Goal: Task Accomplishment & Management: Manage account settings

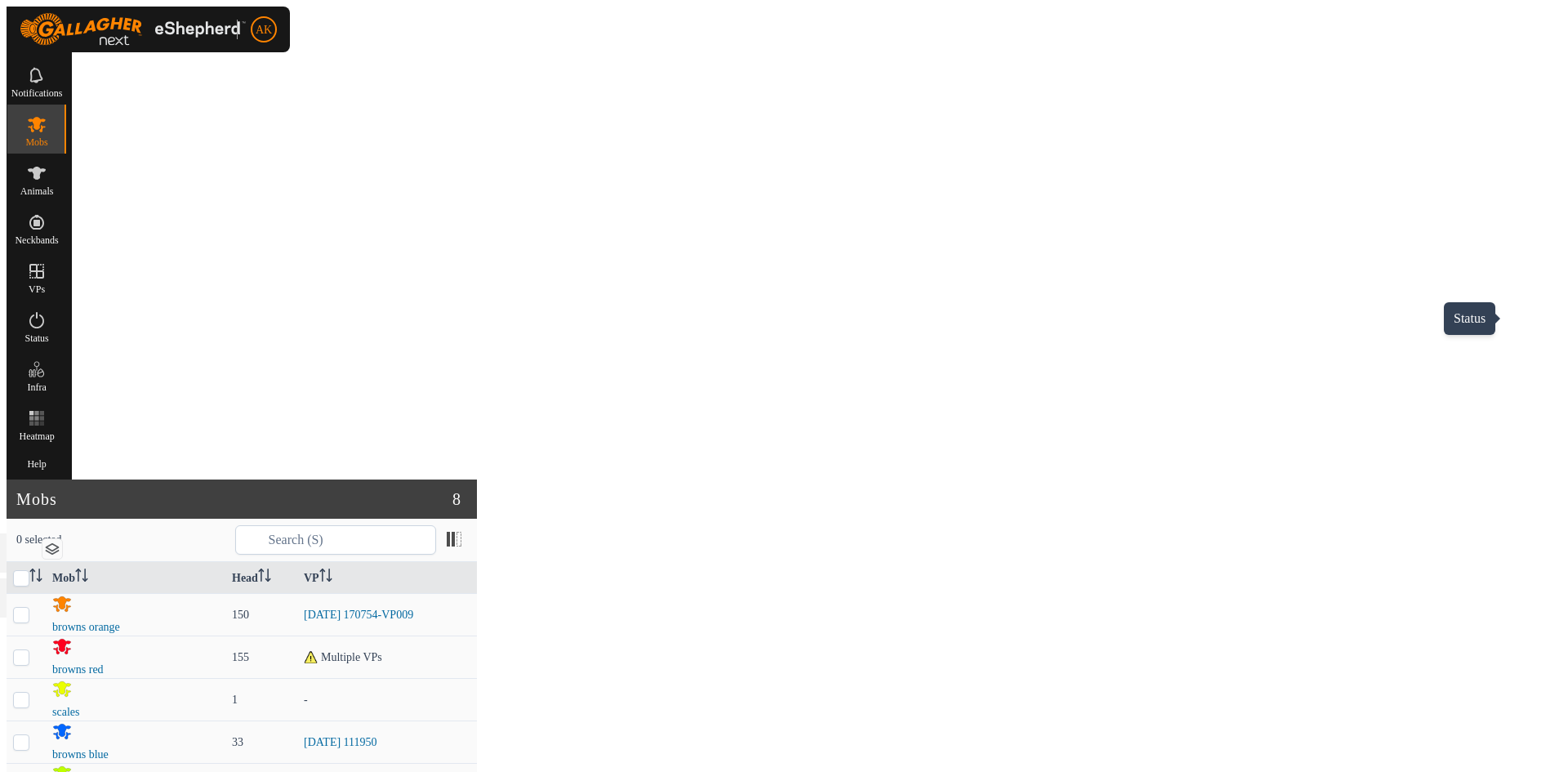
click at [44, 312] on icon at bounding box center [36, 320] width 15 height 17
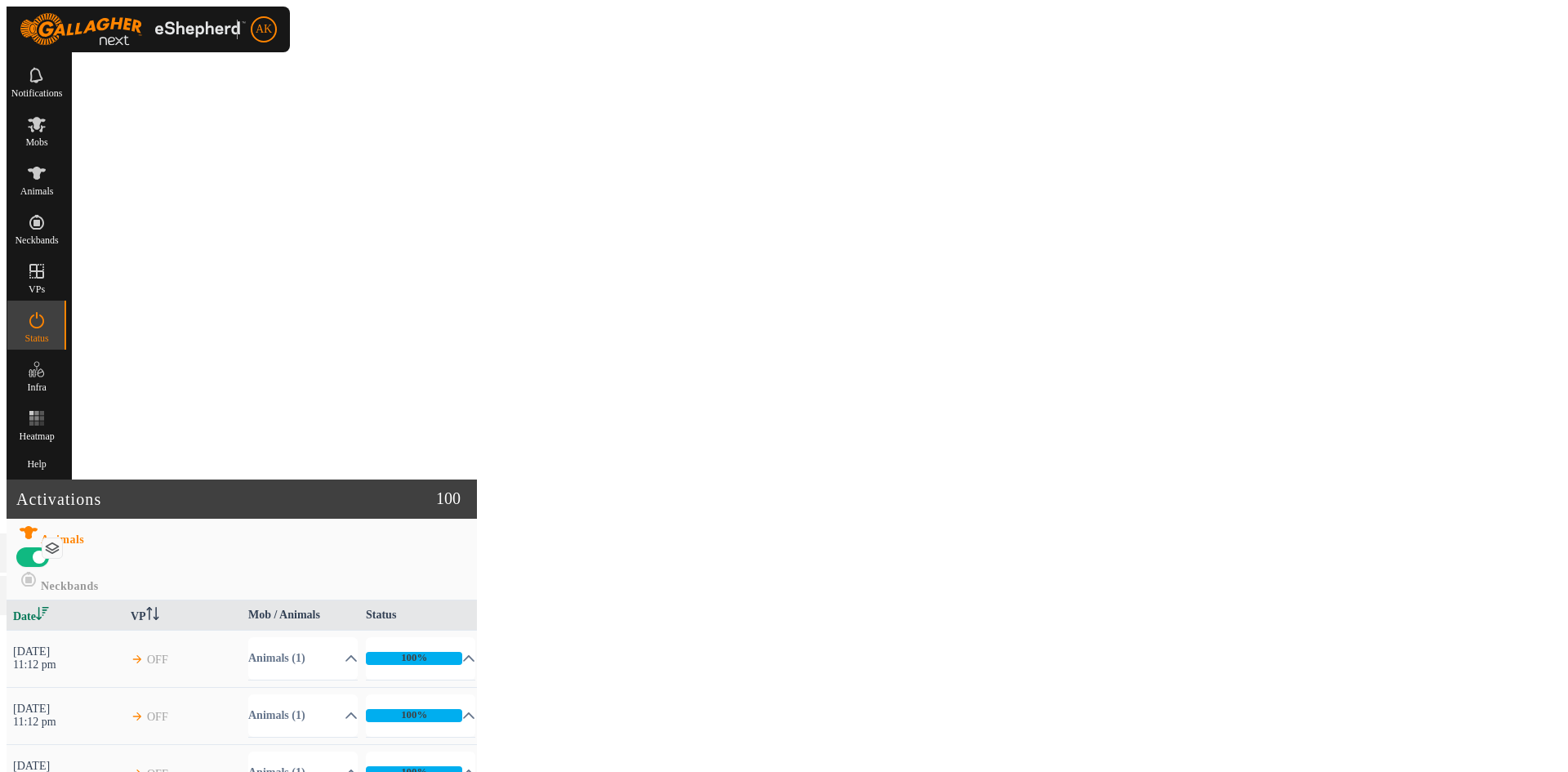
scroll to position [245, 0]
click at [45, 117] on icon at bounding box center [37, 125] width 18 height 16
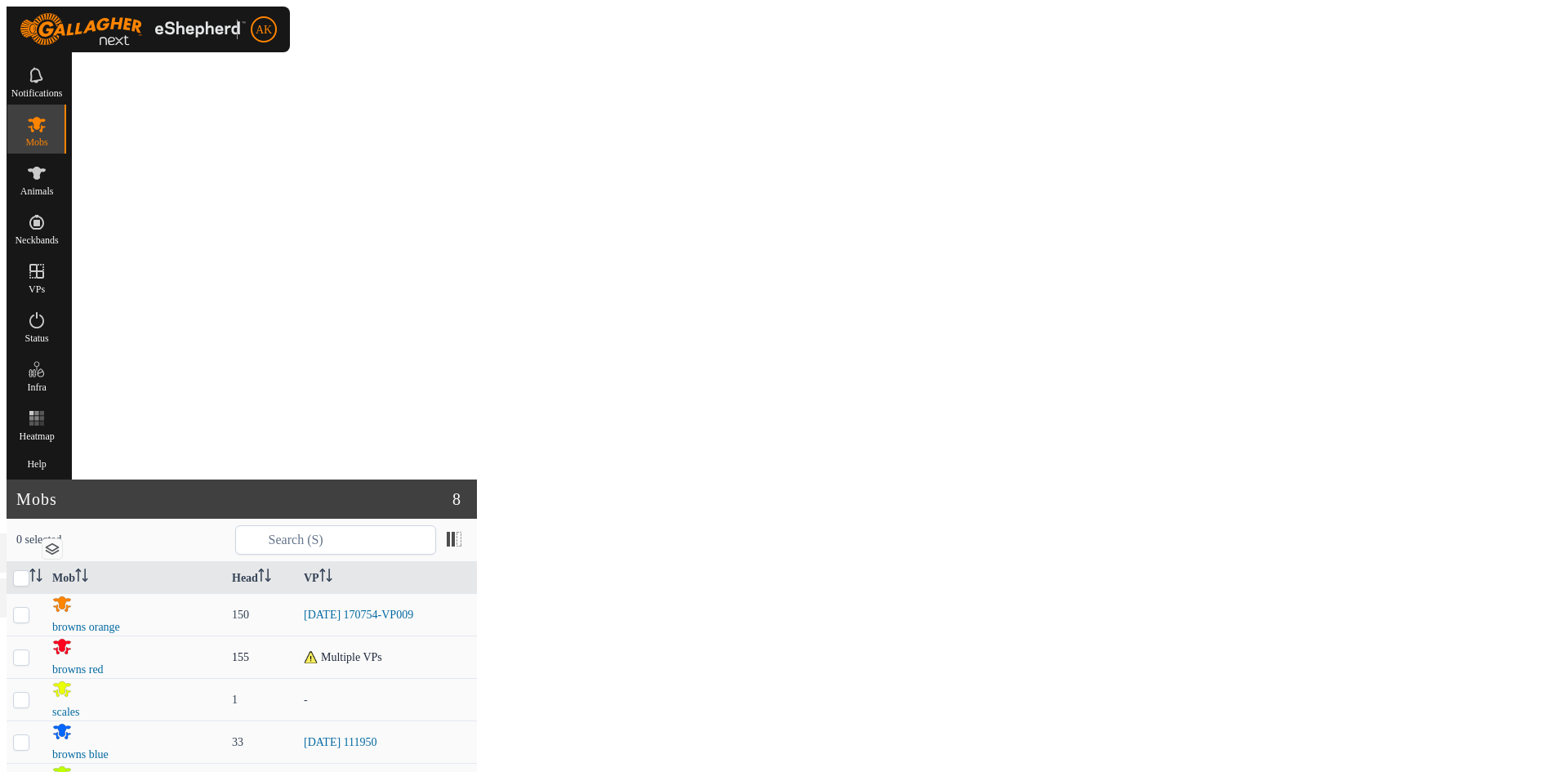
click at [29, 651] on p-checkbox at bounding box center [20, 657] width 17 height 13
checkbox input "true"
click at [477, 721] on div "Mob Head VP browns orange 150 2025-08-24 170754-VP009 browns red 155 Multiple V…" at bounding box center [241, 748] width 470 height 372
click at [1332, 701] on link "Now" at bounding box center [1388, 708] width 155 height 33
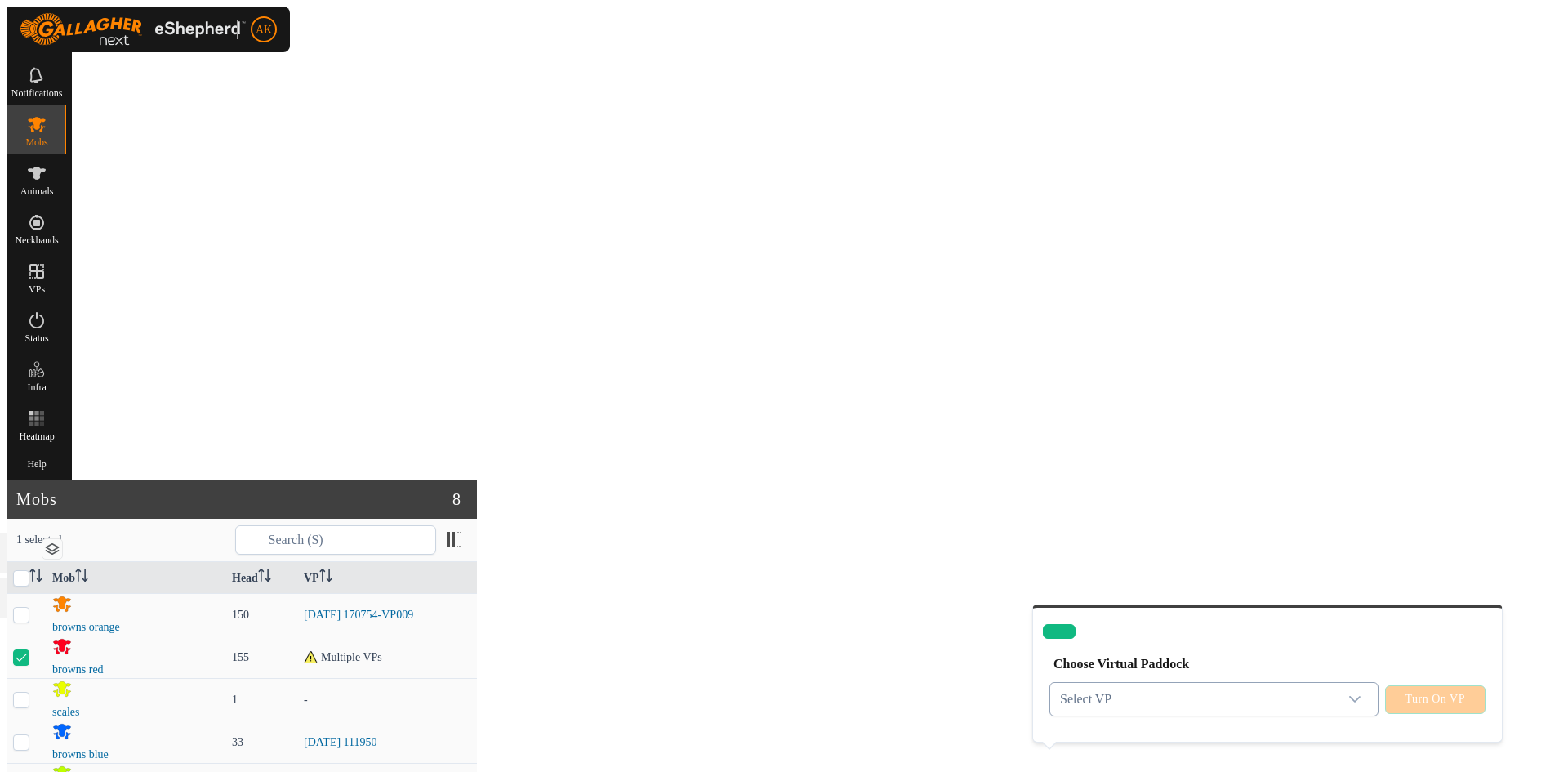
click at [1237, 682] on span "Select VP" at bounding box center [1194, 699] width 288 height 33
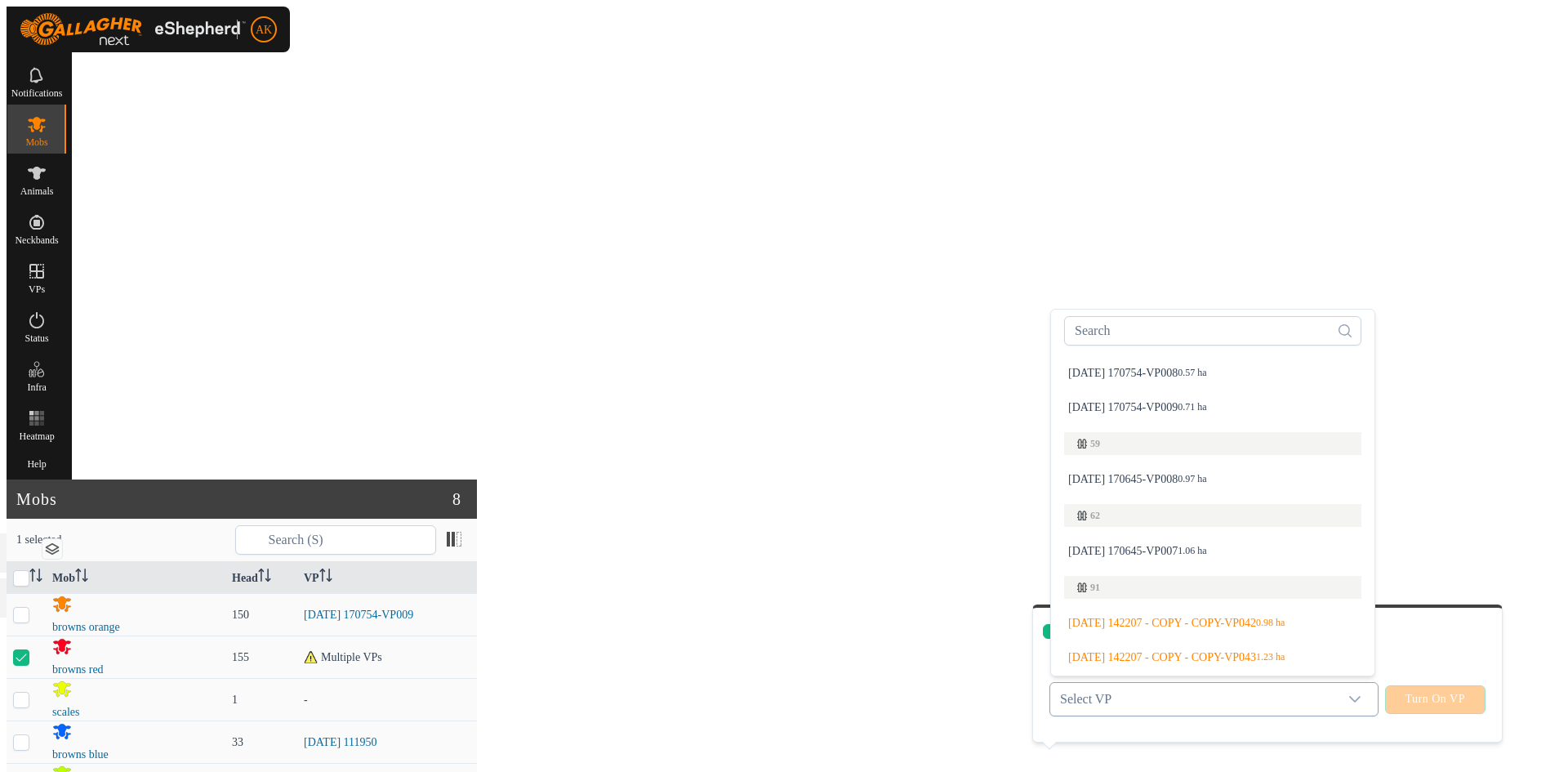
scroll to position [327, 0]
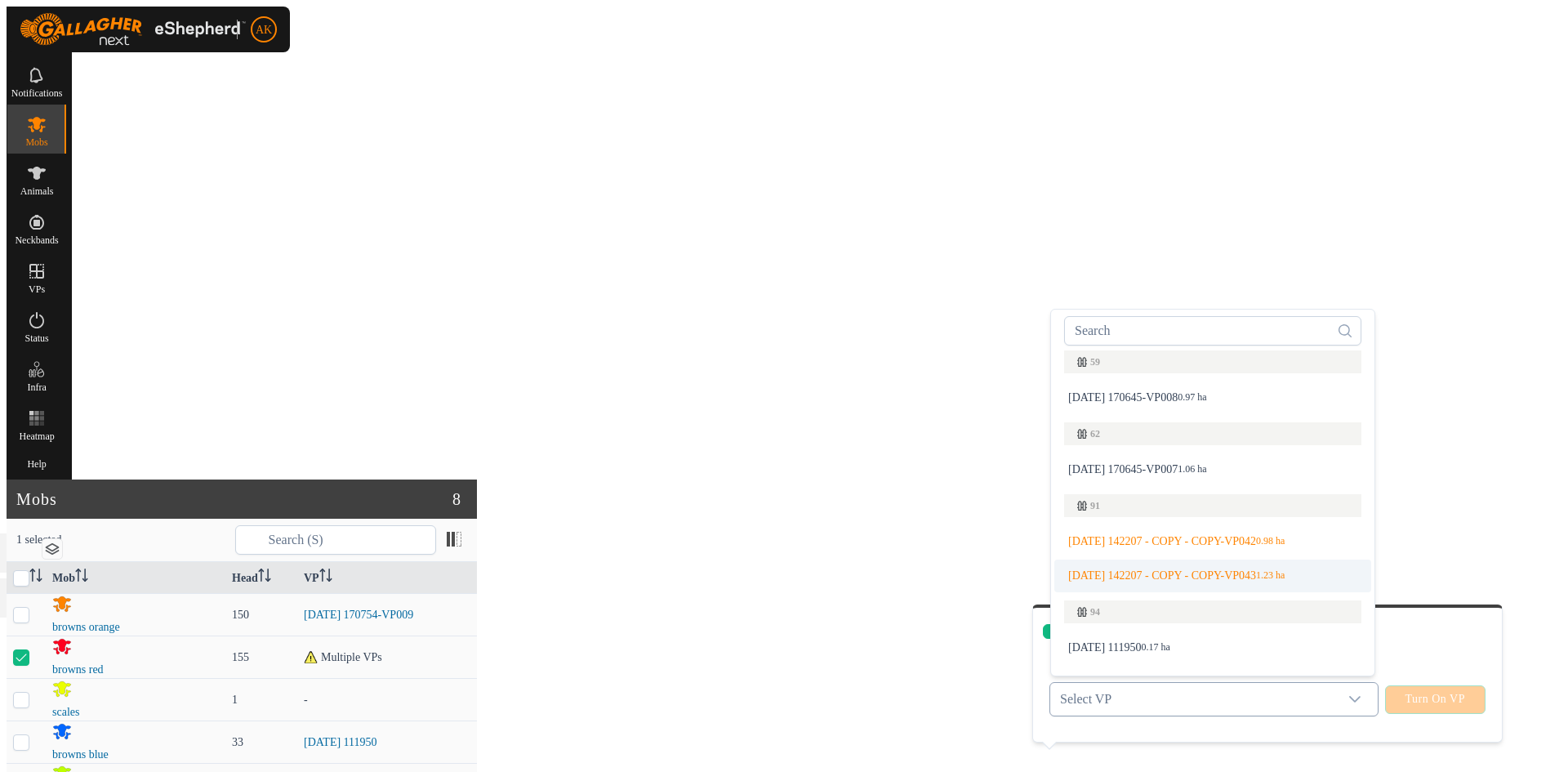
click at [1154, 560] on li "2025-08-12 142207 - COPY - COPY-VP043 1.23 ha" at bounding box center [1213, 576] width 317 height 33
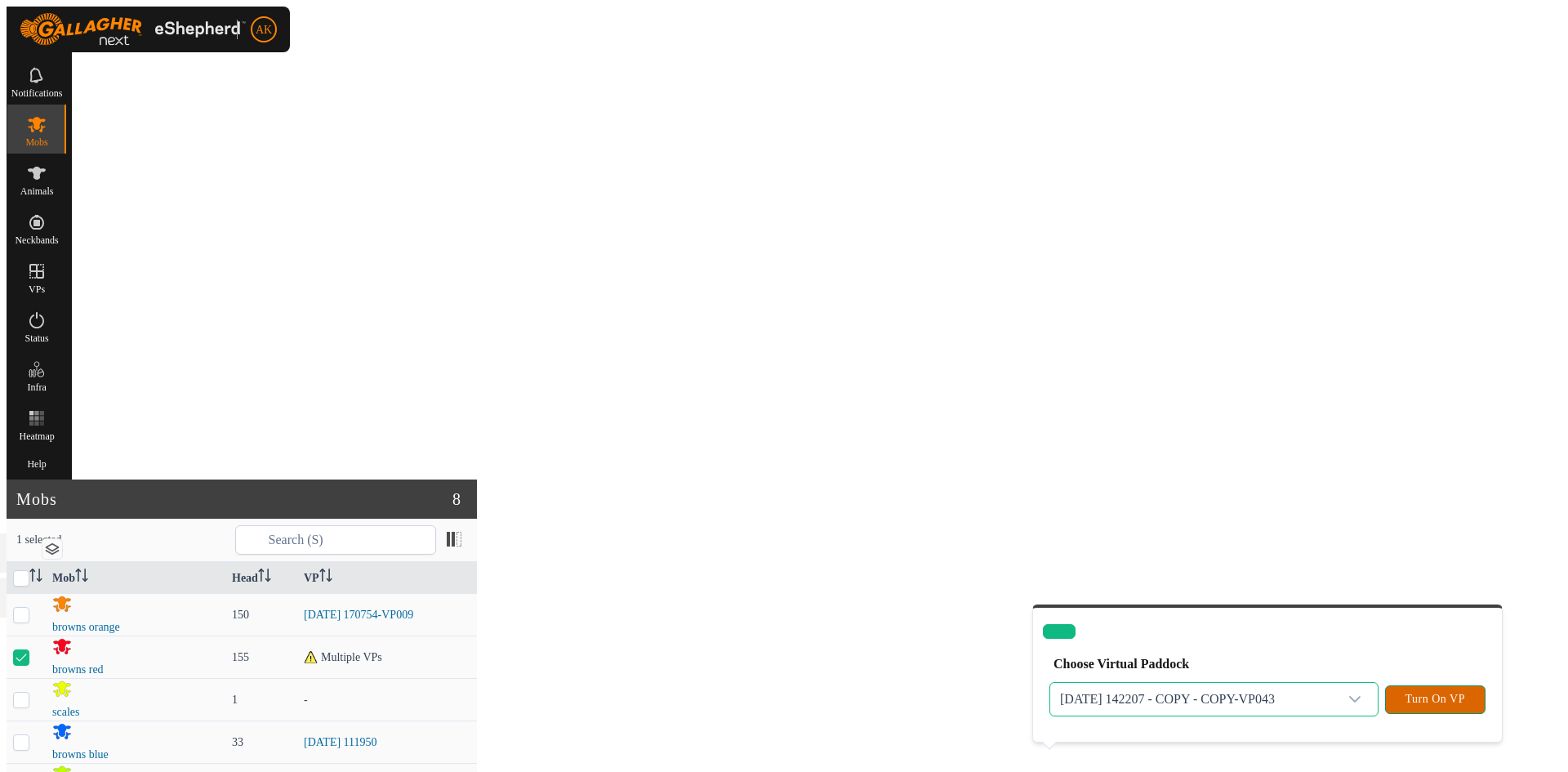
click at [1405, 693] on span "Turn On VP" at bounding box center [1435, 699] width 59 height 13
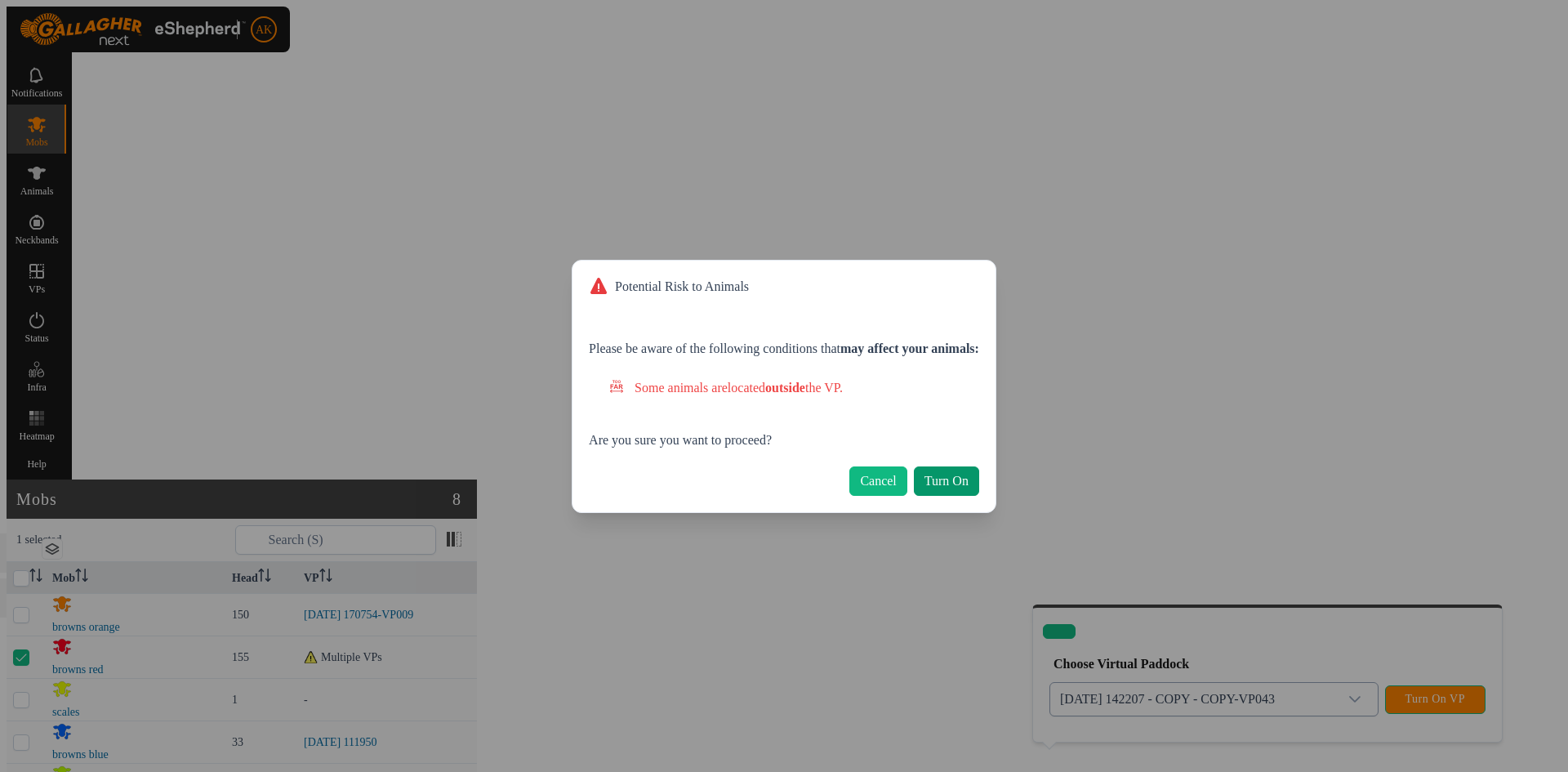
click at [966, 481] on span "Turn On" at bounding box center [946, 481] width 44 height 15
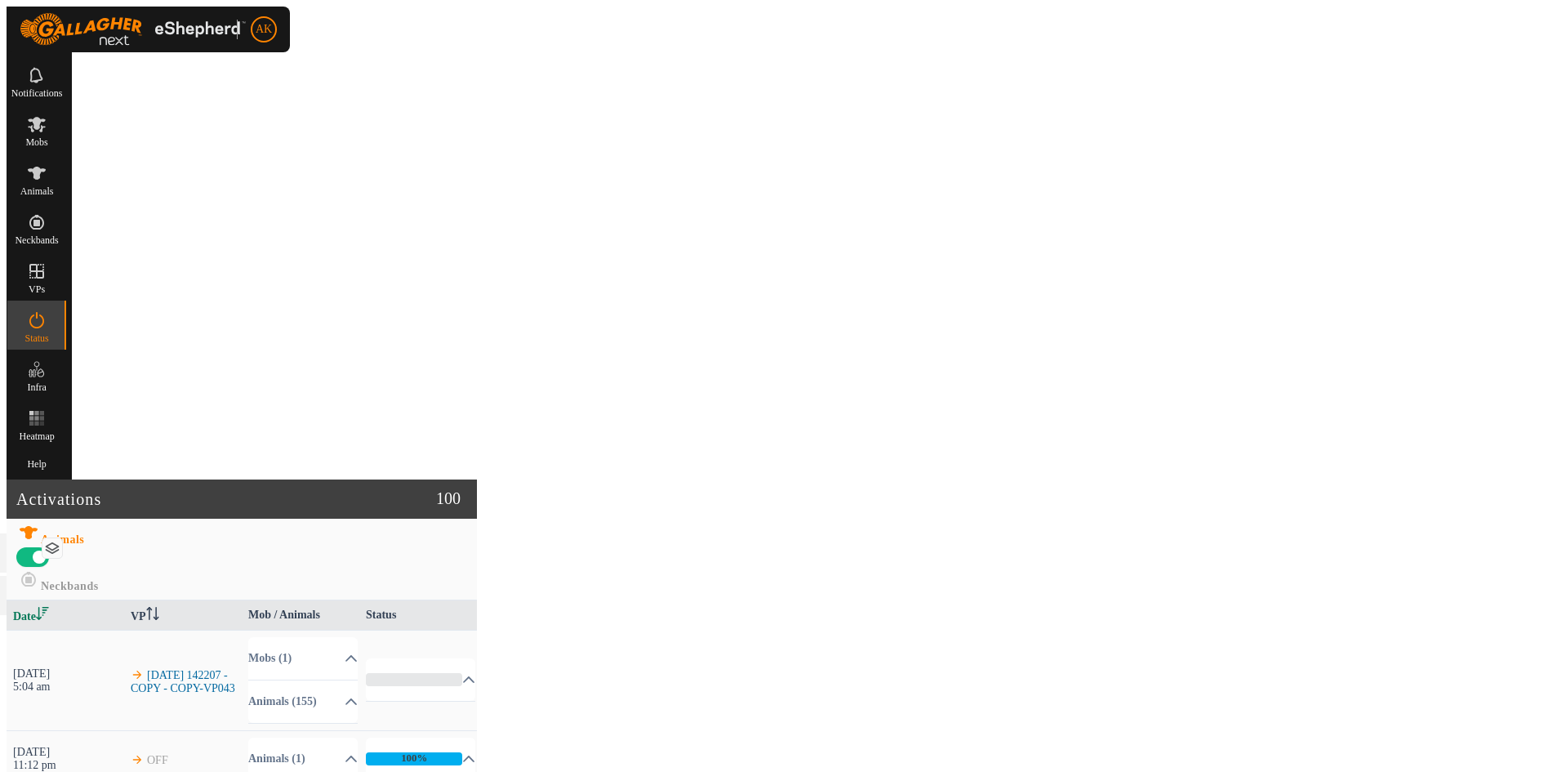
scroll to position [571, 0]
click at [52, 129] on es-mob-svg-icon at bounding box center [37, 124] width 29 height 26
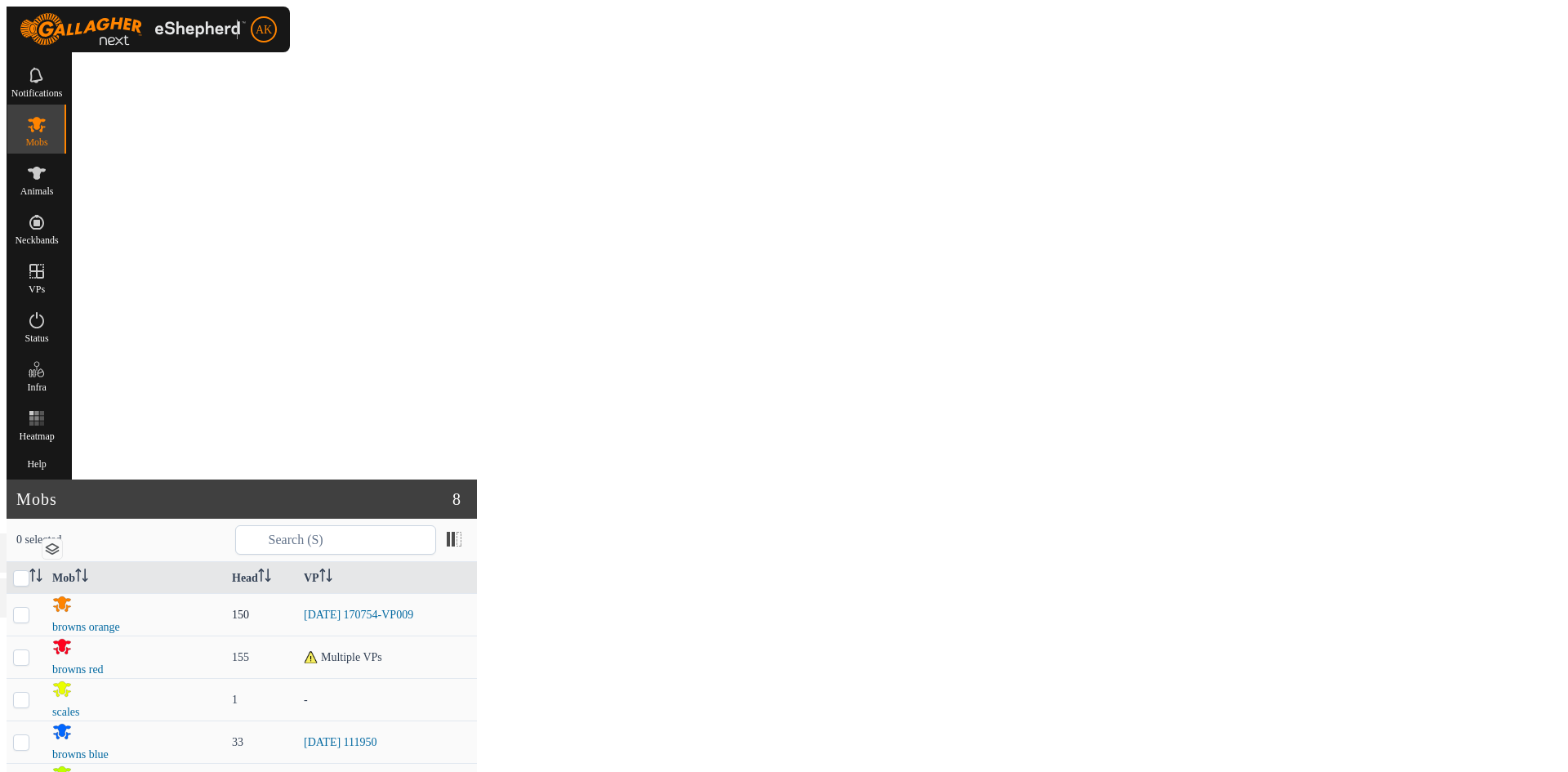
click at [29, 608] on p-checkbox at bounding box center [20, 614] width 17 height 13
checkbox input "true"
click at [1333, 700] on link "Now" at bounding box center [1388, 708] width 155 height 33
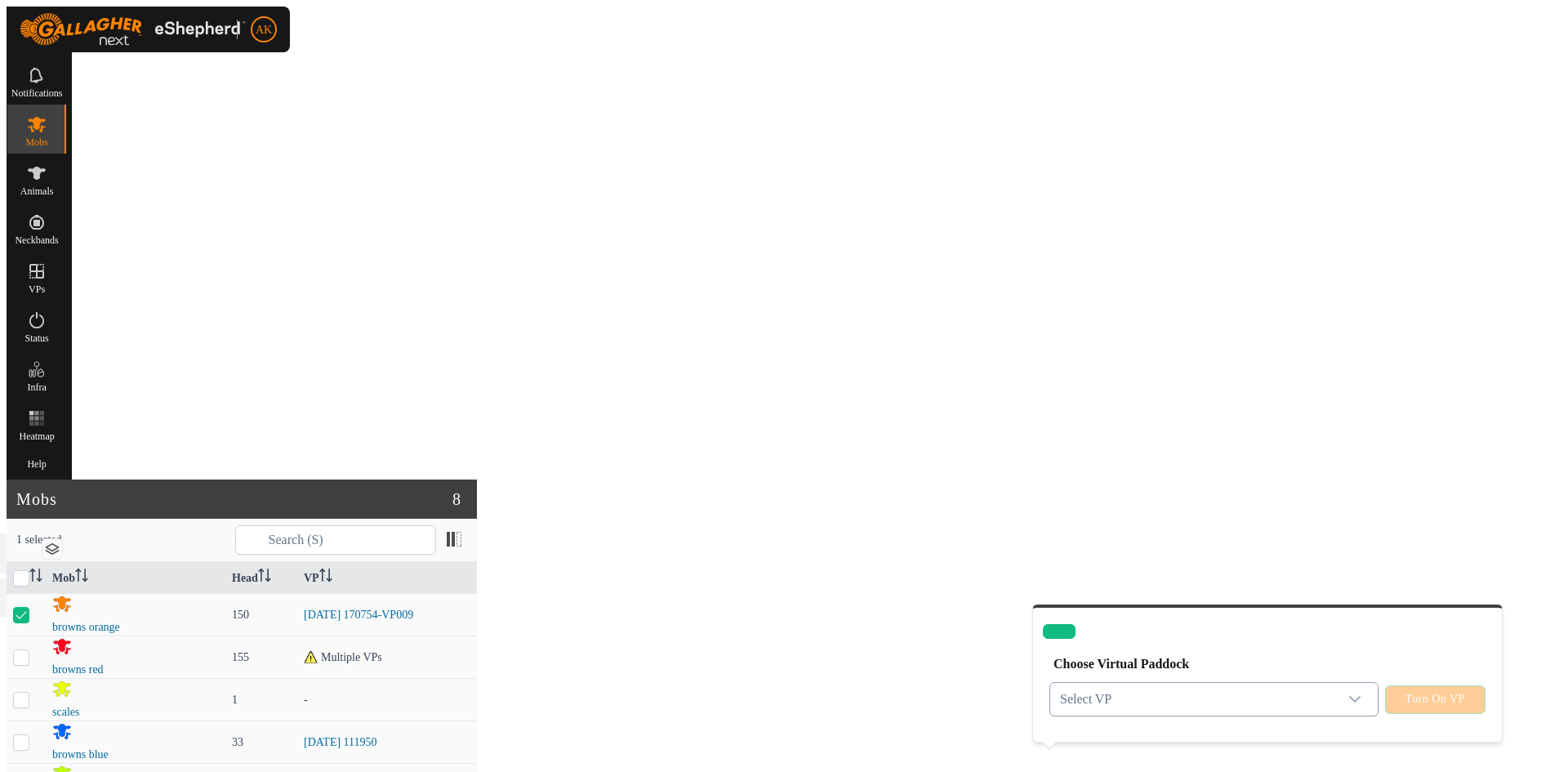
click at [1348, 693] on icon "dropdown trigger" at bounding box center [1354, 699] width 13 height 13
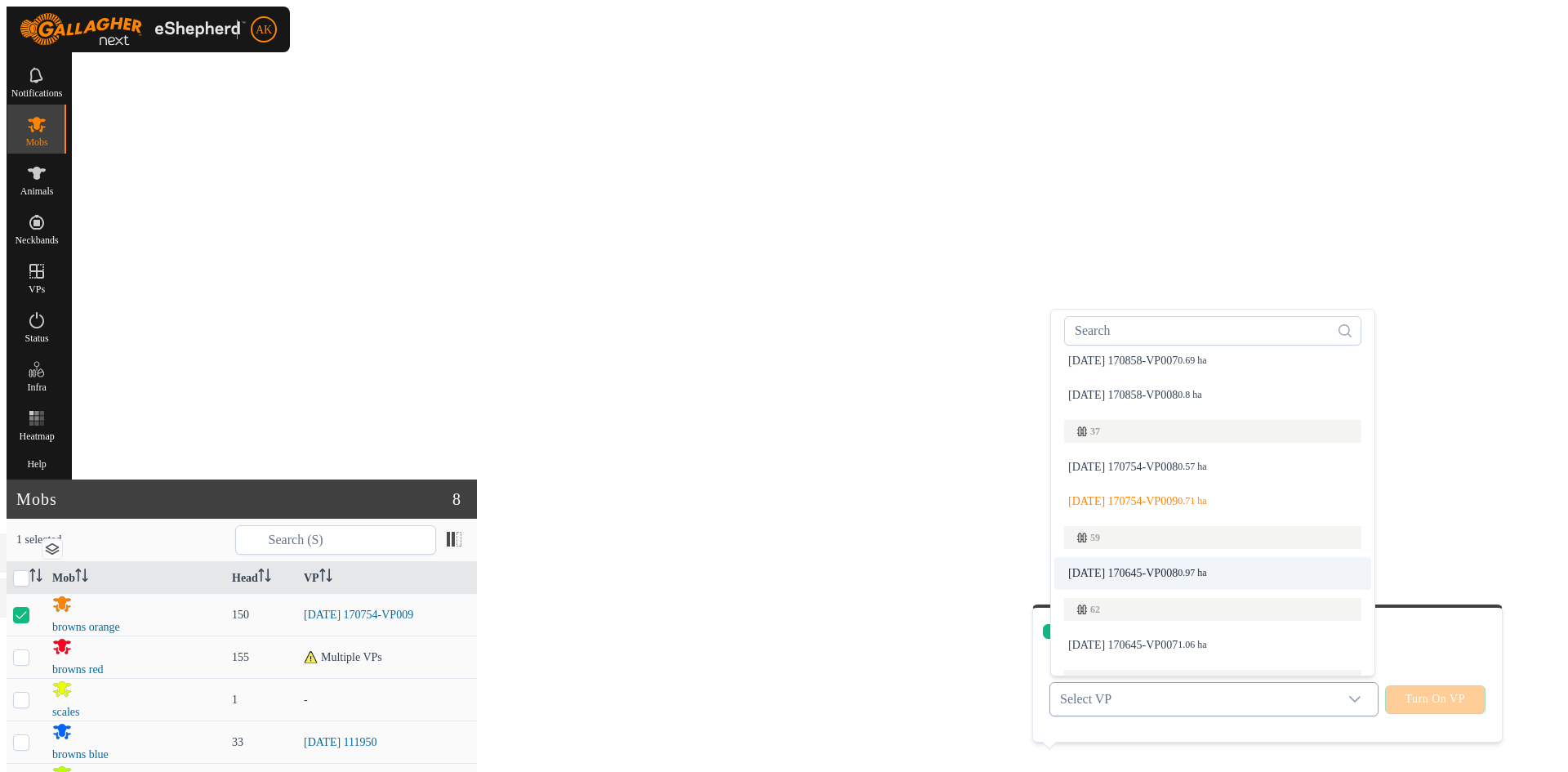
scroll to position [126, 0]
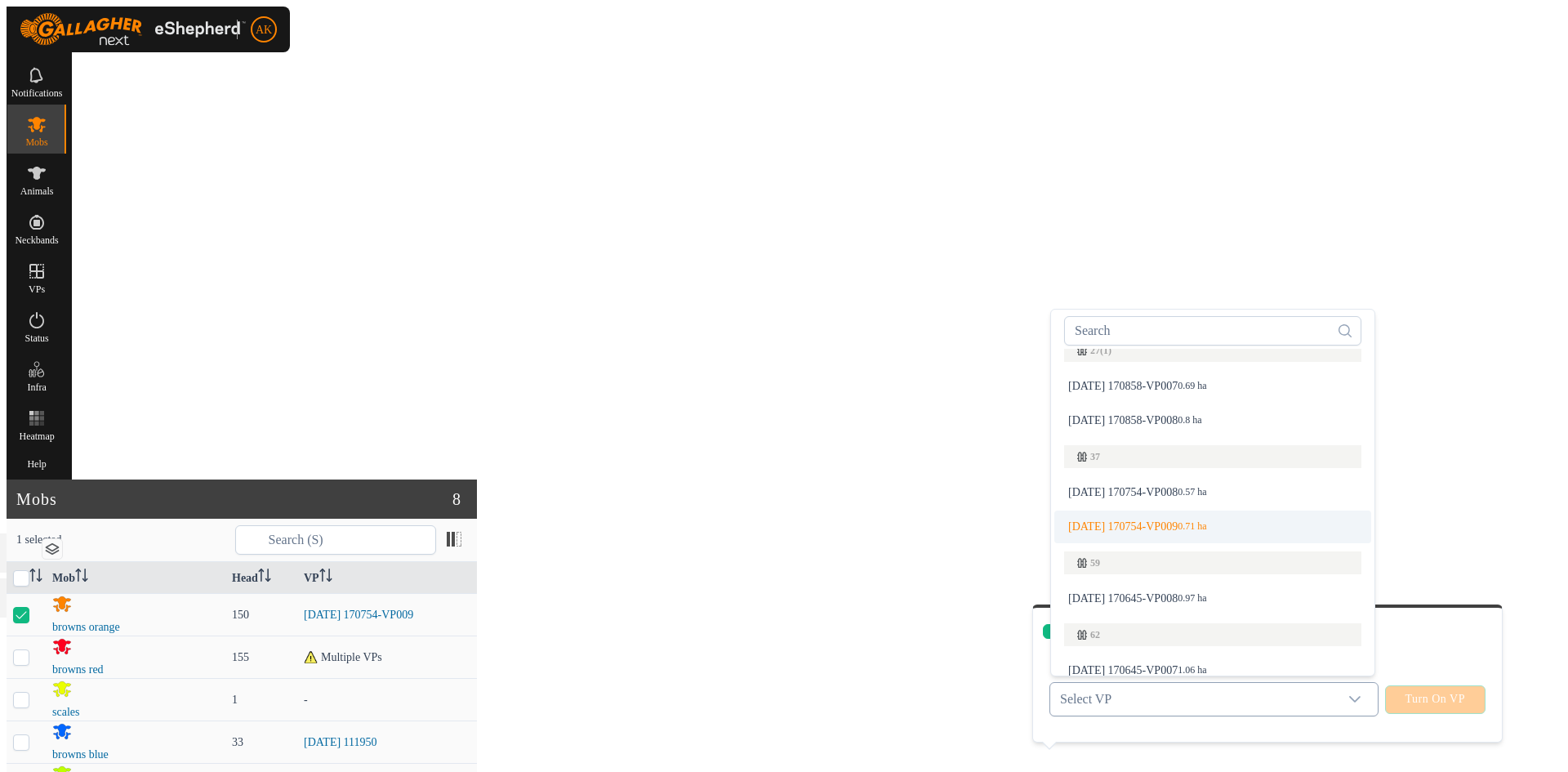
click at [1149, 510] on li "2025-08-24 170754-VP009 0.71 ha" at bounding box center [1213, 527] width 317 height 33
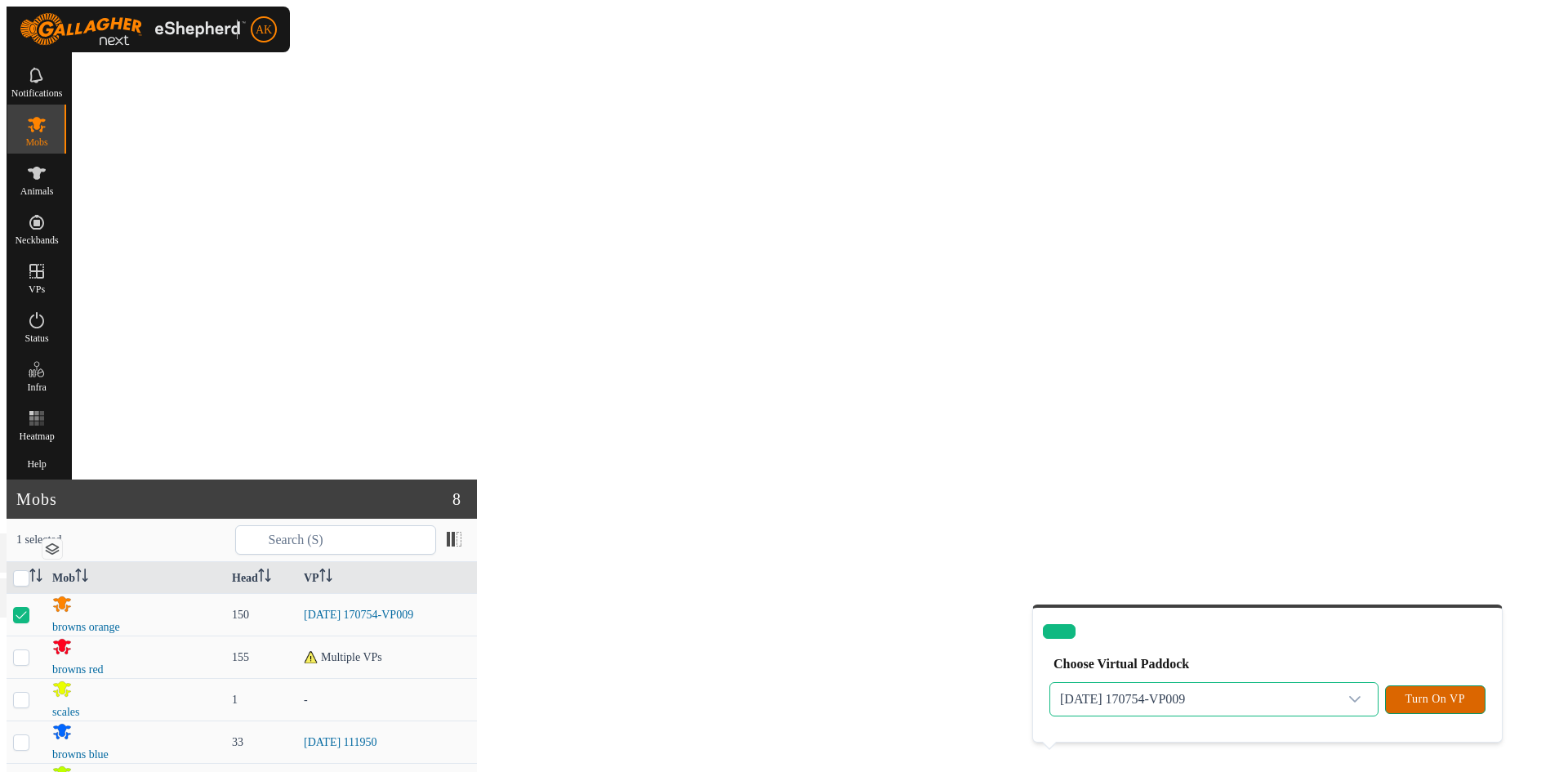
click at [1435, 693] on span "Turn On VP" at bounding box center [1435, 699] width 59 height 13
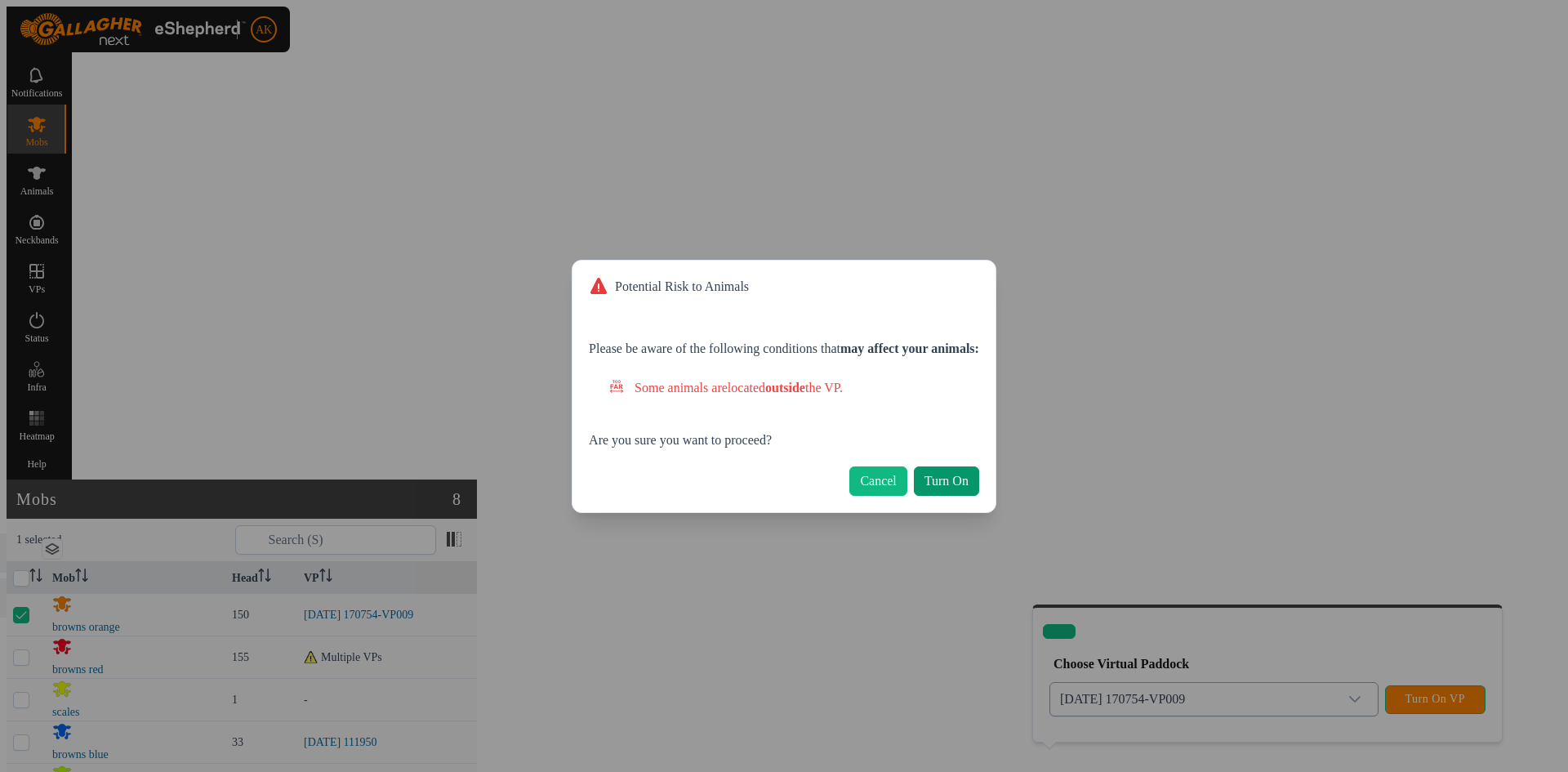
click at [961, 476] on span "Turn On" at bounding box center [946, 481] width 44 height 15
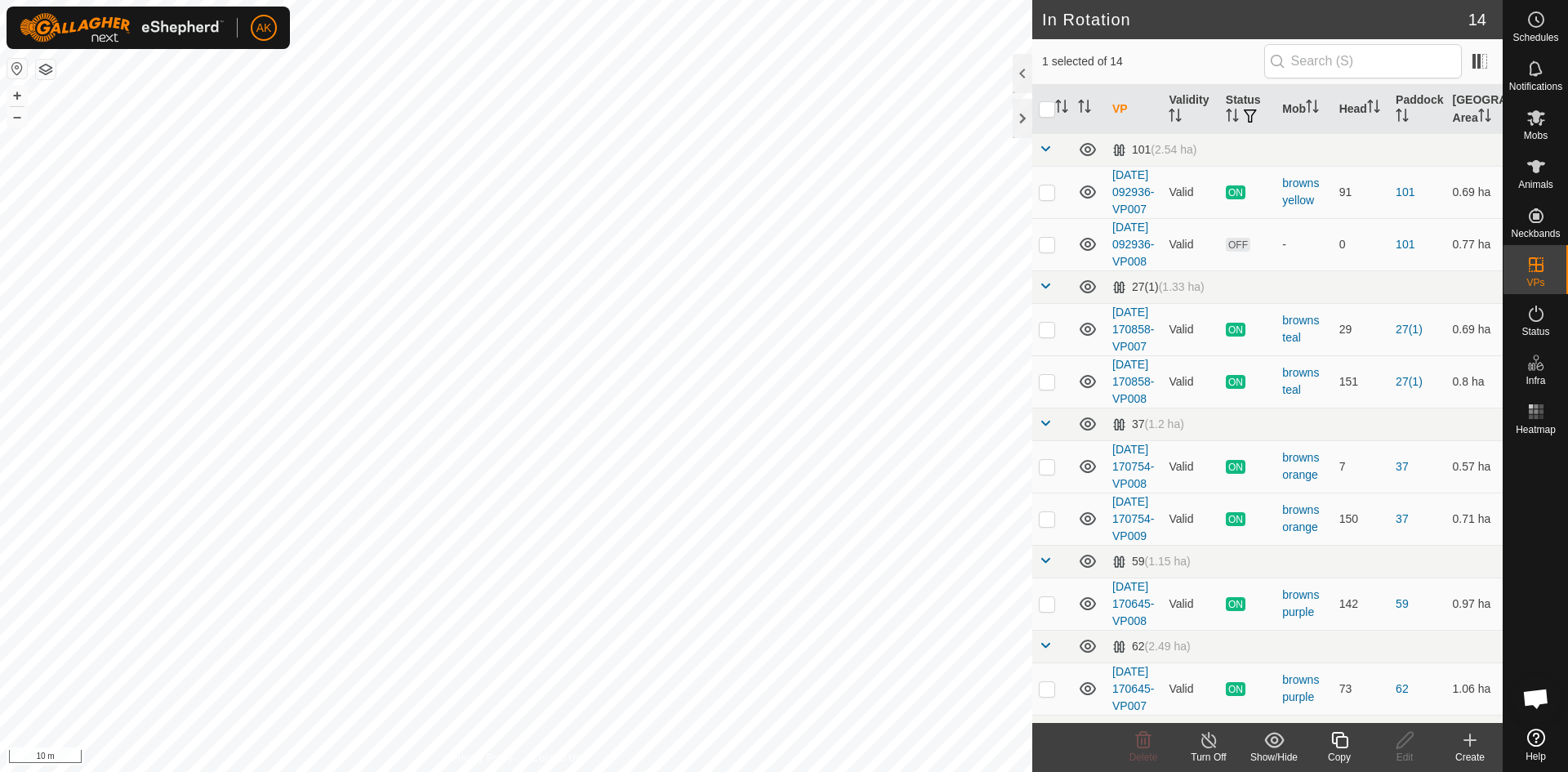
click at [1340, 747] on icon at bounding box center [1339, 740] width 17 height 17
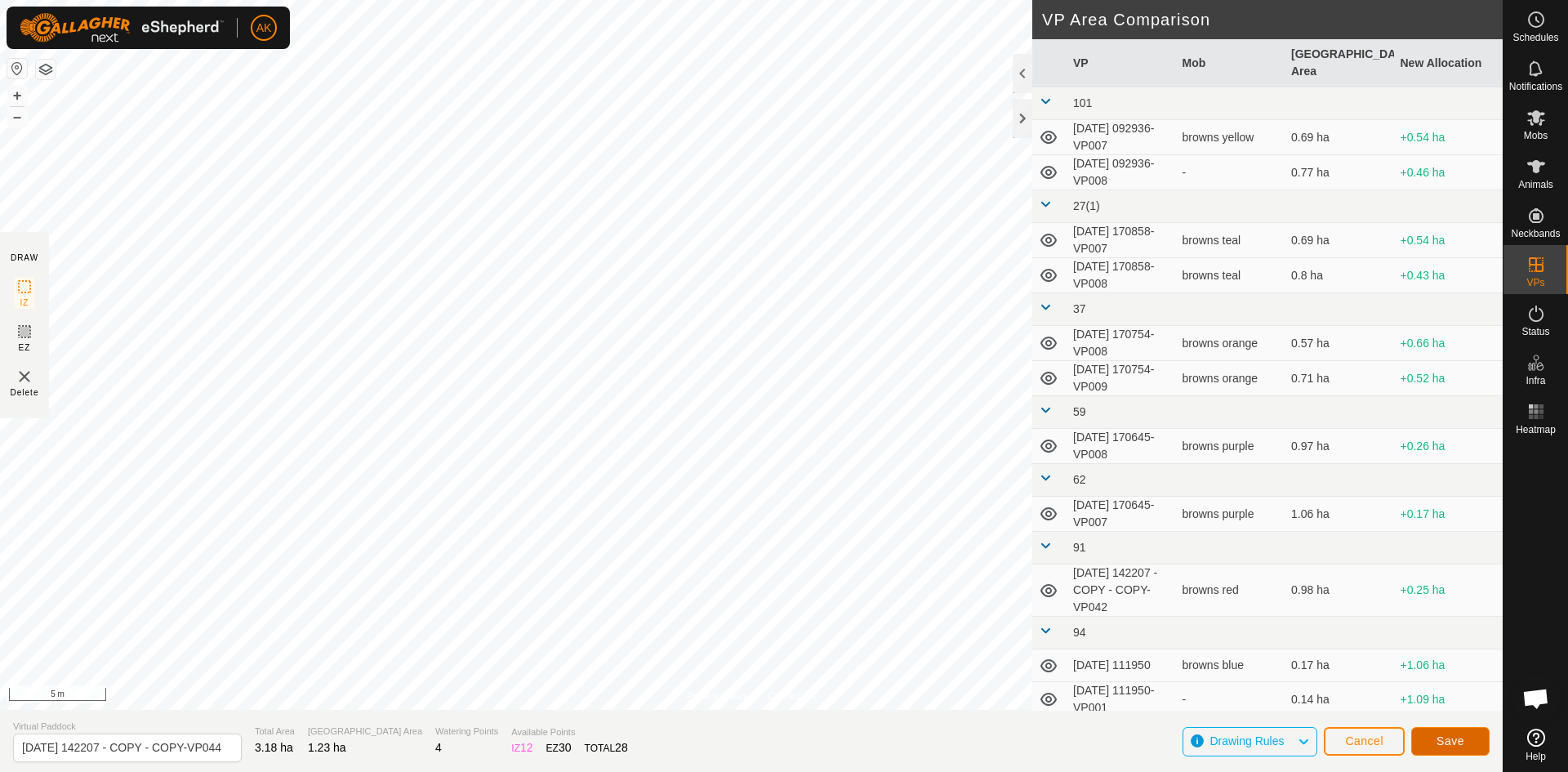
click at [1443, 736] on span "Save" at bounding box center [1450, 740] width 28 height 13
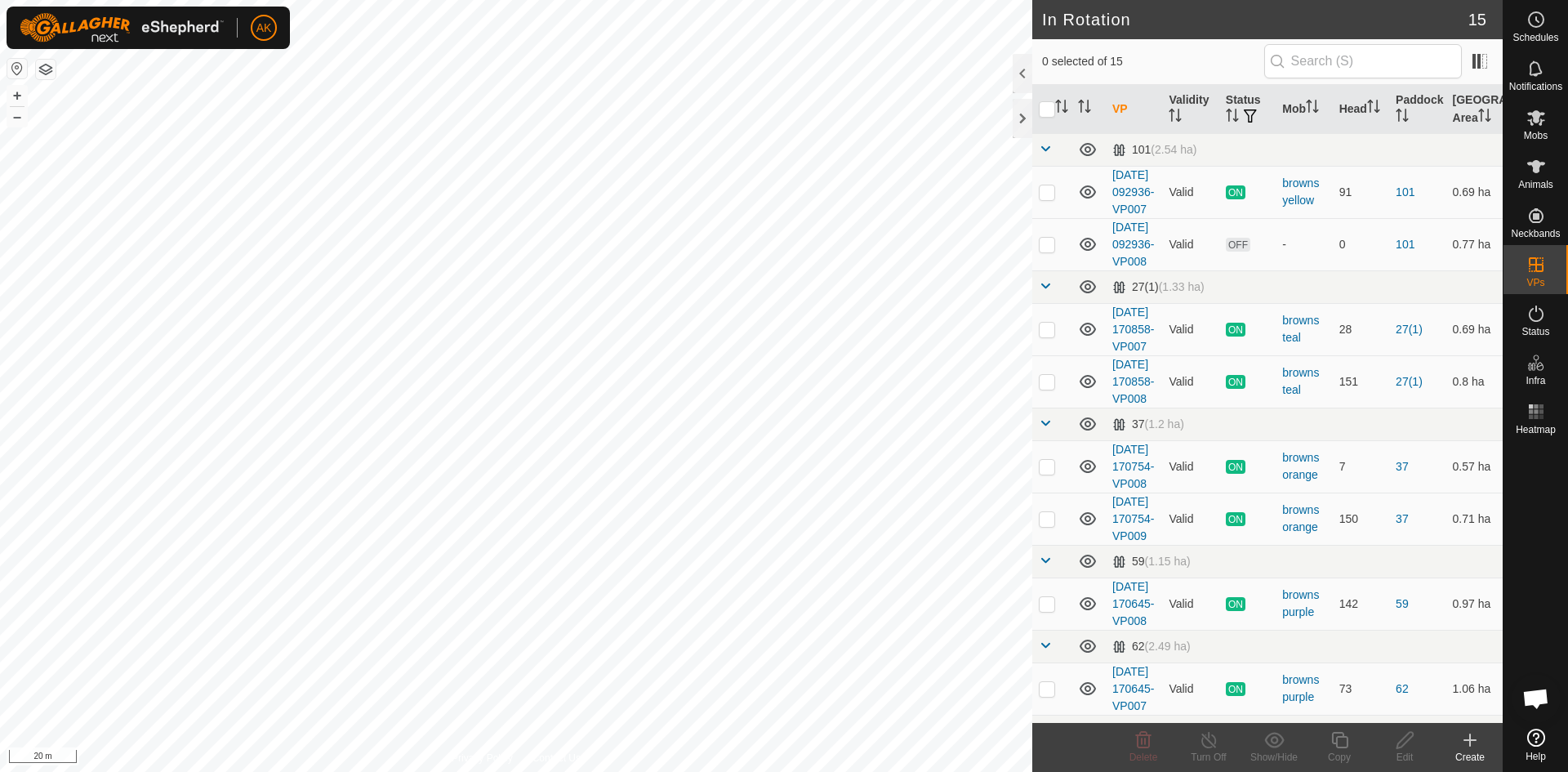
checkbox input "true"
click at [1347, 752] on div "Copy" at bounding box center [1338, 756] width 65 height 15
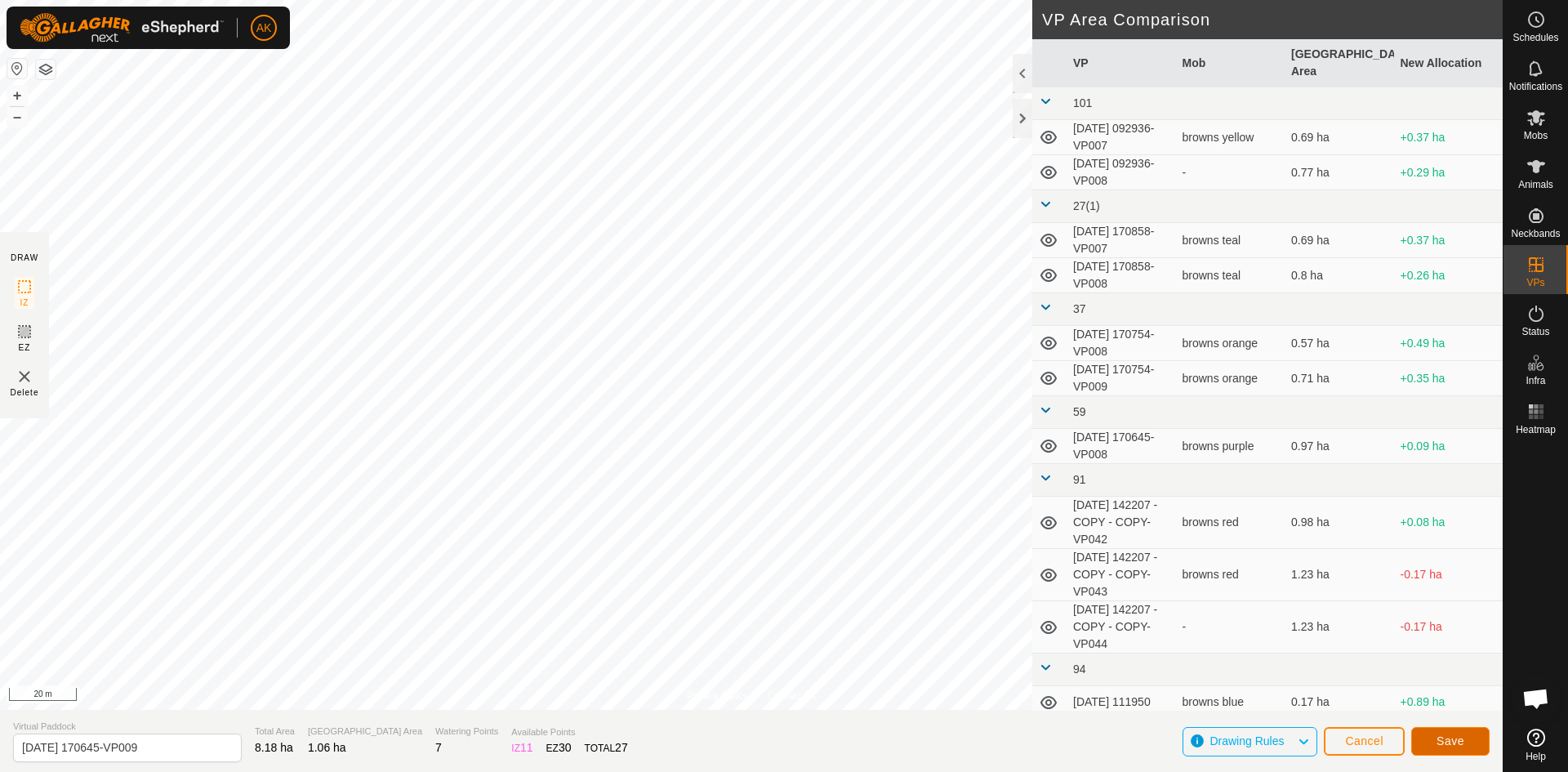
click at [1460, 745] on span "Save" at bounding box center [1450, 740] width 28 height 13
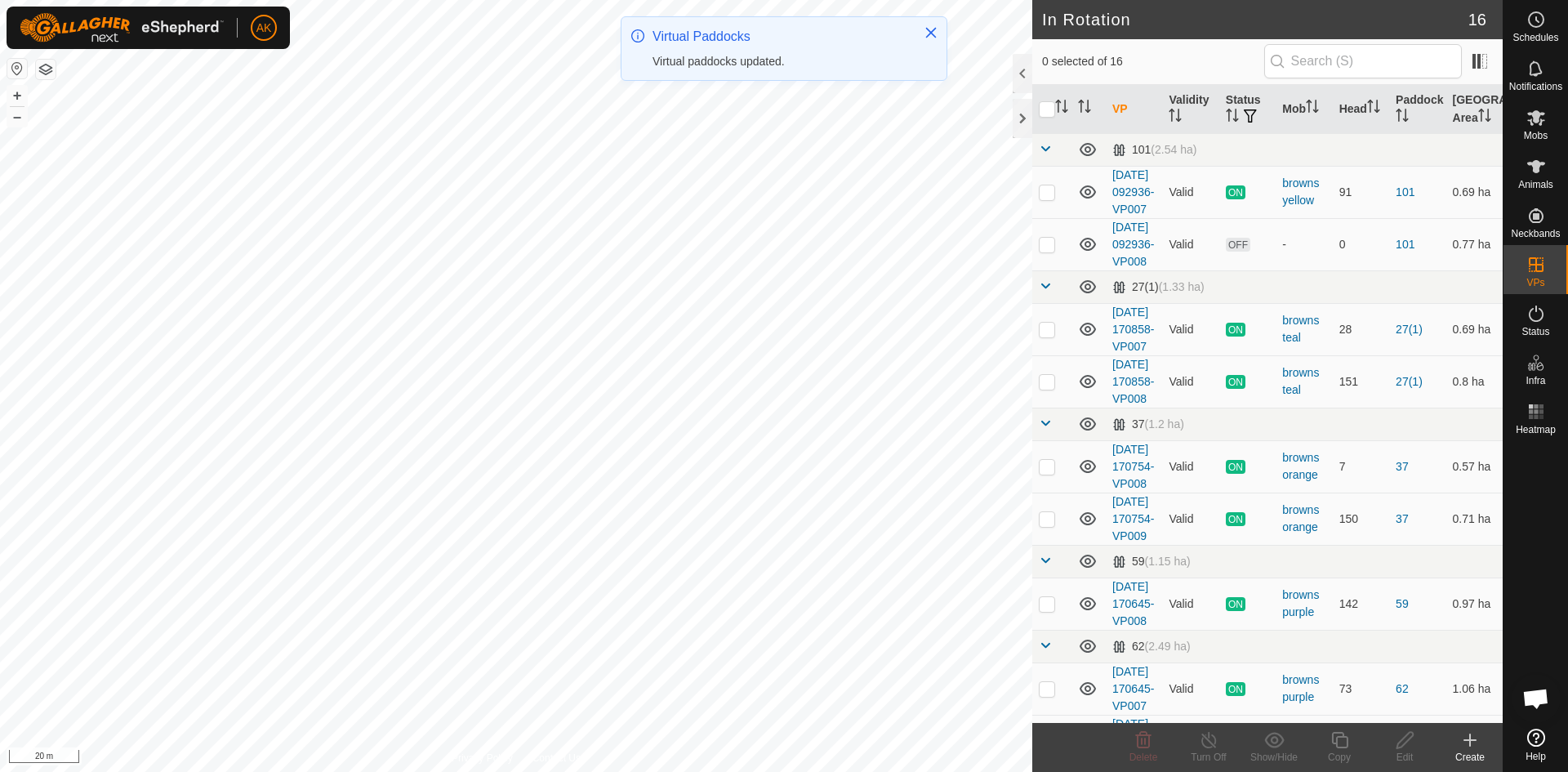
checkbox input "true"
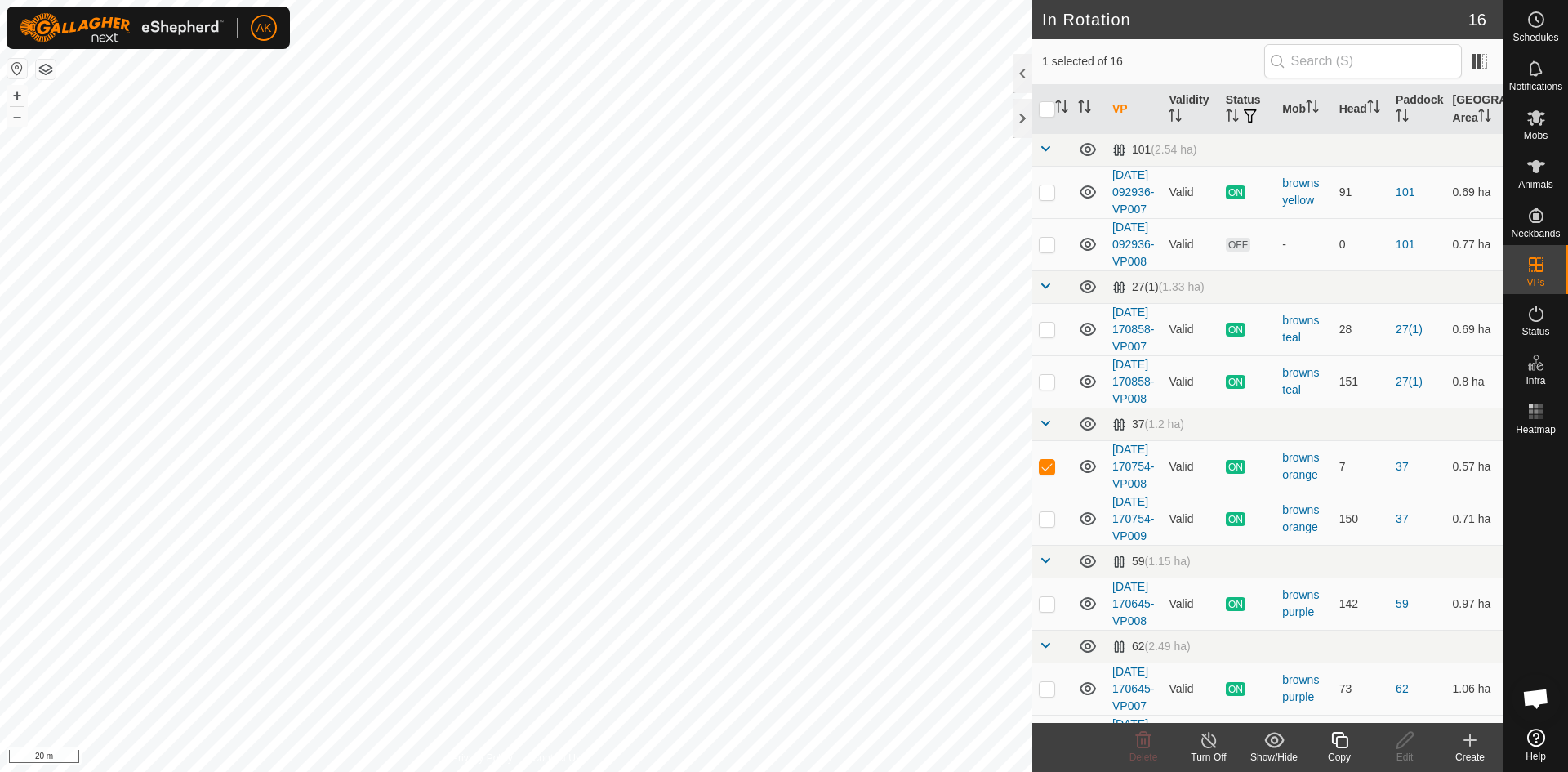
click at [1338, 737] on icon at bounding box center [1339, 740] width 17 height 17
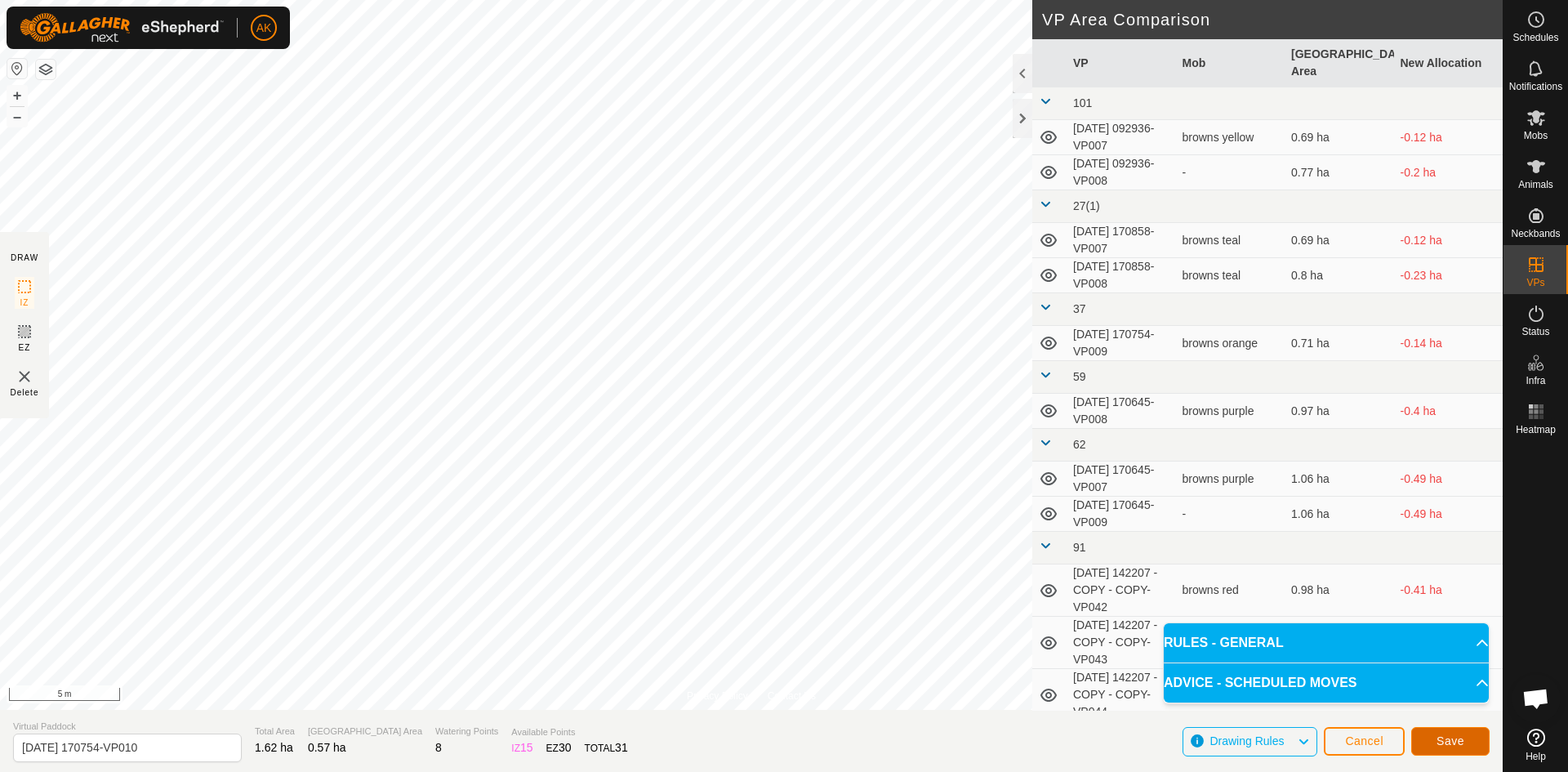
click at [1474, 745] on button "Save" at bounding box center [1450, 741] width 79 height 28
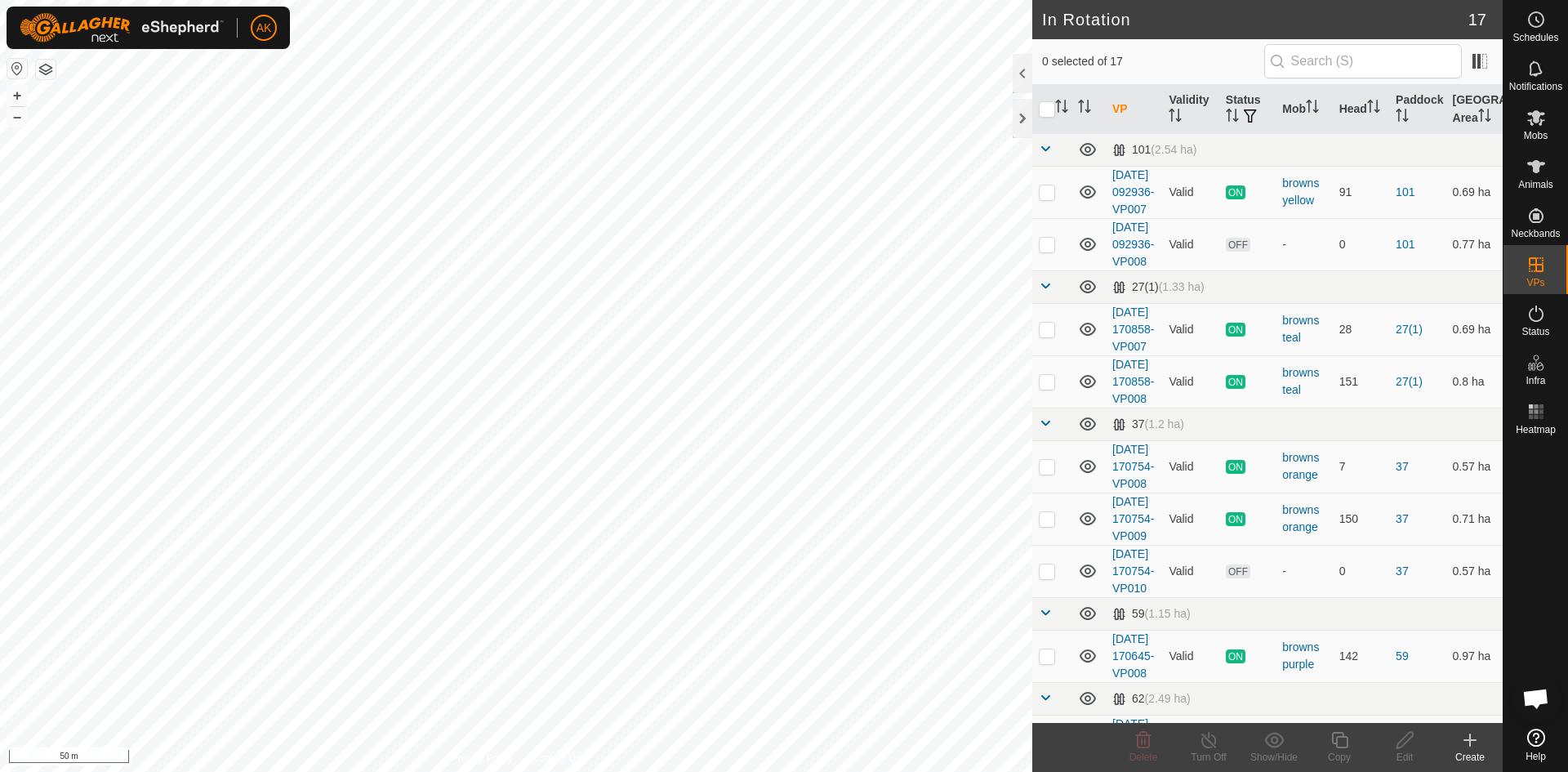
checkbox input "true"
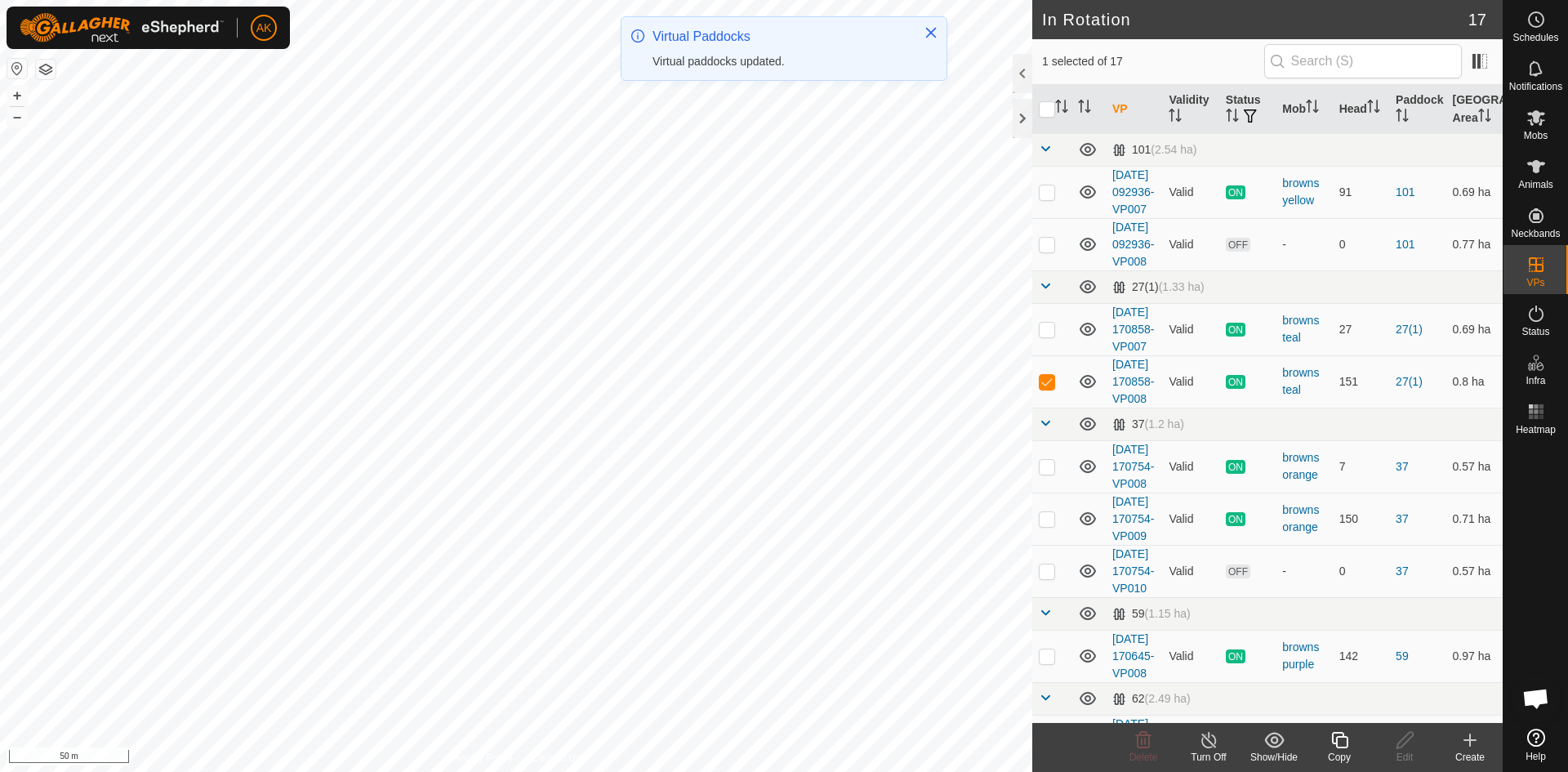
click at [1333, 747] on icon at bounding box center [1339, 740] width 20 height 19
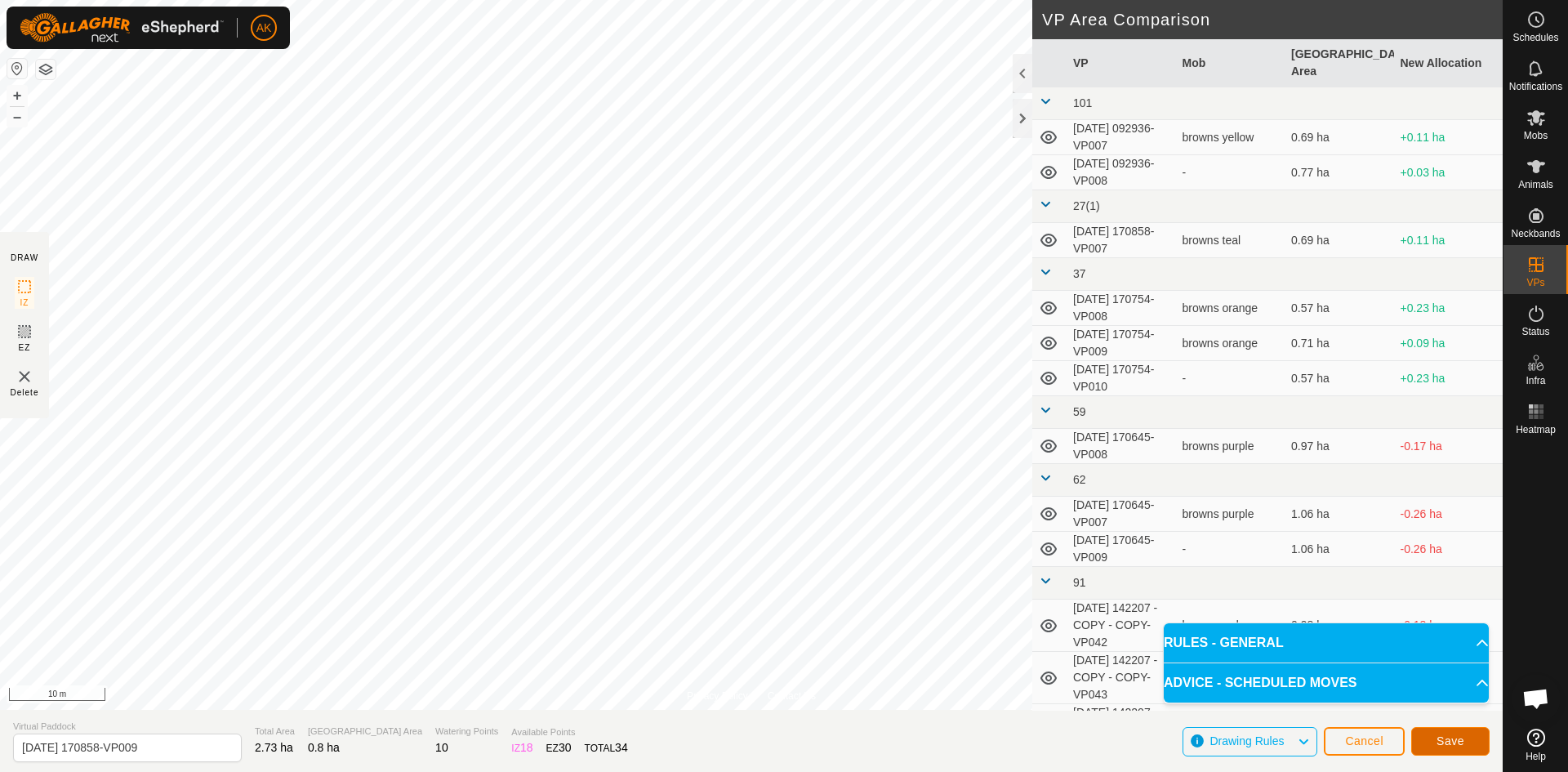
click at [1428, 733] on button "Save" at bounding box center [1450, 741] width 79 height 28
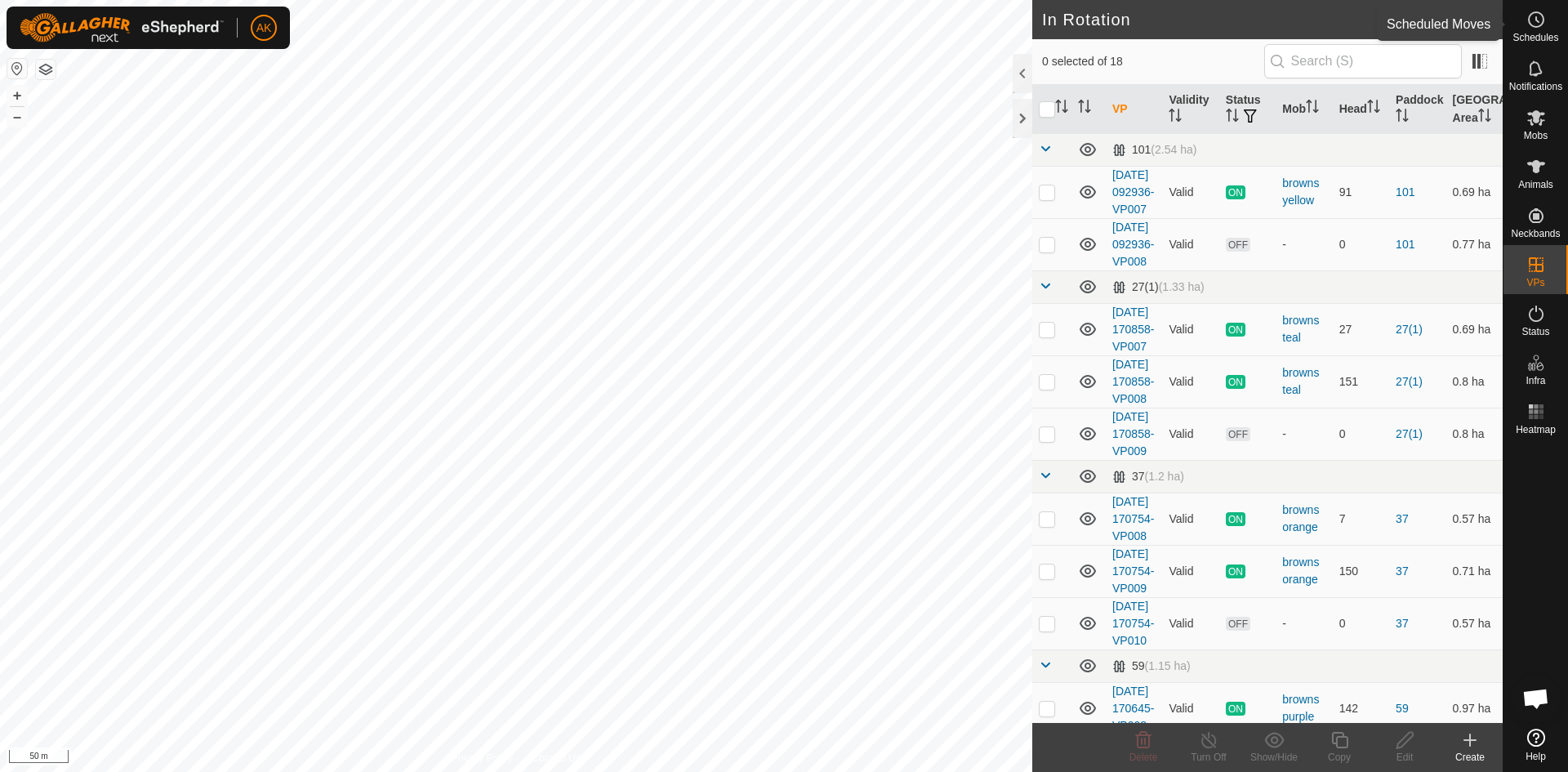
click at [1538, 19] on icon at bounding box center [1536, 19] width 19 height 19
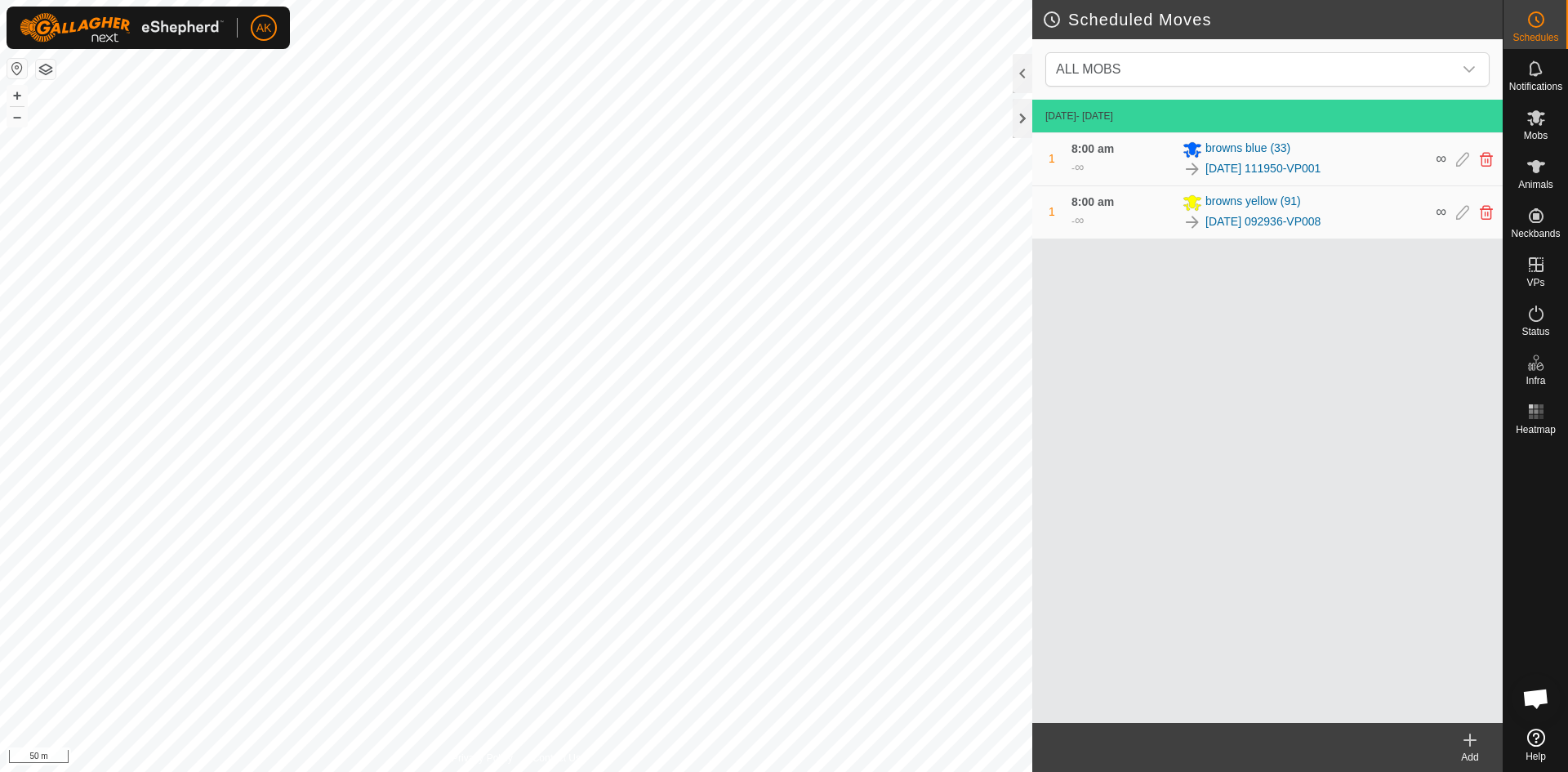
click at [1469, 745] on icon at bounding box center [1470, 740] width 19 height 19
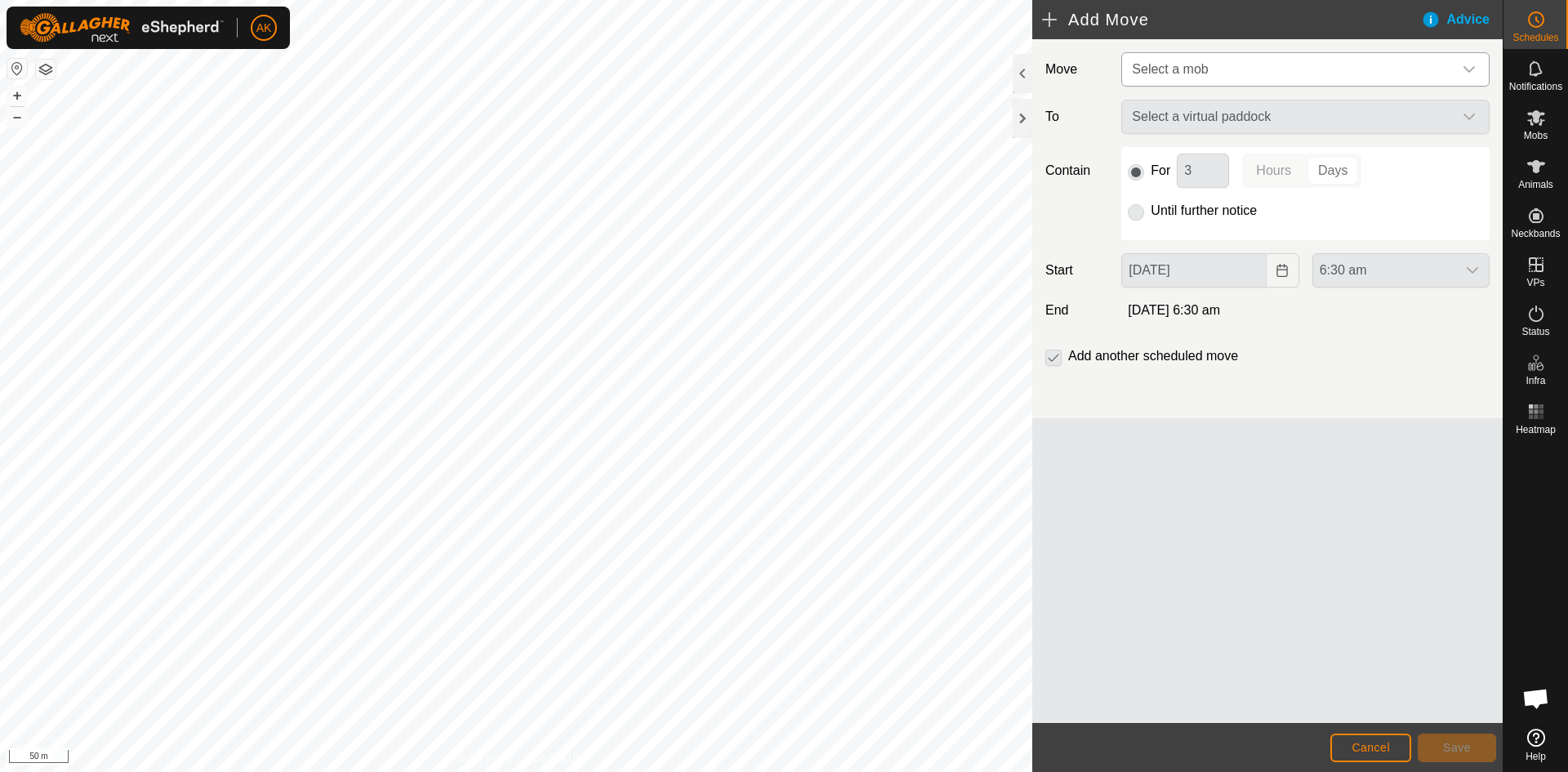
click at [1174, 65] on span "Select a mob" at bounding box center [1170, 69] width 76 height 14
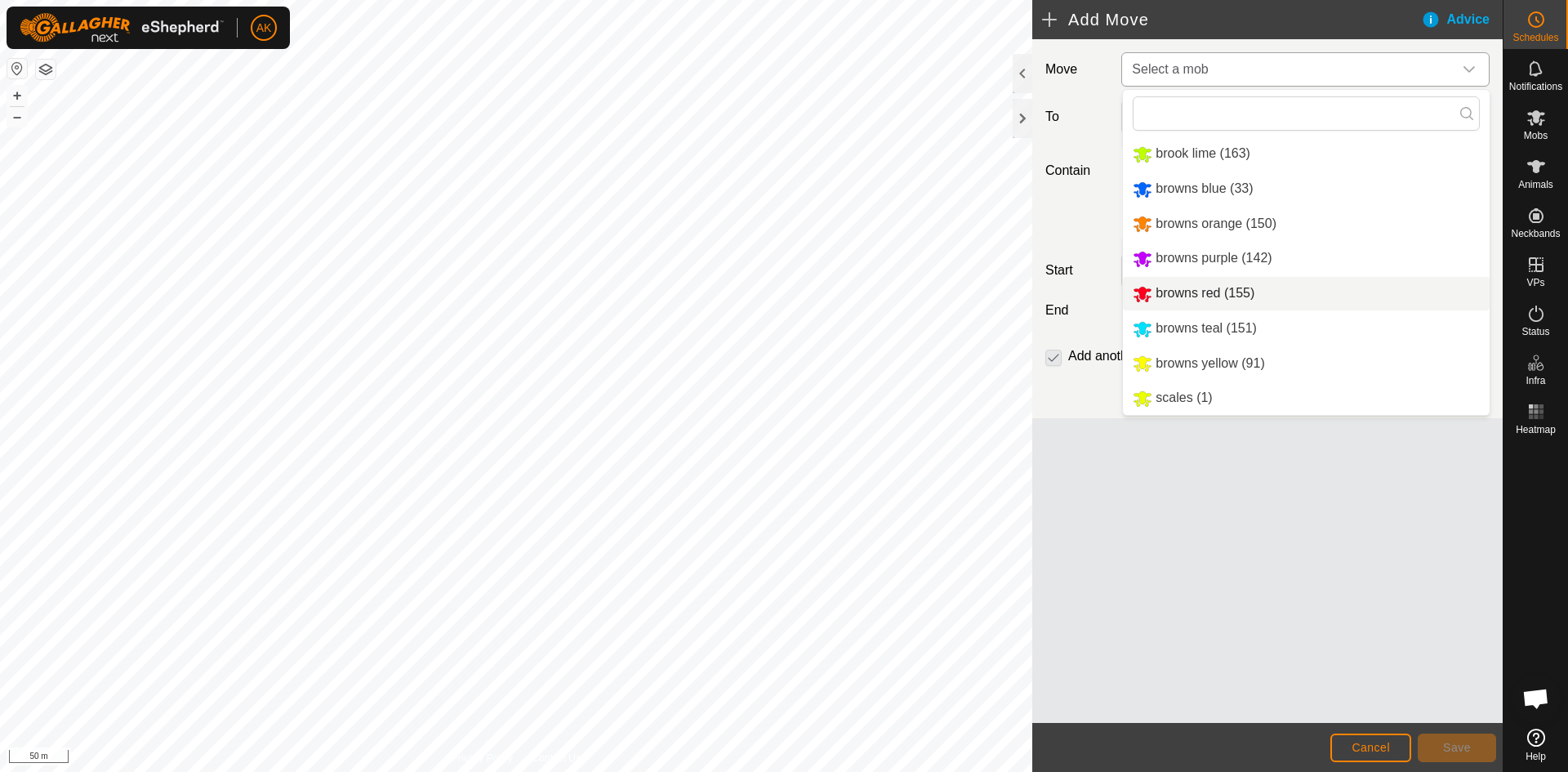
click at [1169, 292] on li "browns red (155)" at bounding box center [1306, 293] width 367 height 33
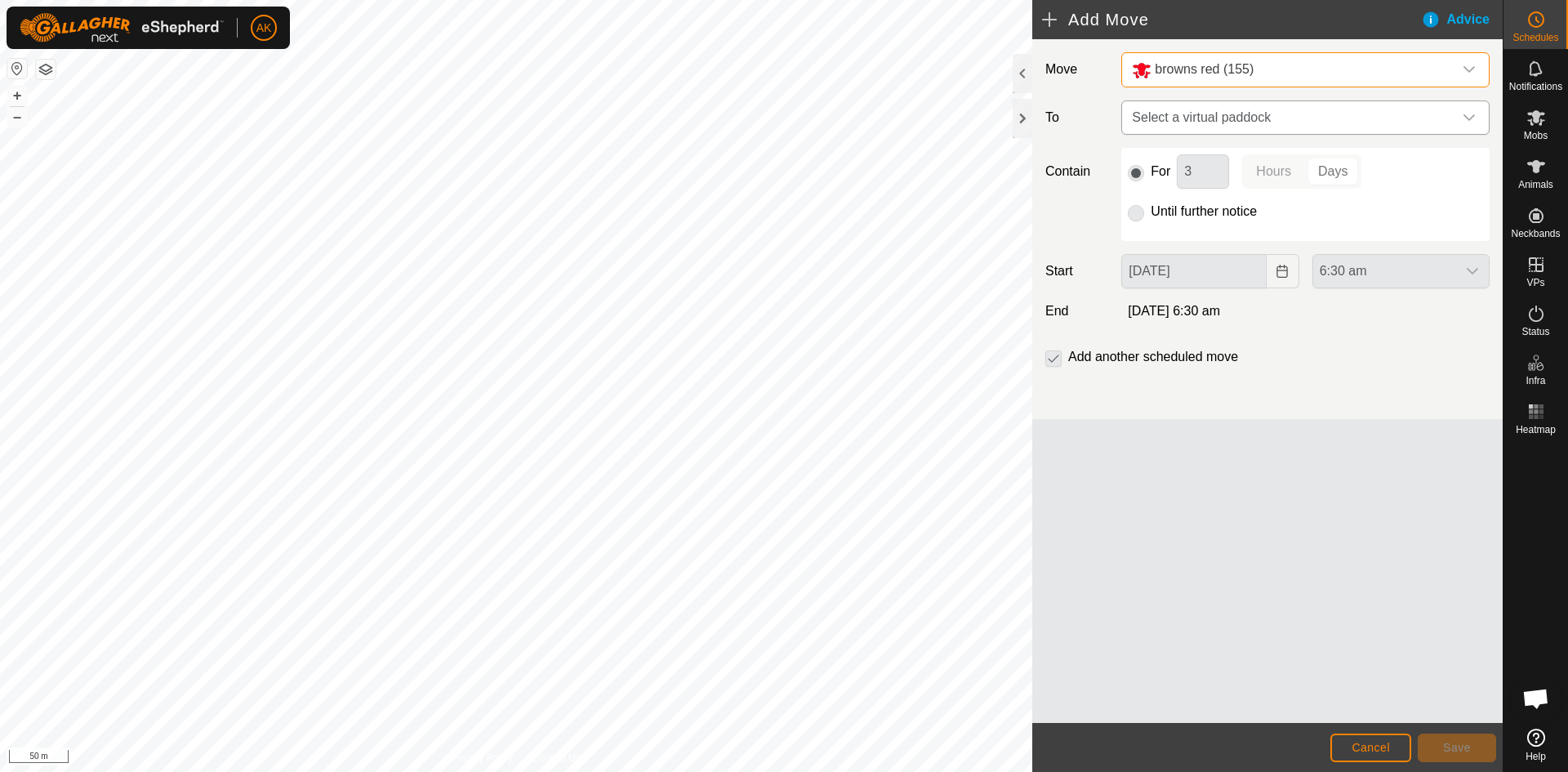
click at [1178, 116] on span "Select a virtual paddock" at bounding box center [1289, 118] width 327 height 33
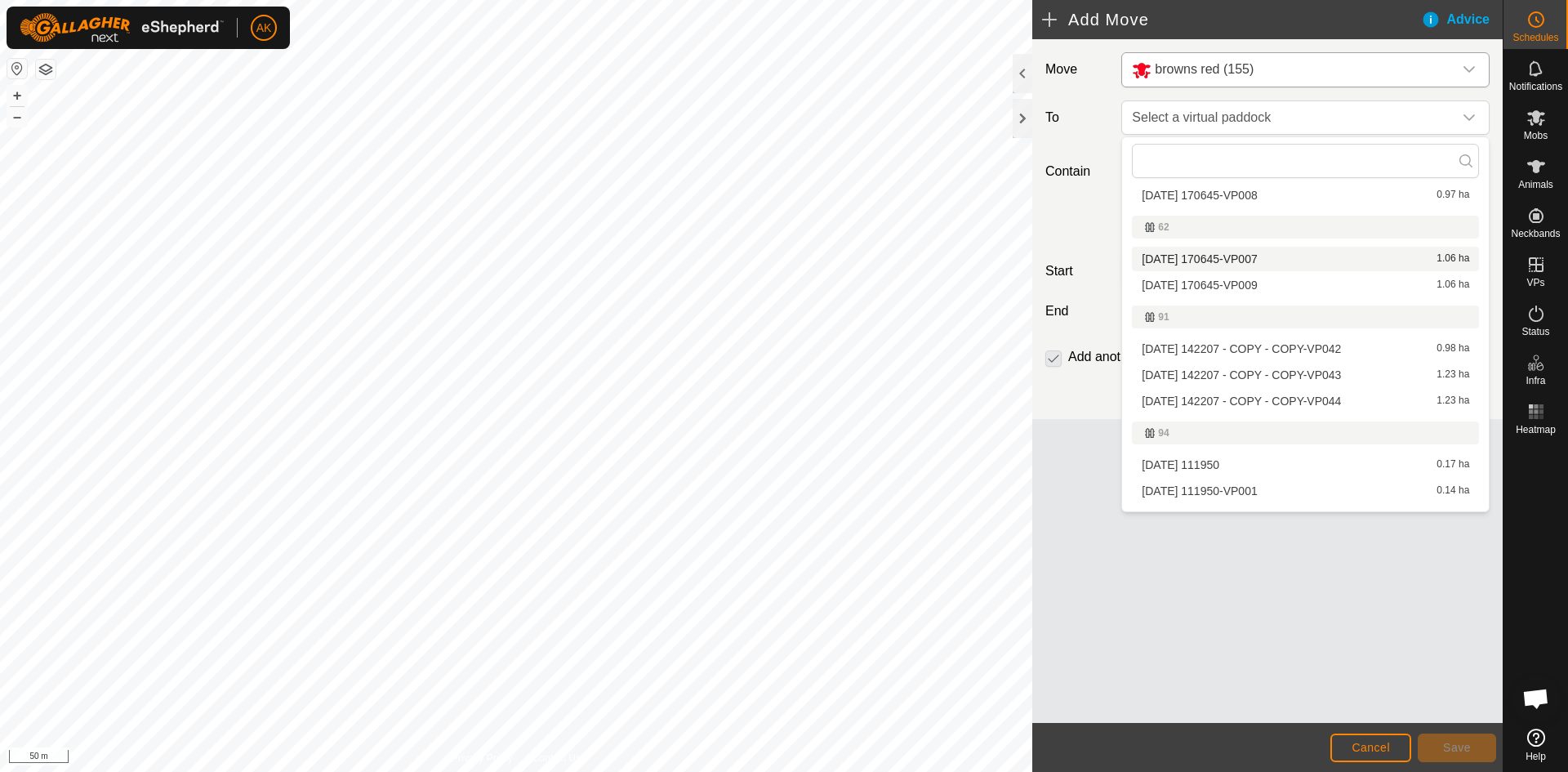
scroll to position [443, 0]
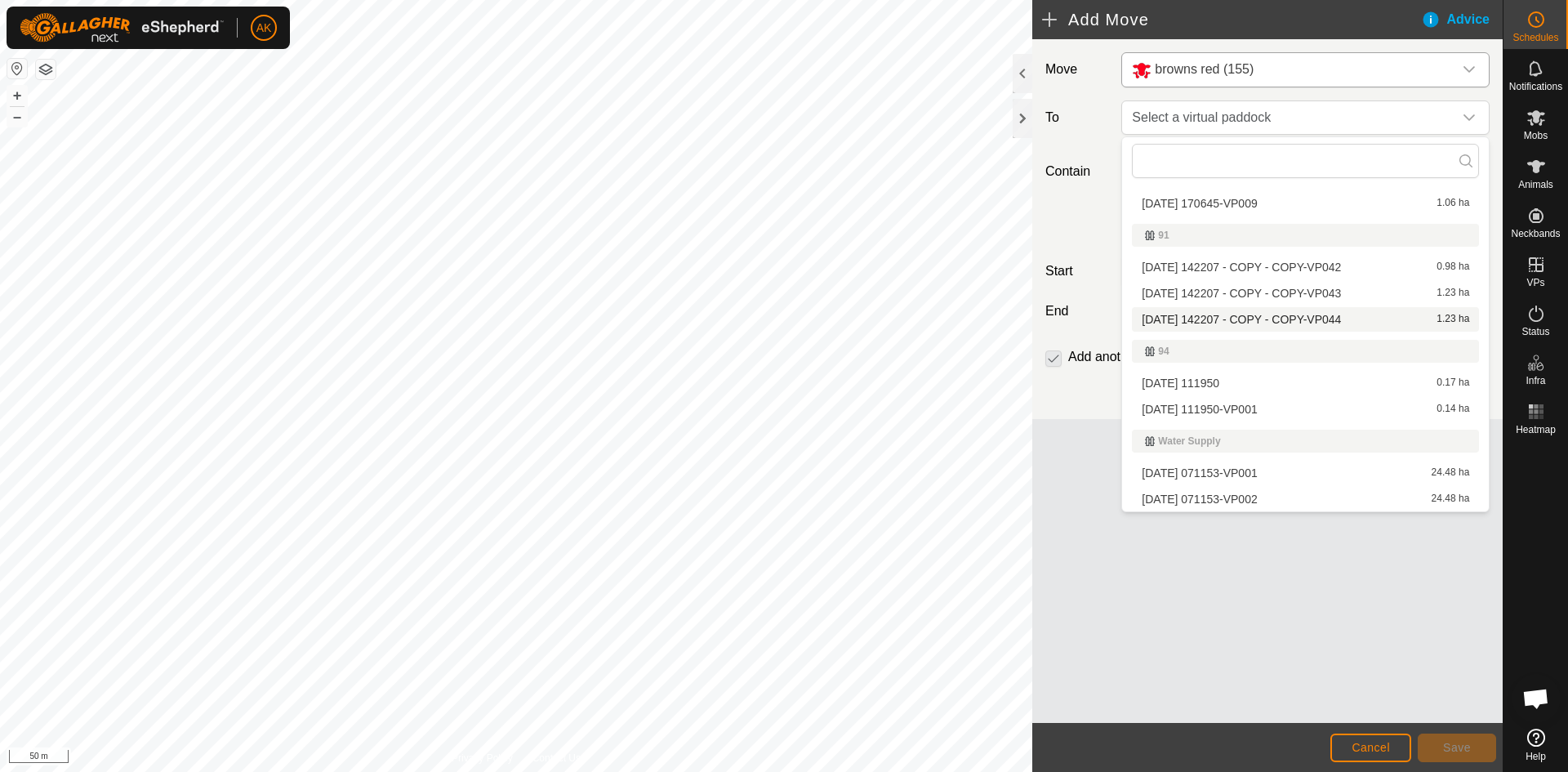
click at [1199, 317] on li "2025-08-12 142207 - COPY - COPY-VP044 1.23 ha" at bounding box center [1305, 318] width 347 height 24
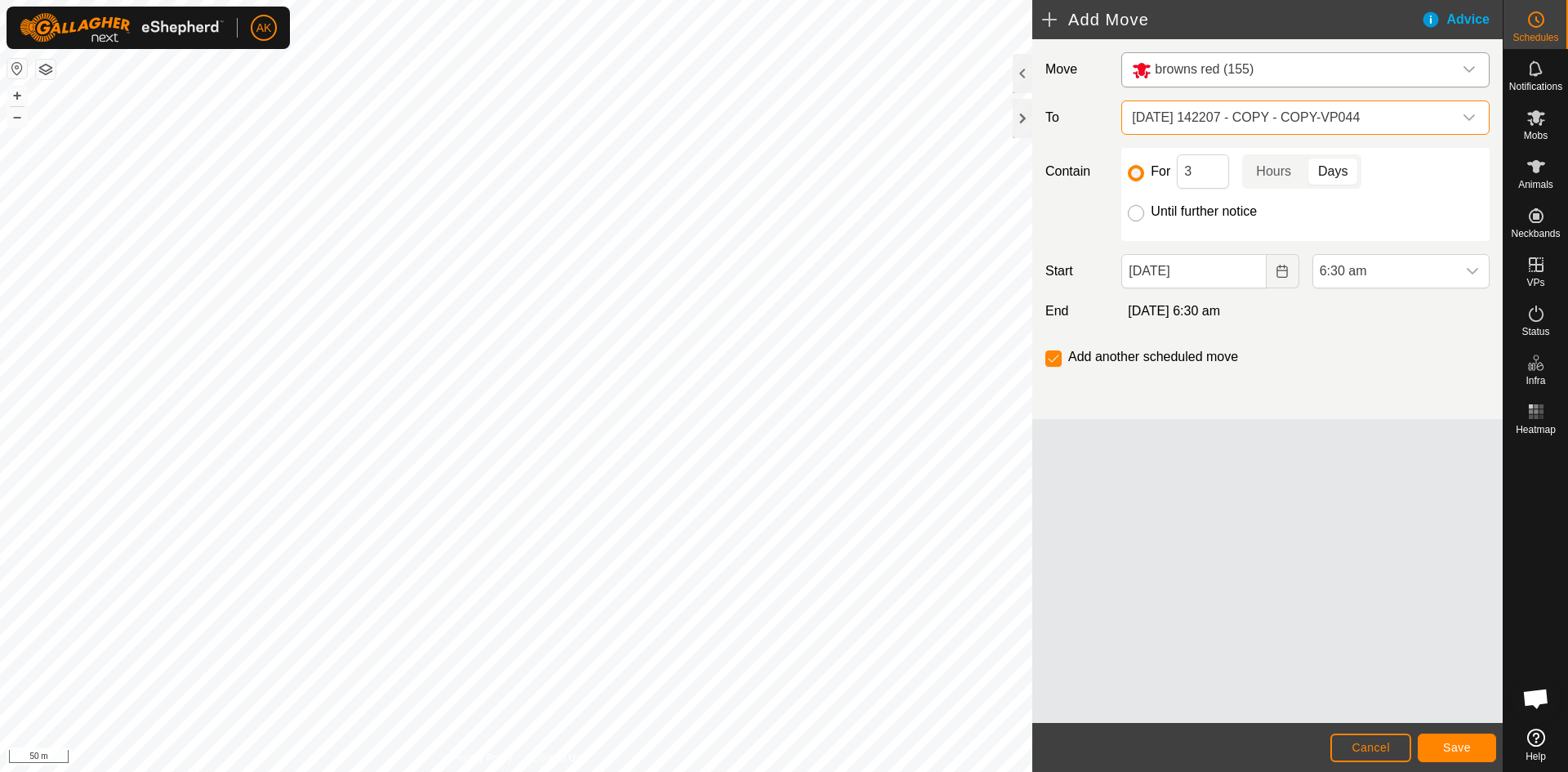
click at [1134, 215] on input "Until further notice" at bounding box center [1136, 213] width 17 height 17
radio input "true"
checkbox input "false"
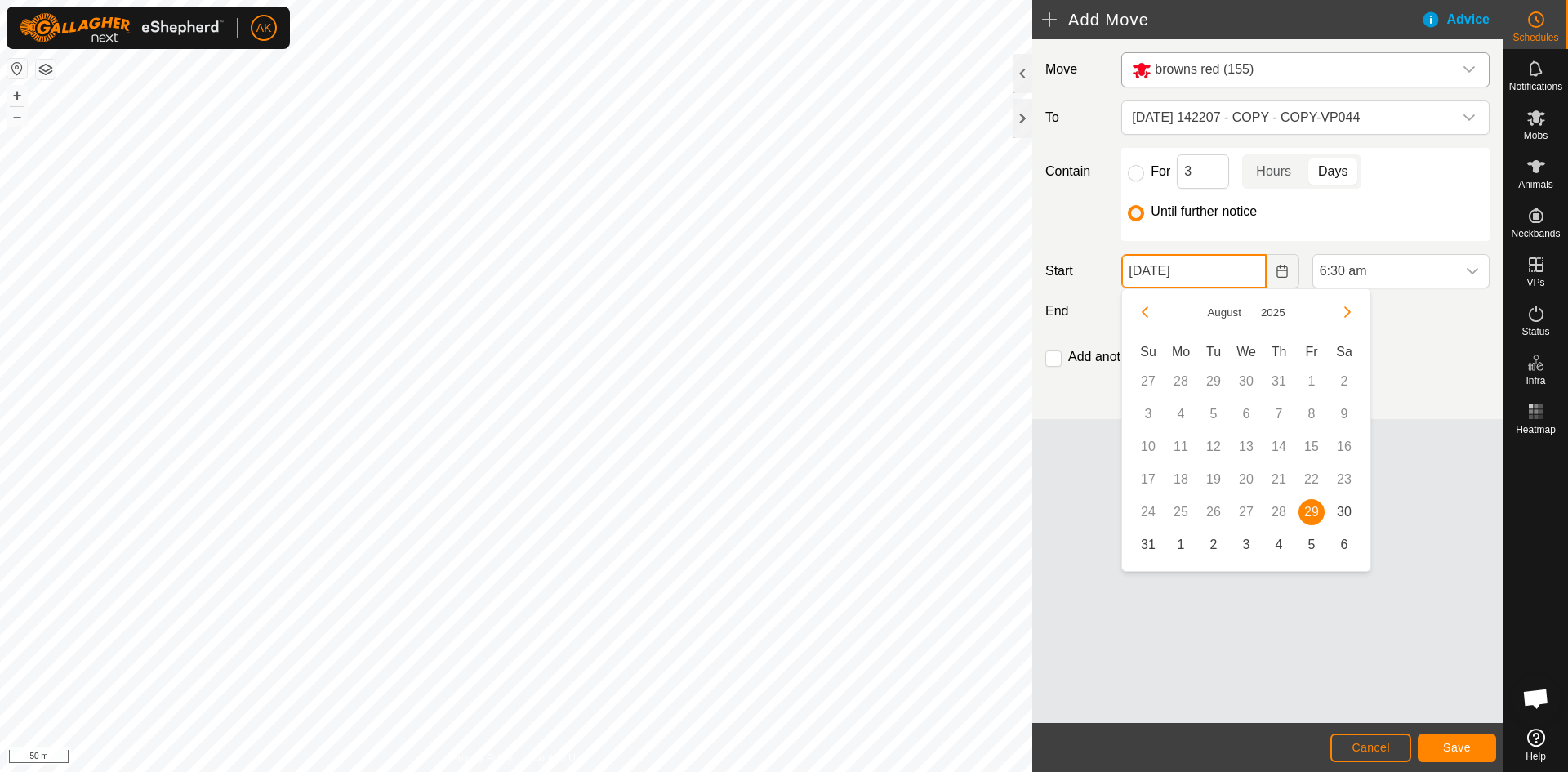
click at [1252, 276] on input "29 Aug, 2025" at bounding box center [1193, 271] width 145 height 34
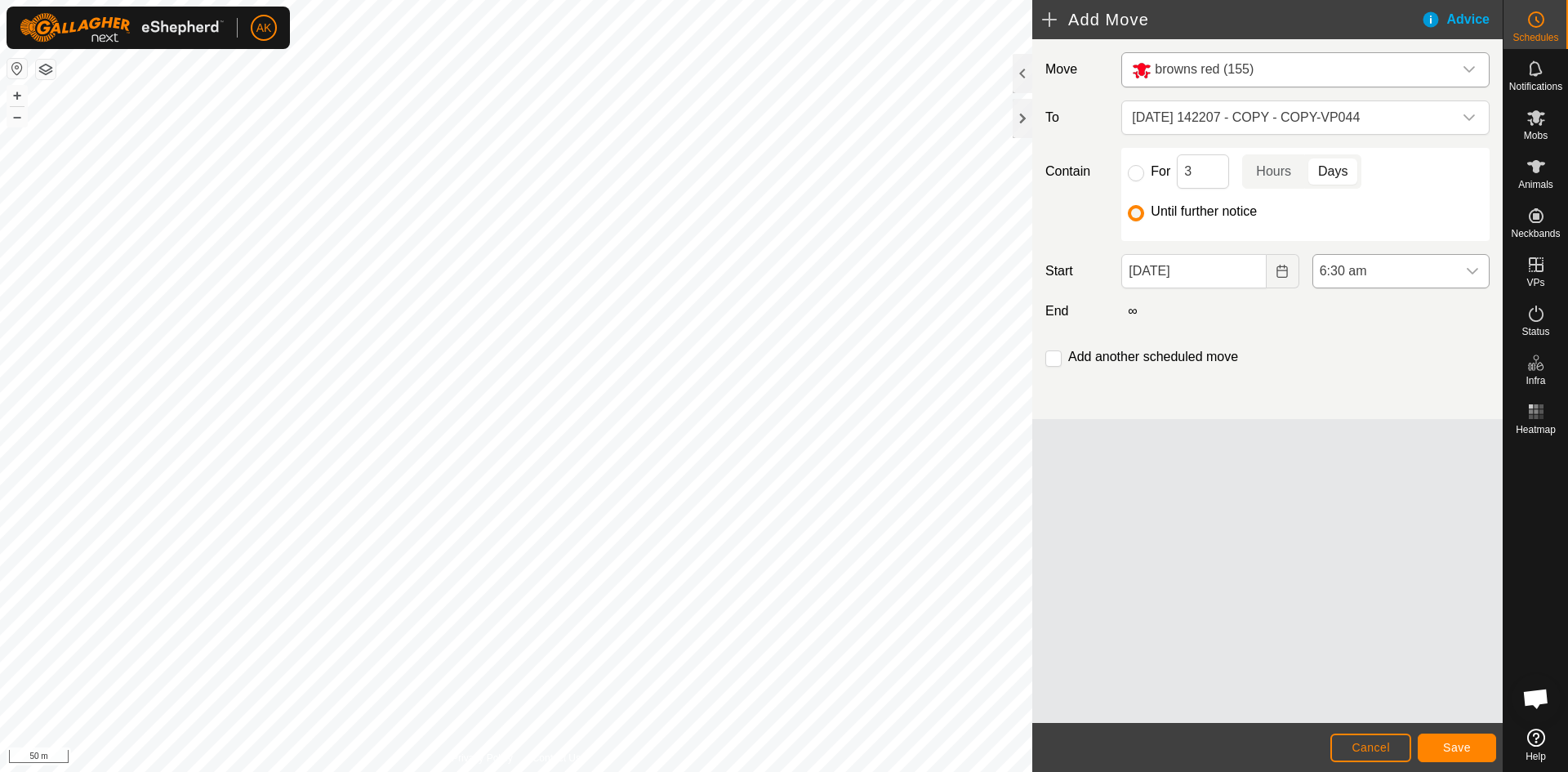
click at [1474, 271] on icon "dropdown trigger" at bounding box center [1472, 271] width 13 height 13
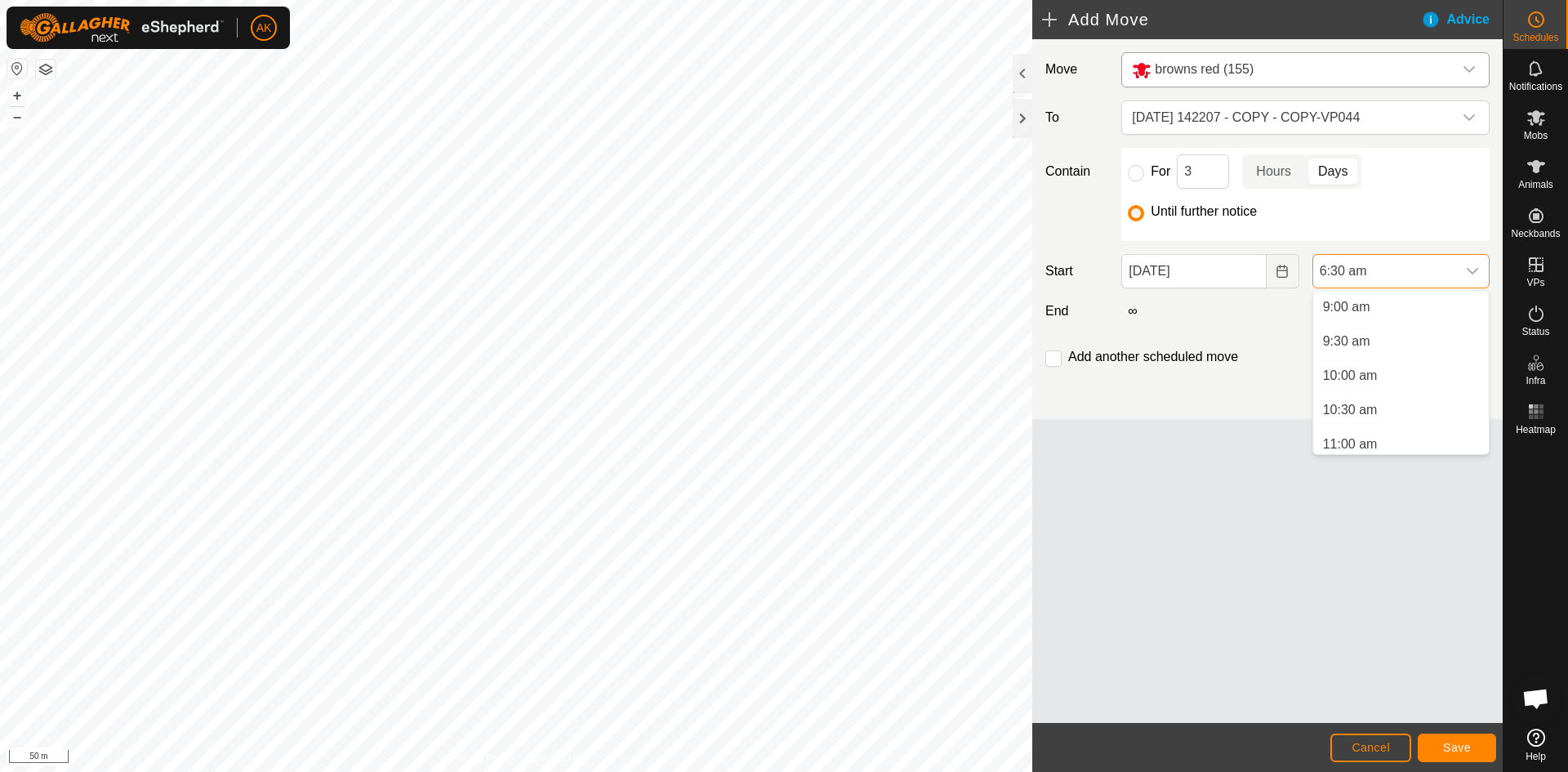
scroll to position [642, 0]
click at [1355, 352] on li "10:00 am" at bounding box center [1401, 351] width 175 height 33
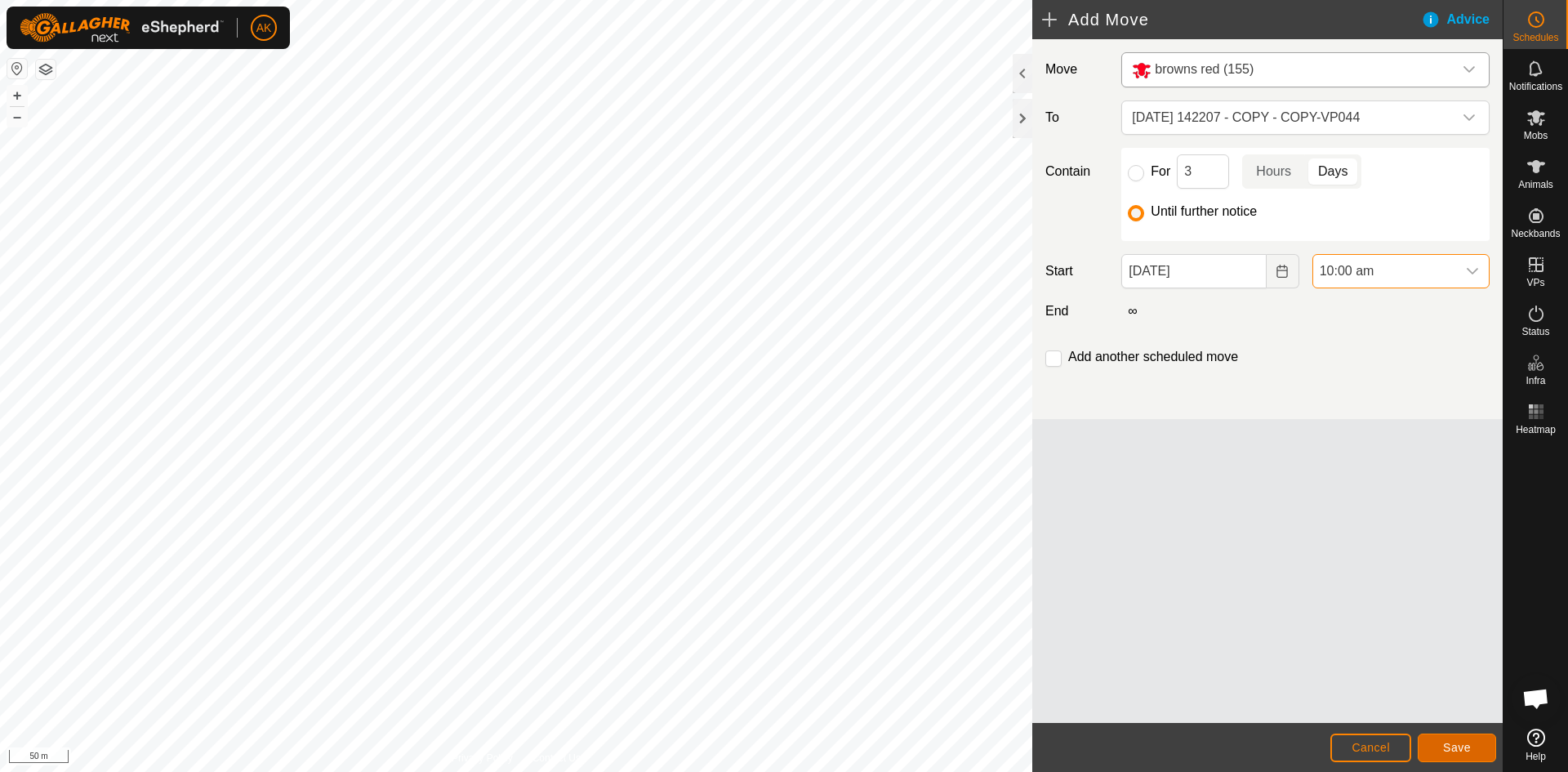
click at [1477, 747] on button "Save" at bounding box center [1457, 747] width 79 height 28
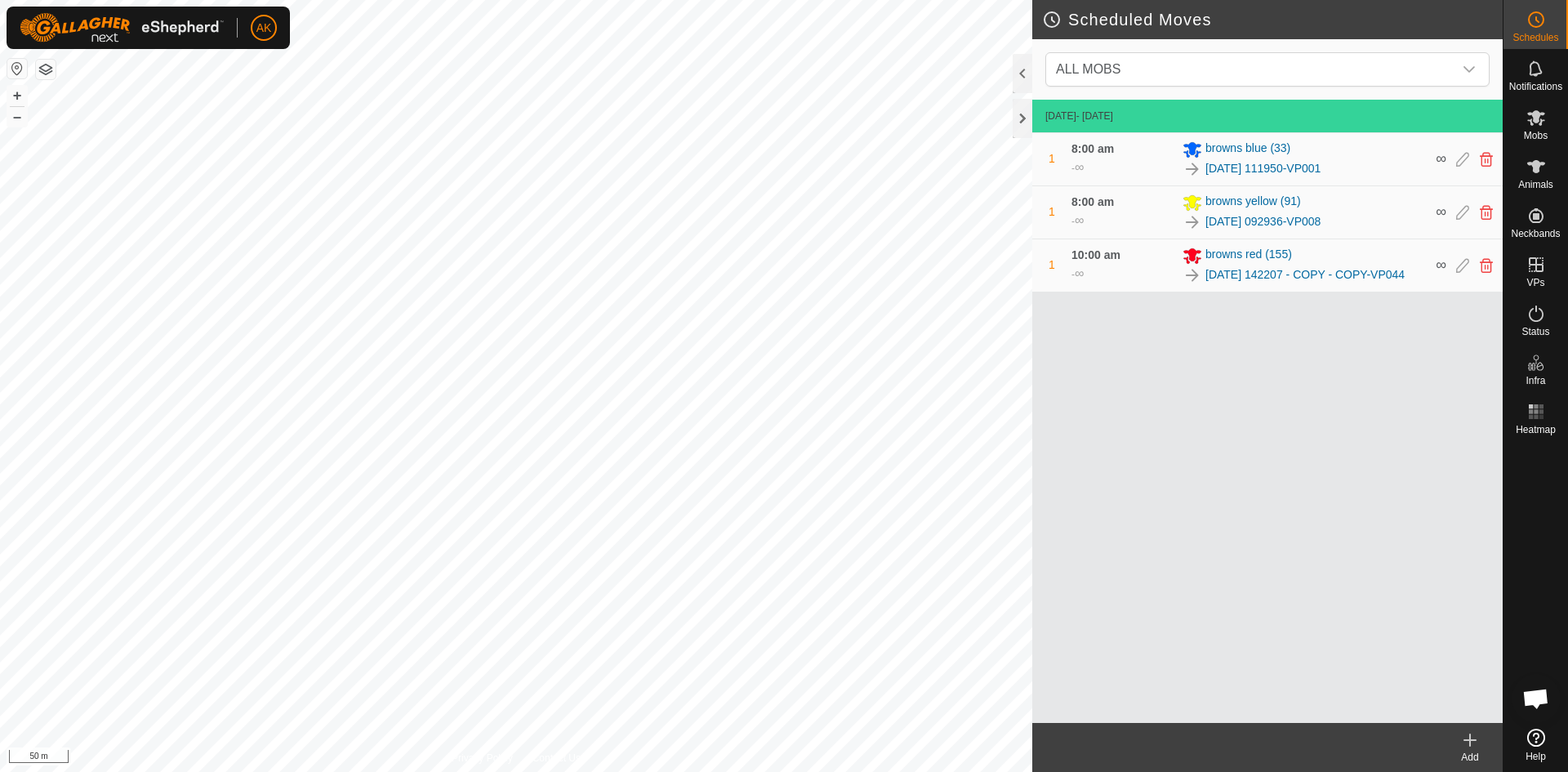
click at [1460, 736] on icon at bounding box center [1470, 740] width 19 height 19
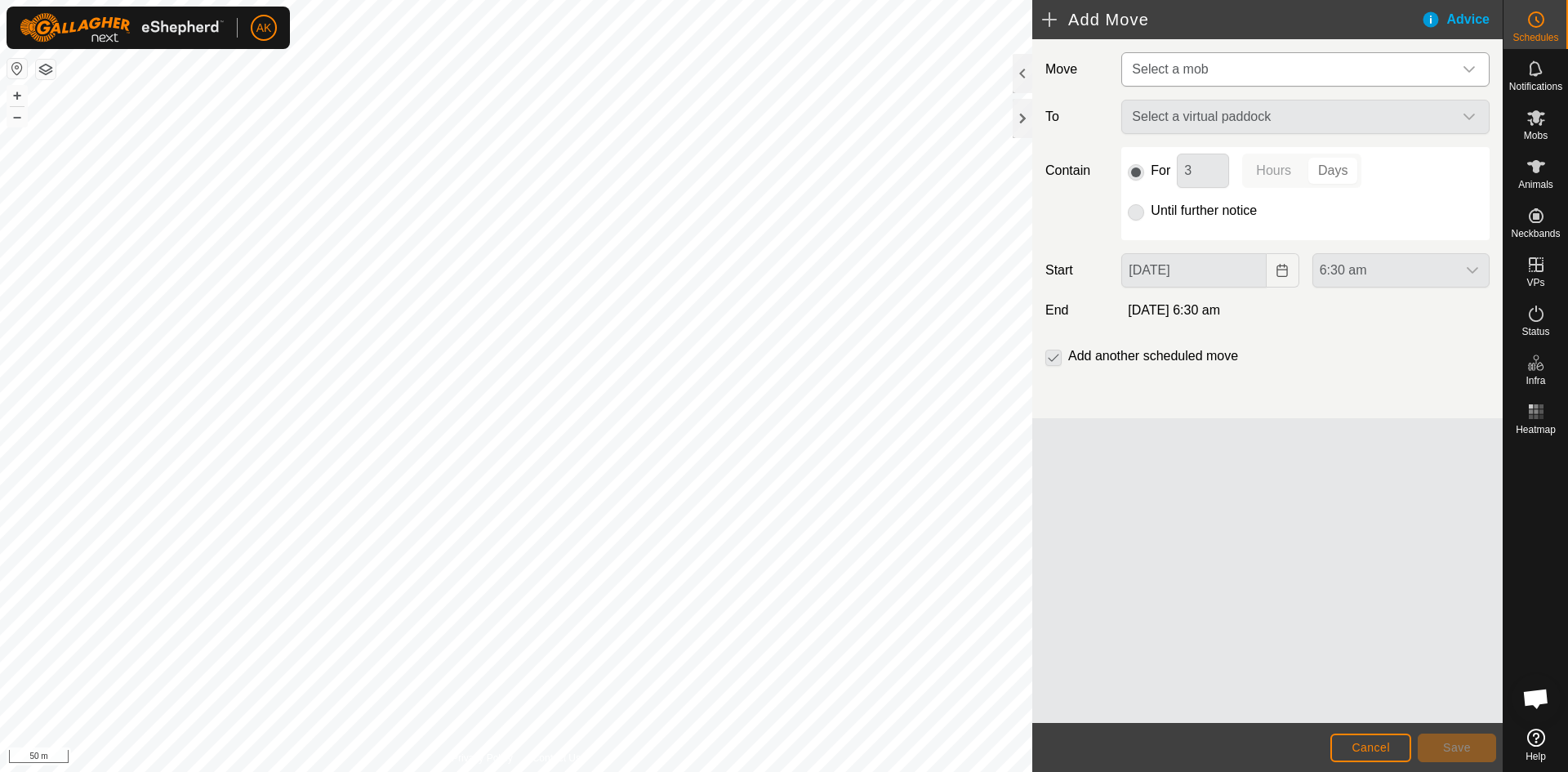
click at [1198, 67] on span "Select a mob" at bounding box center [1170, 69] width 76 height 14
click at [1191, 123] on div "Select a virtual paddock" at bounding box center [1305, 116] width 382 height 34
click at [1215, 114] on div "Select a virtual paddock" at bounding box center [1305, 116] width 382 height 34
click at [1212, 64] on span "Select a mob" at bounding box center [1289, 70] width 327 height 33
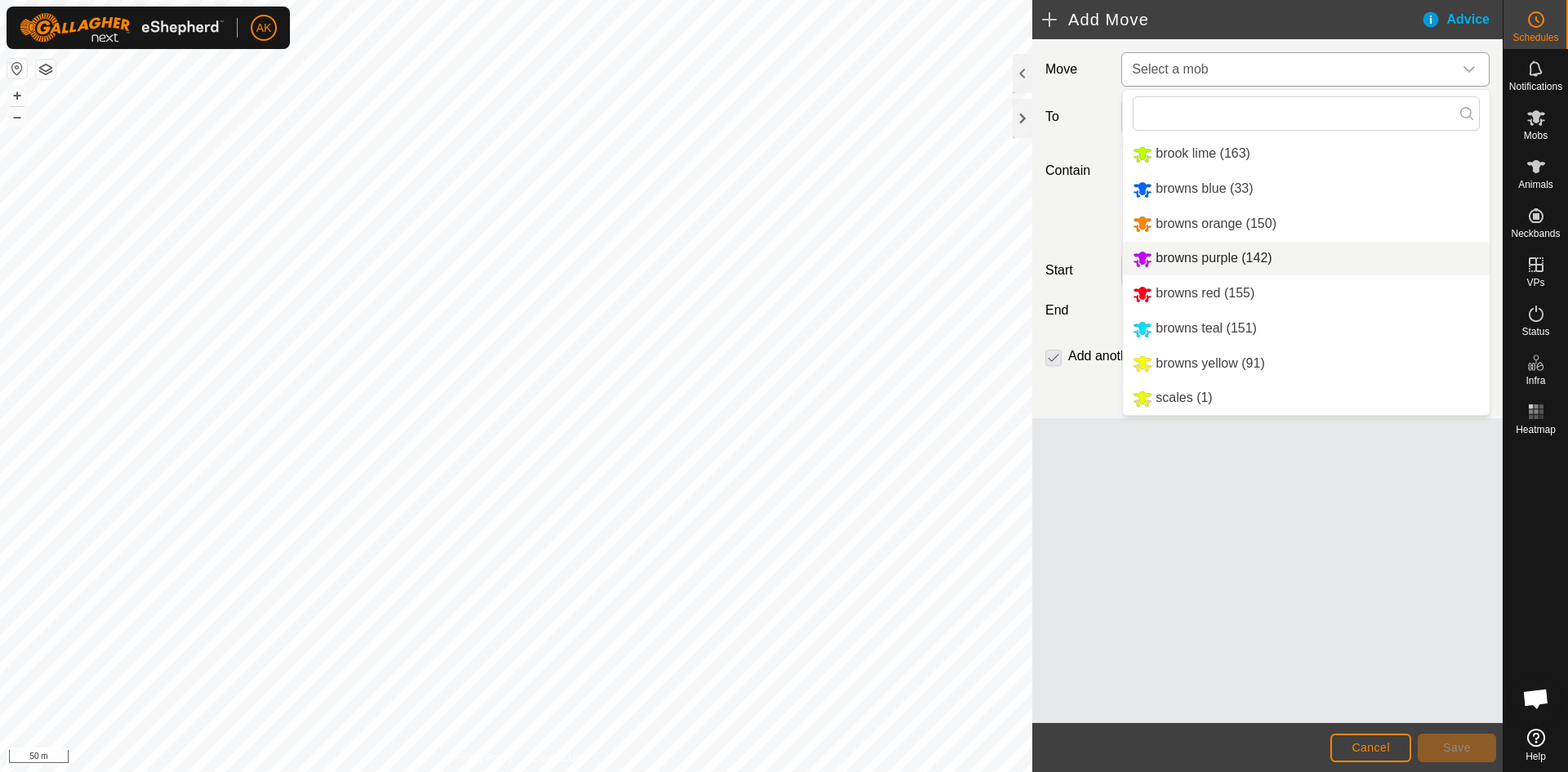
click at [1148, 254] on li "browns purple (142)" at bounding box center [1306, 258] width 367 height 33
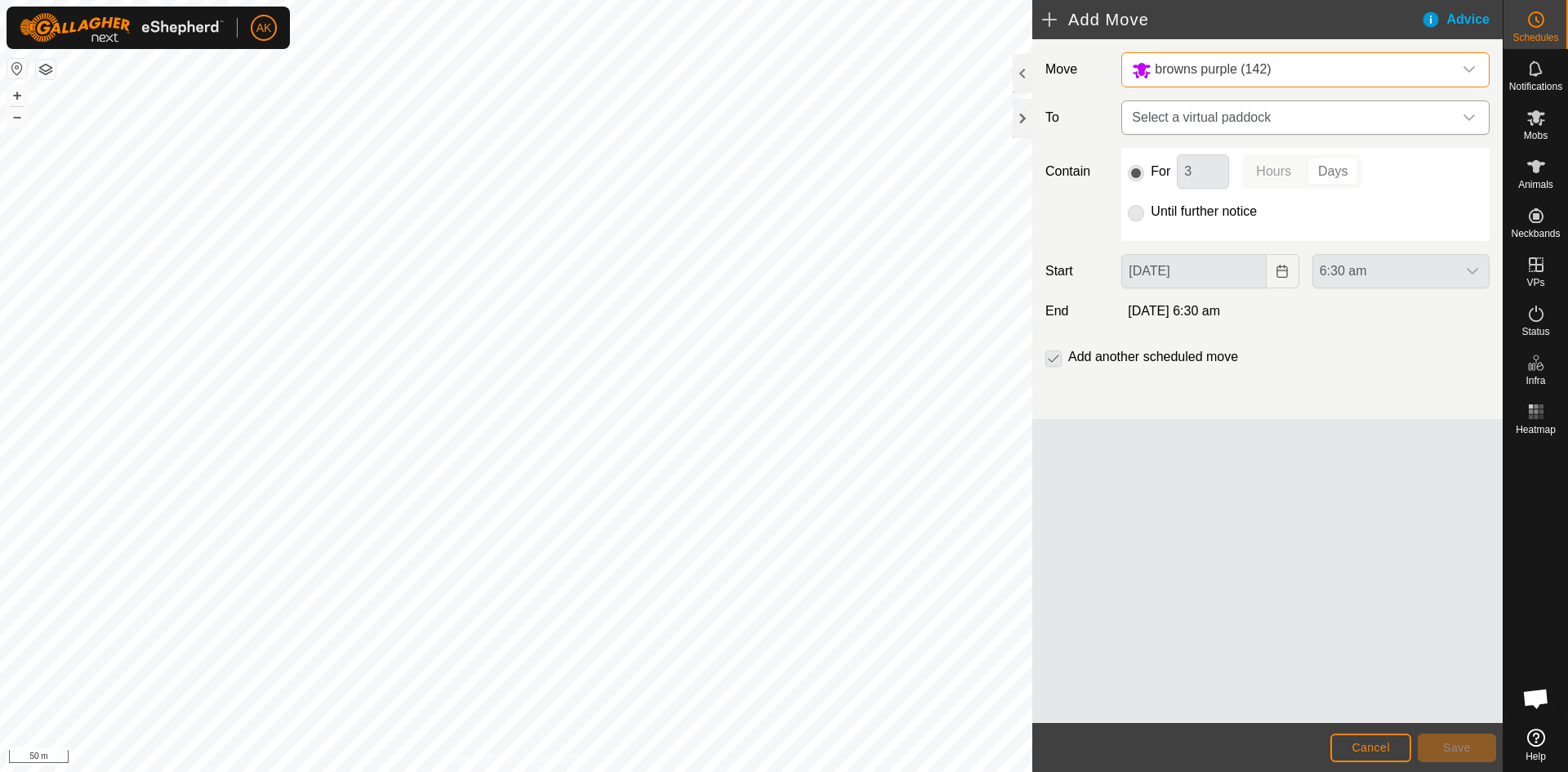
click at [1199, 115] on span "Select a virtual paddock" at bounding box center [1289, 118] width 327 height 33
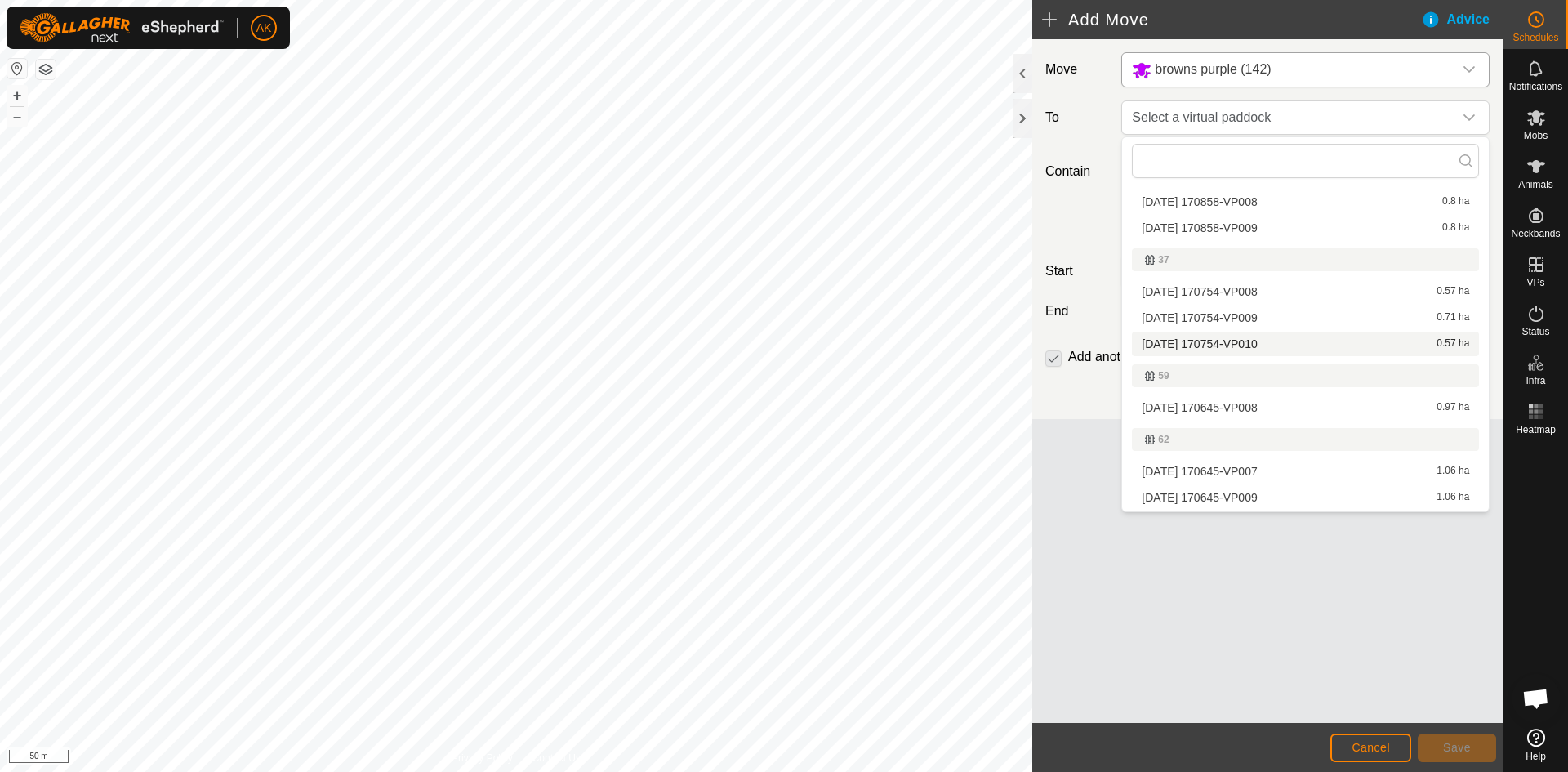
scroll to position [164, 0]
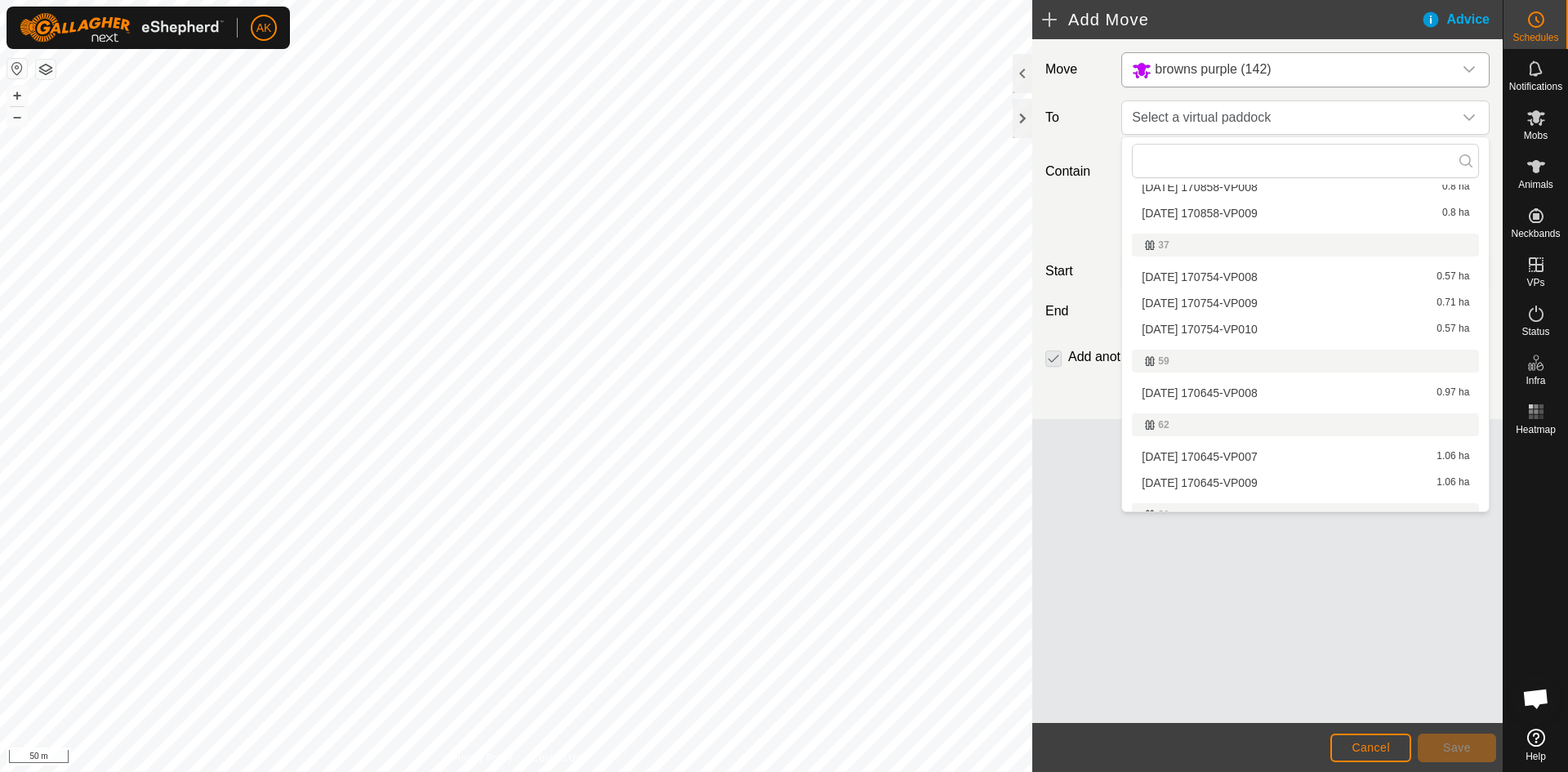
click at [1180, 480] on li "2025-08-24 170645-VP009 1.06 ha" at bounding box center [1305, 482] width 347 height 24
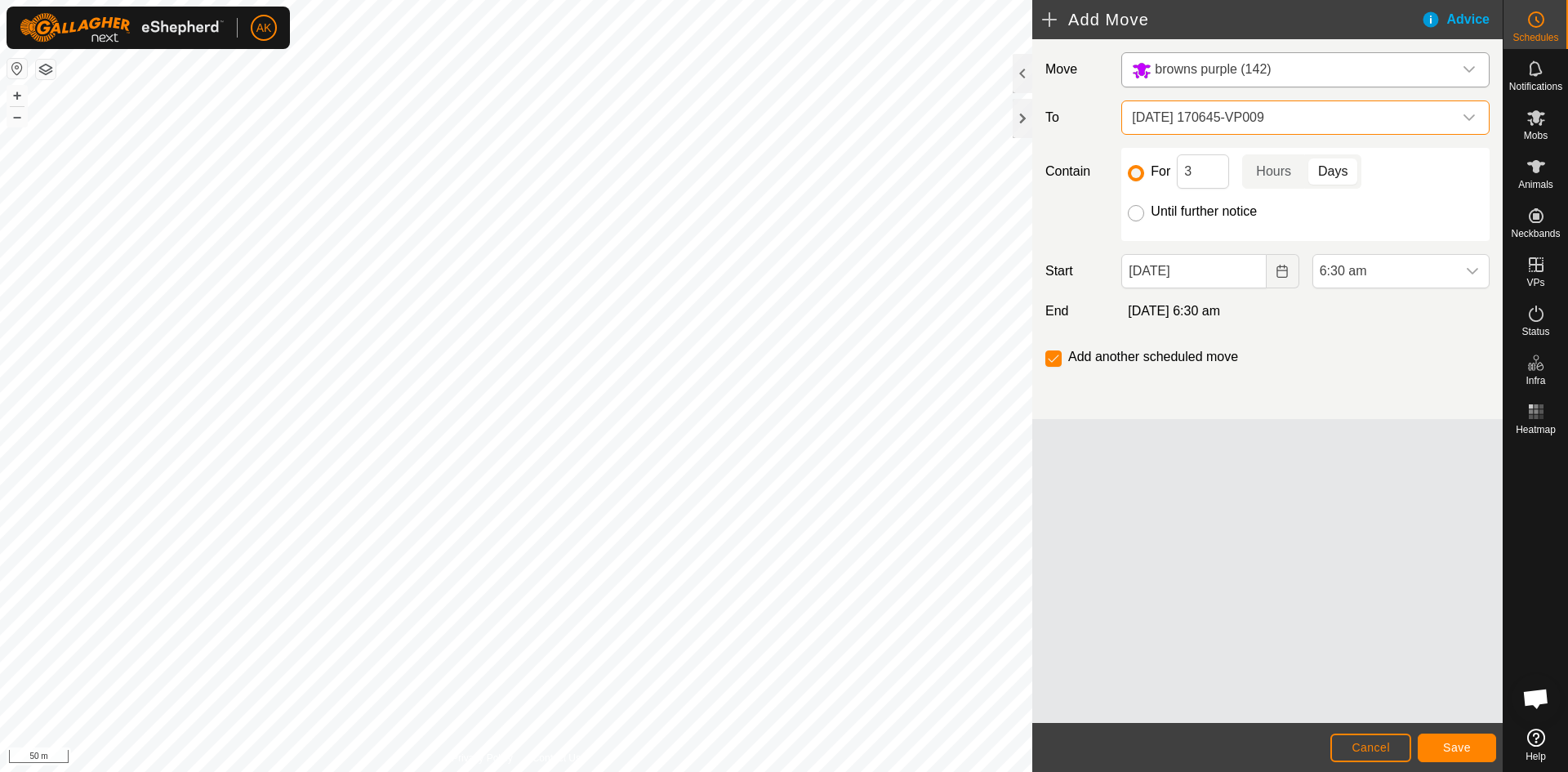
click at [1139, 213] on input "Until further notice" at bounding box center [1136, 213] width 17 height 17
radio input "true"
checkbox input "false"
click at [1386, 271] on span "6:30 am" at bounding box center [1384, 272] width 143 height 33
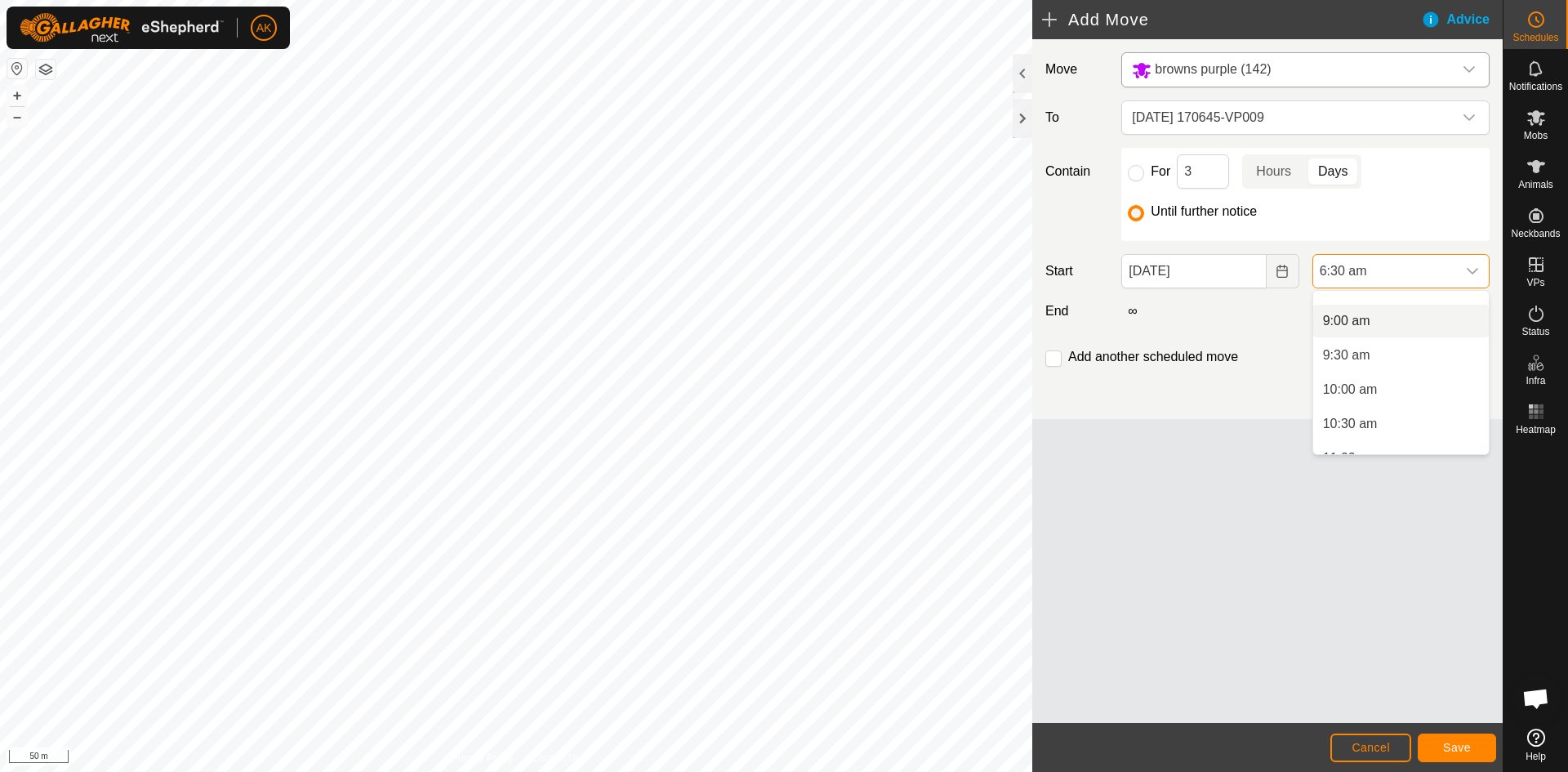
scroll to position [642, 0]
click at [1357, 386] on li "10:30 am" at bounding box center [1401, 386] width 175 height 33
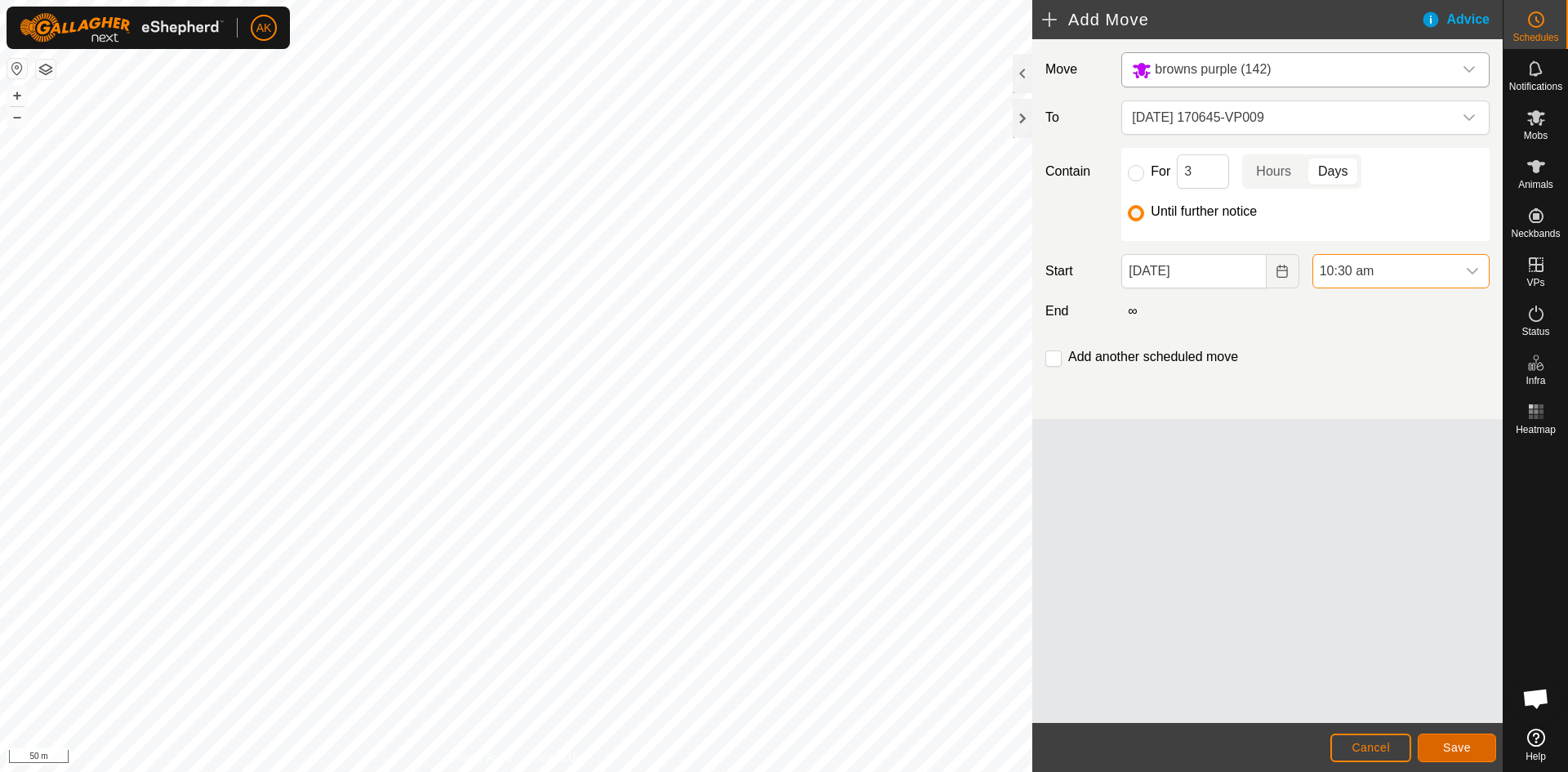
click at [1440, 746] on button "Save" at bounding box center [1457, 747] width 79 height 28
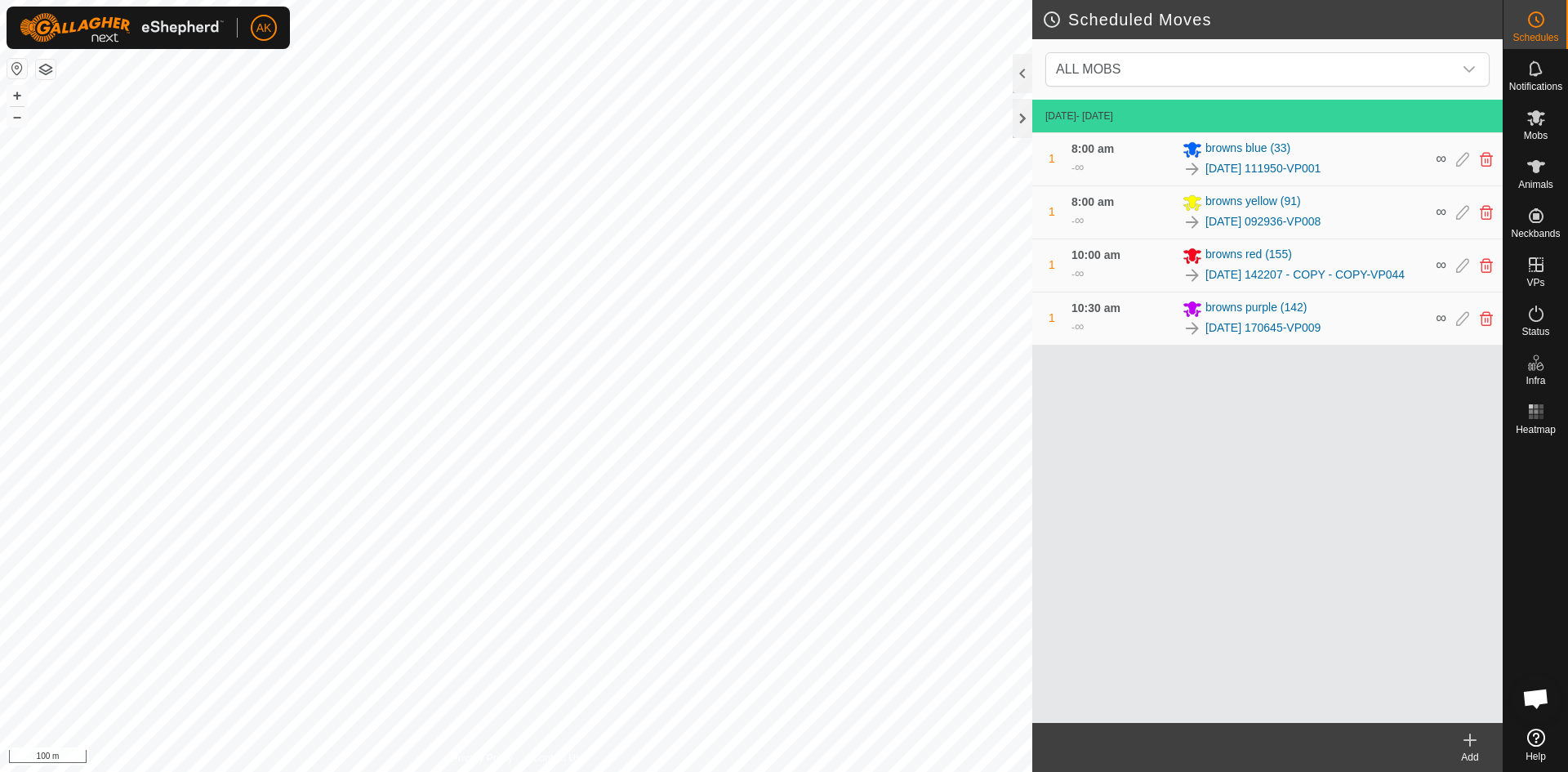
click at [1468, 742] on icon at bounding box center [1470, 740] width 19 height 19
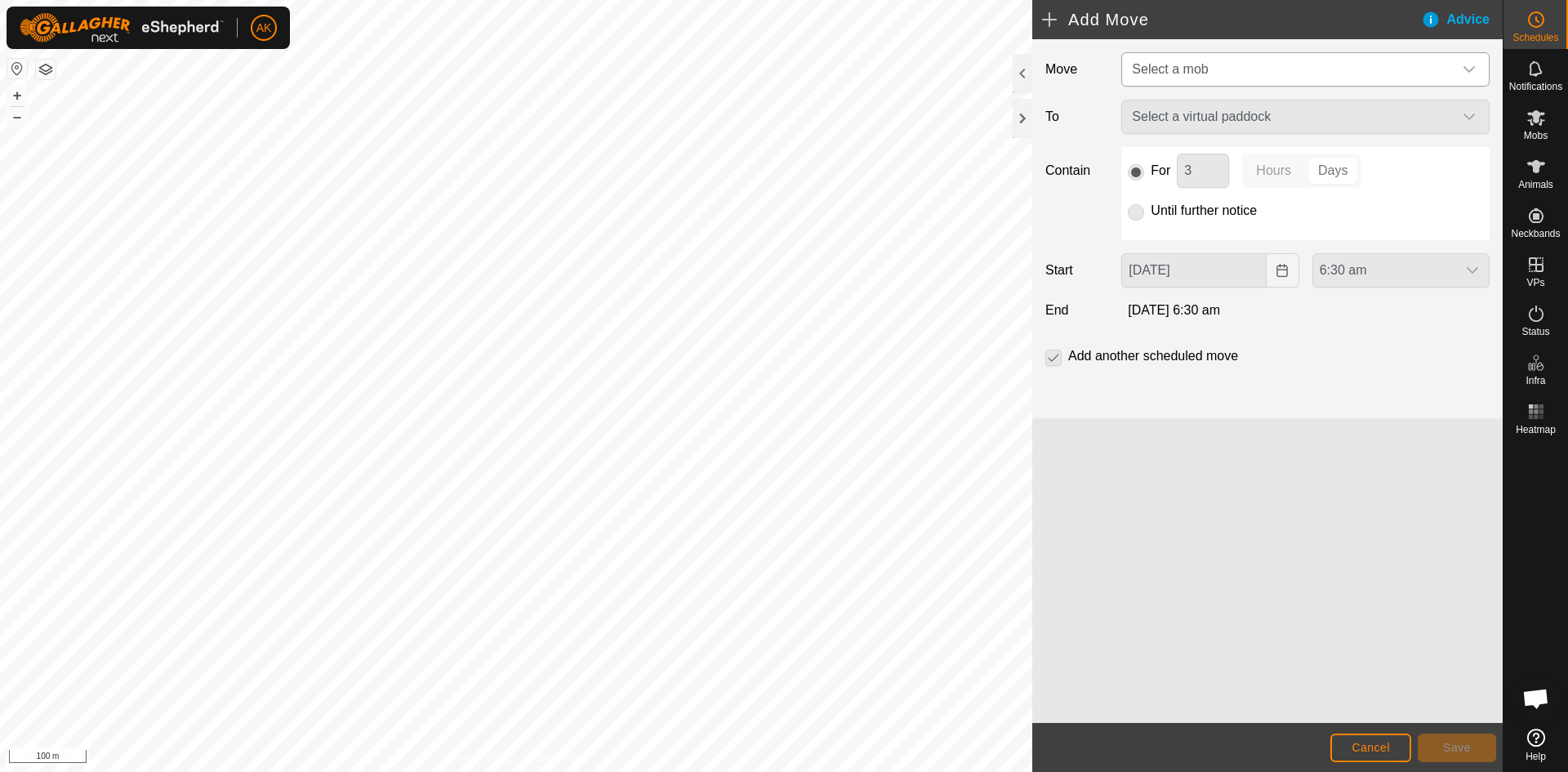
click at [1198, 61] on span "Select a mob" at bounding box center [1289, 70] width 327 height 33
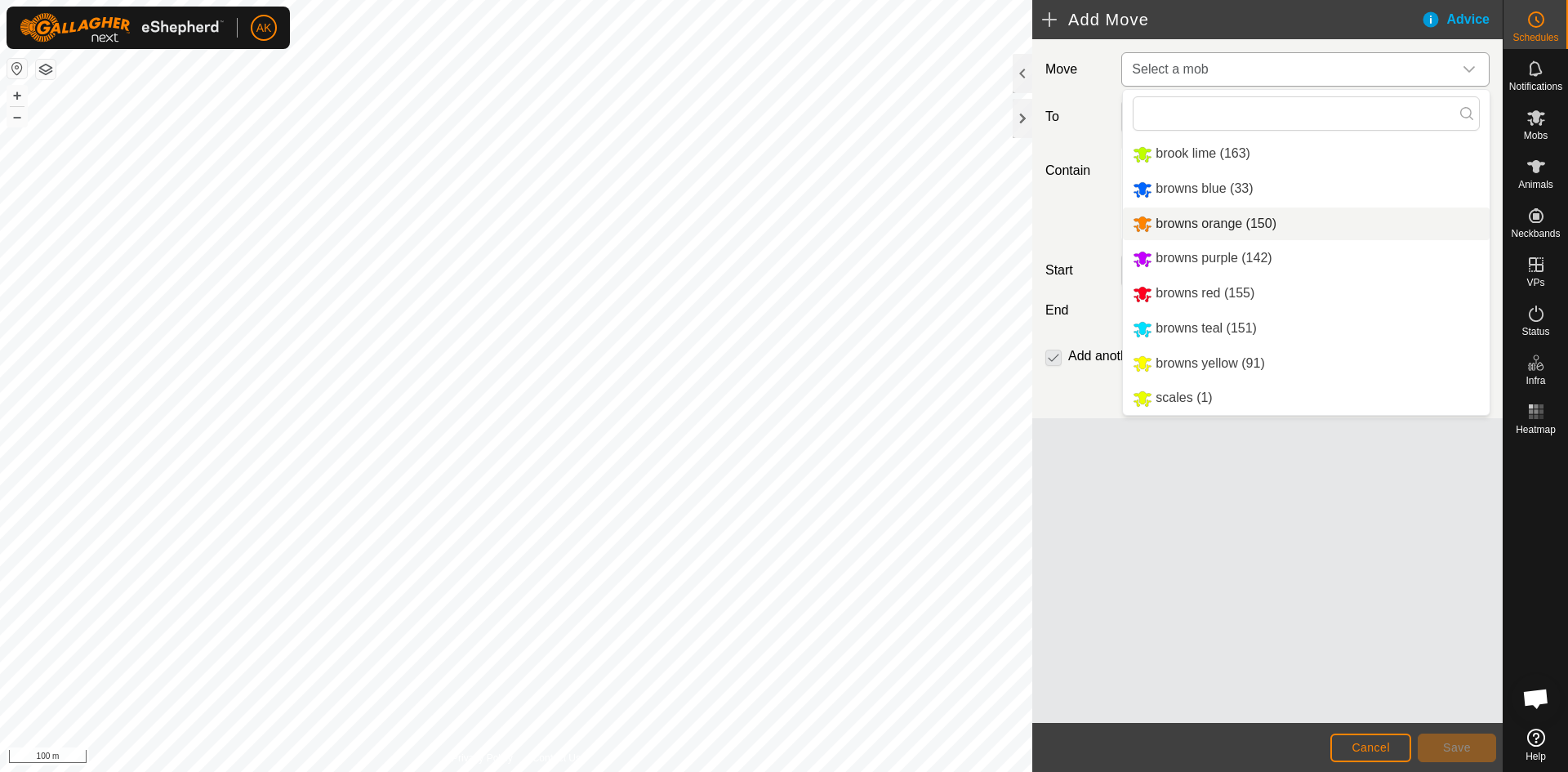
click at [1165, 225] on li "browns orange (150)" at bounding box center [1306, 224] width 367 height 33
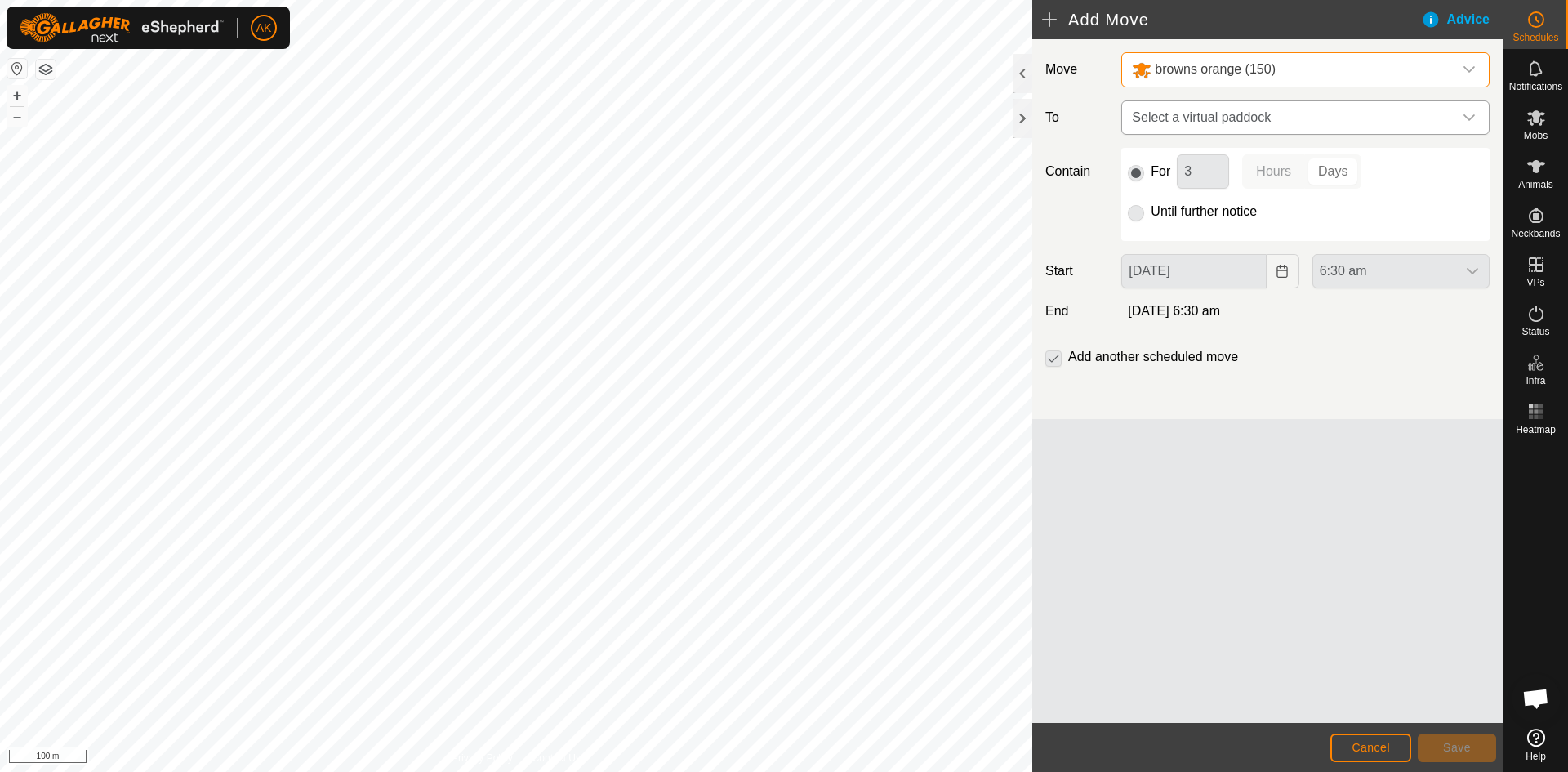
click at [1169, 108] on span "Select a virtual paddock" at bounding box center [1289, 118] width 327 height 33
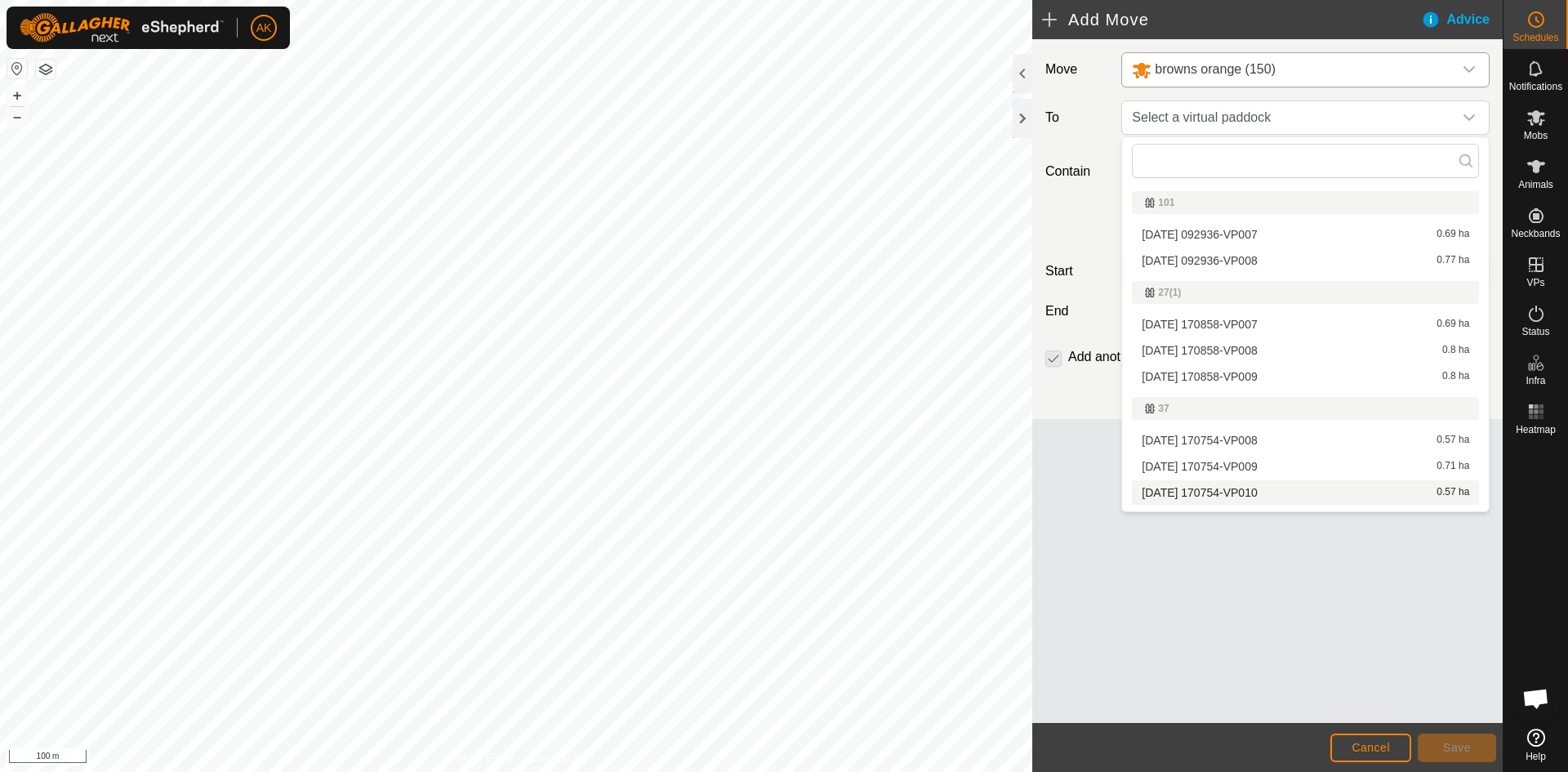
click at [1189, 488] on li "2025-08-24 170754-VP010 0.57 ha" at bounding box center [1305, 492] width 347 height 24
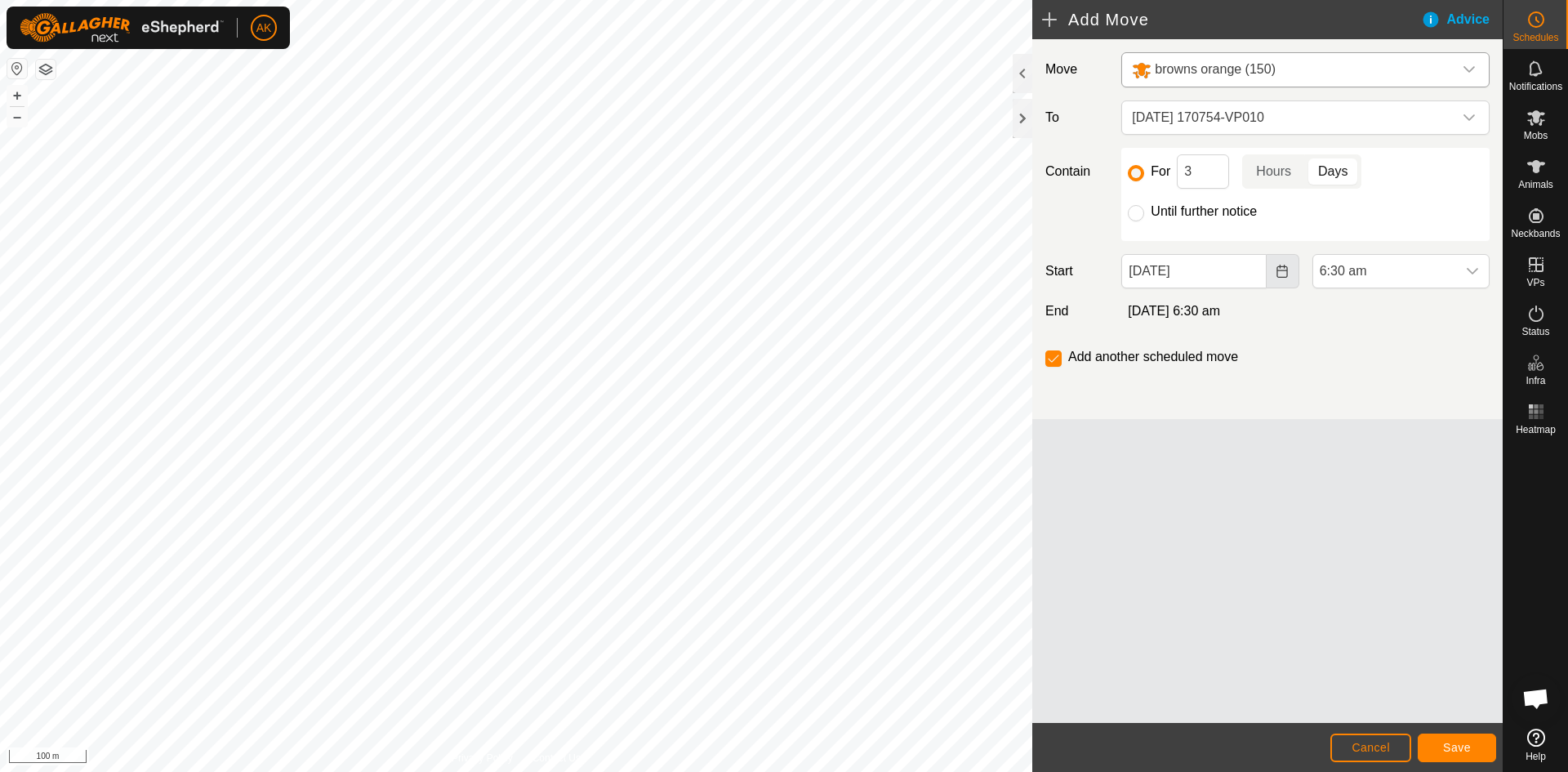
click at [1285, 270] on icon "Choose Date" at bounding box center [1282, 271] width 13 height 13
click at [1372, 271] on span "6:30 am" at bounding box center [1384, 272] width 143 height 33
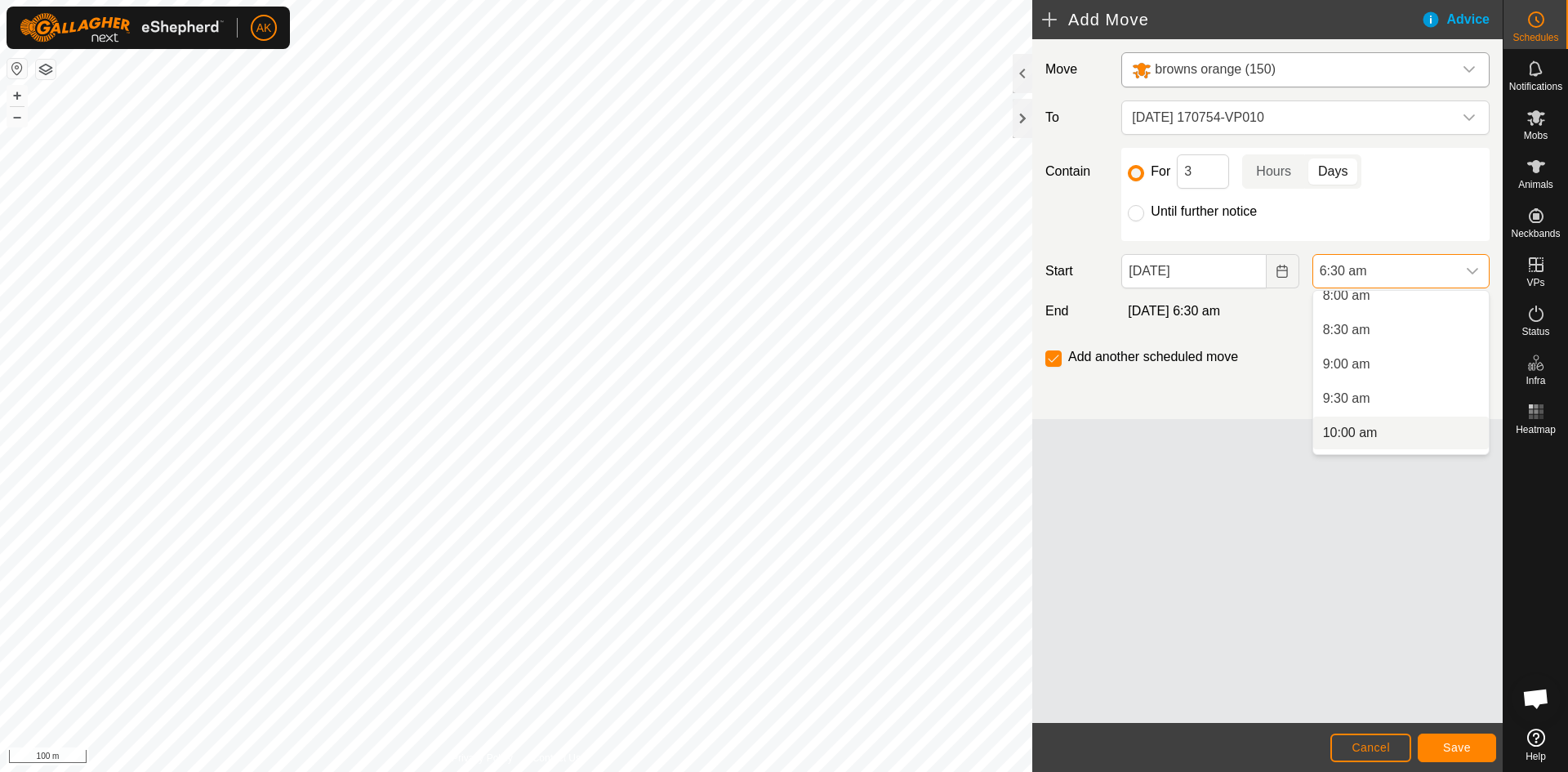
scroll to position [642, 0]
click at [1358, 419] on li "11:00 am" at bounding box center [1401, 420] width 175 height 33
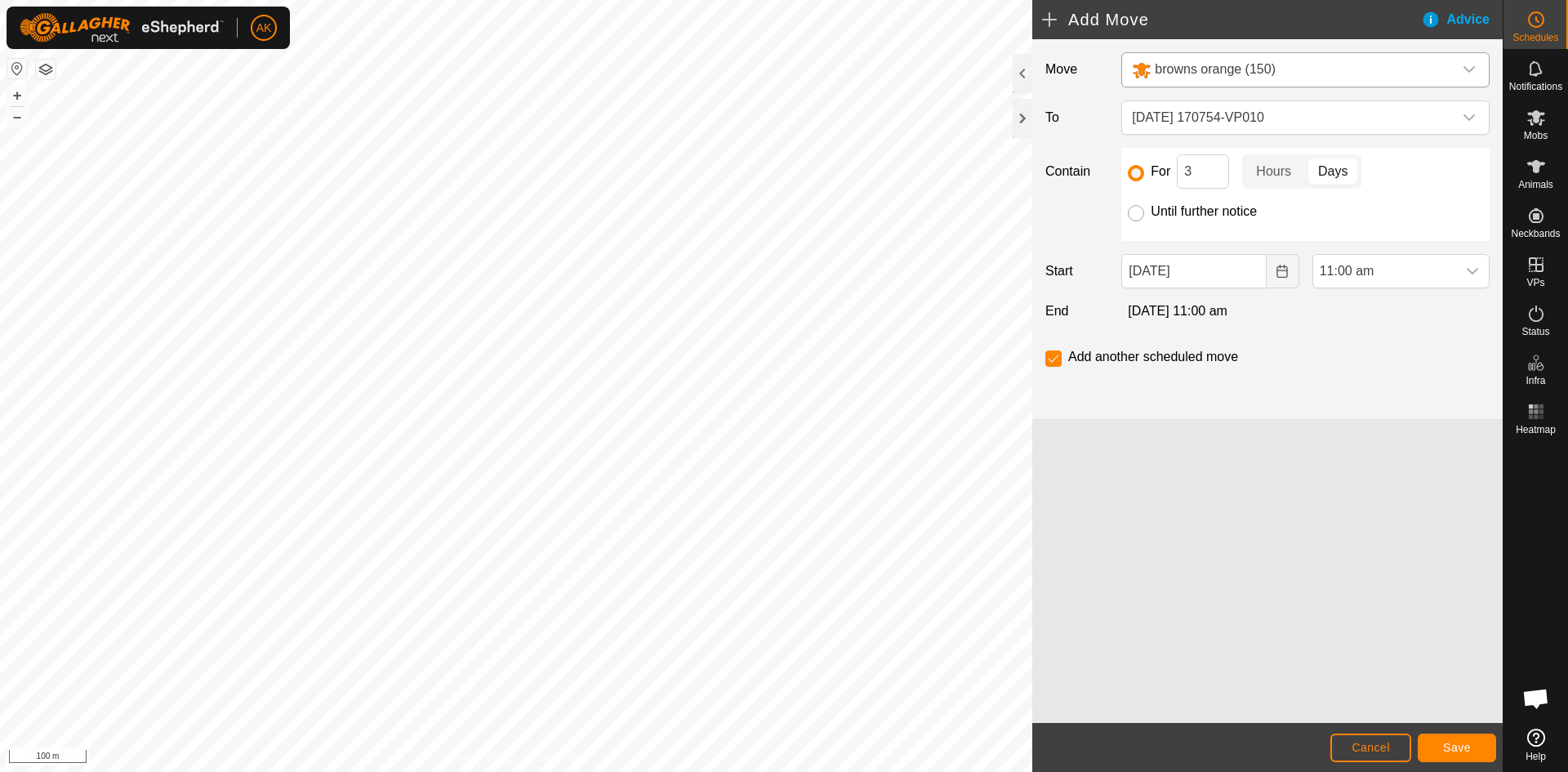
click at [1139, 215] on input "Until further notice" at bounding box center [1136, 213] width 17 height 17
radio input "true"
checkbox input "false"
click at [1450, 750] on span "Save" at bounding box center [1457, 747] width 28 height 13
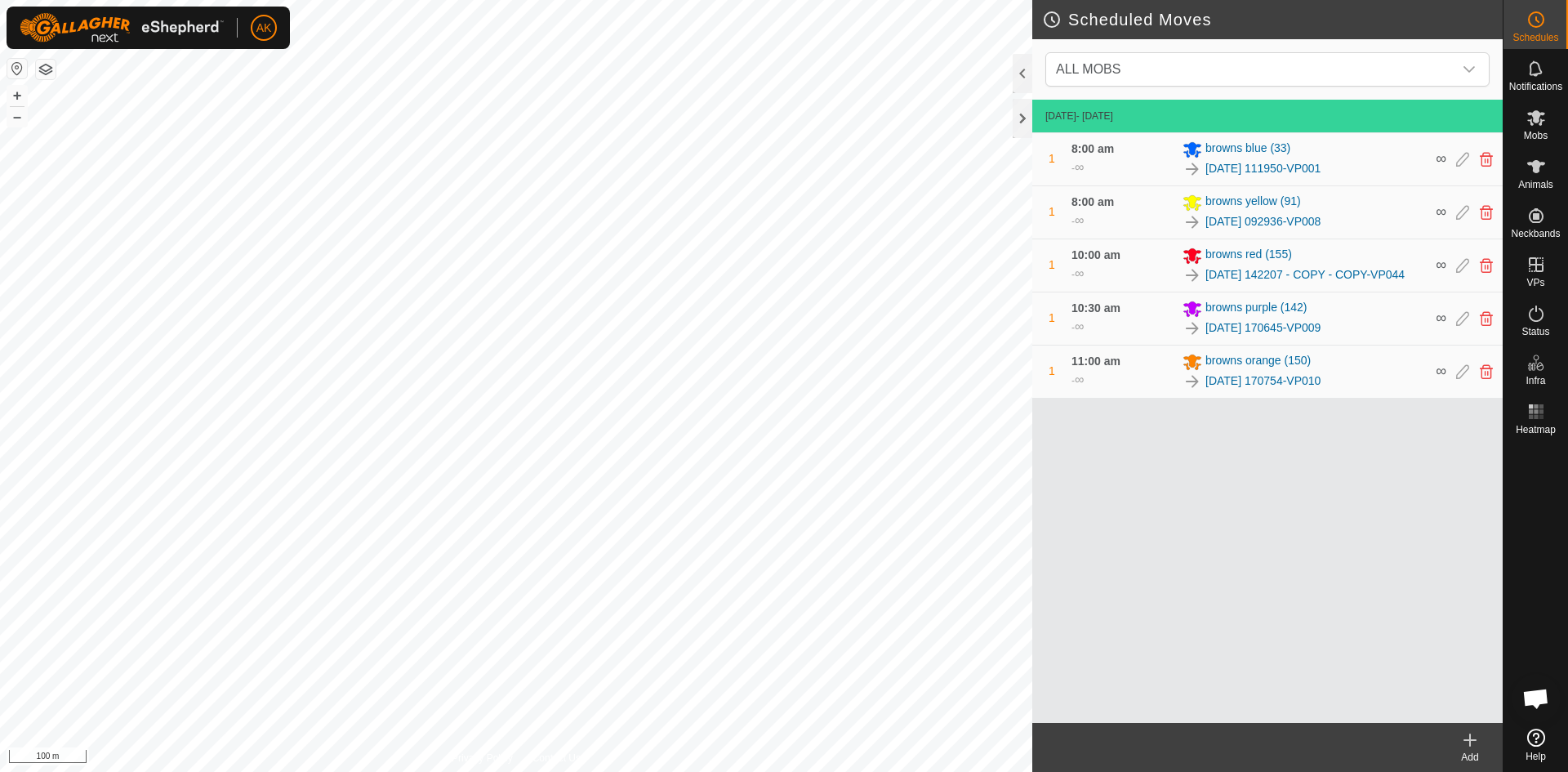
click at [1474, 744] on icon at bounding box center [1470, 740] width 19 height 19
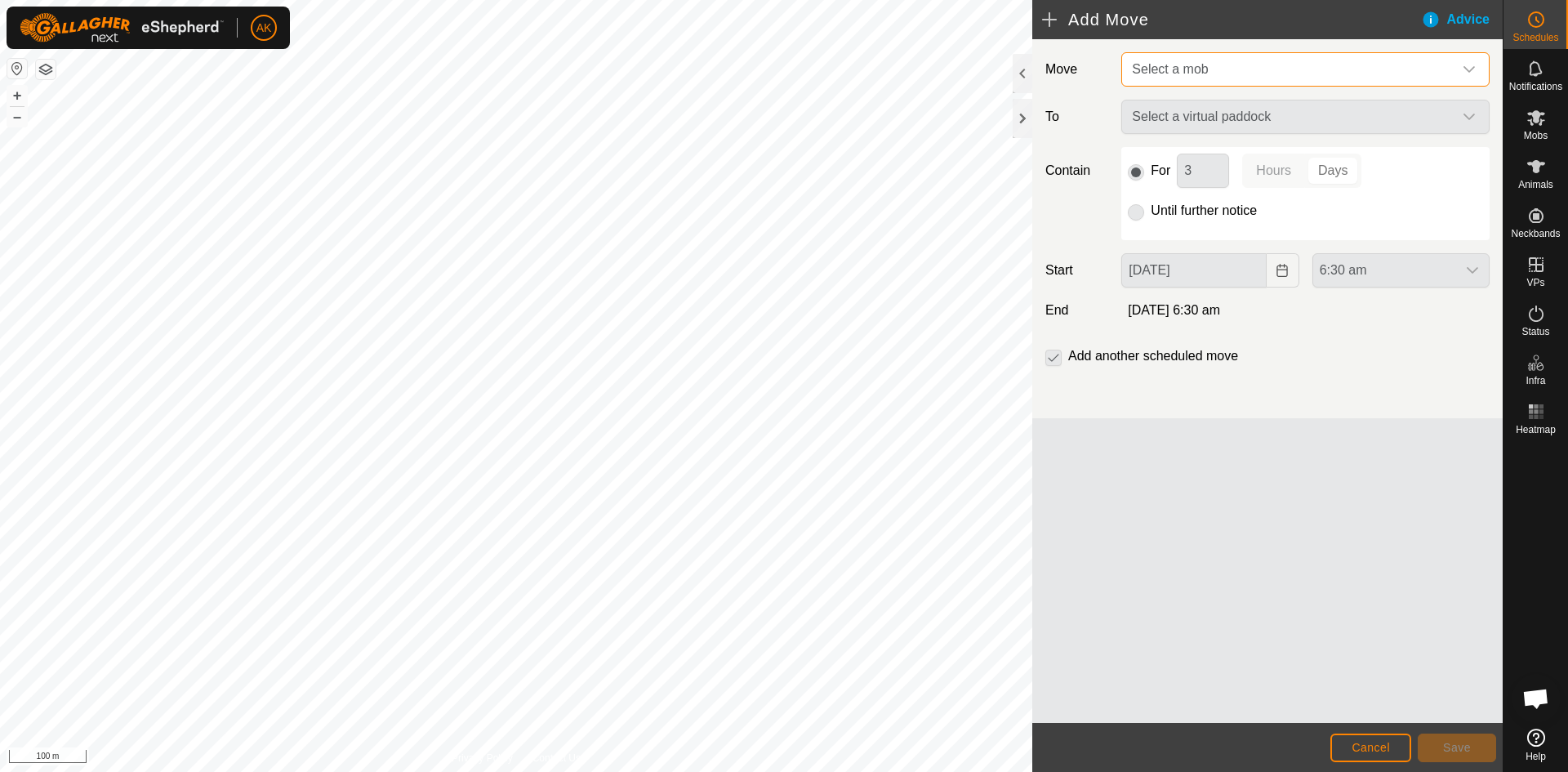
click at [1185, 63] on span "Select a mob" at bounding box center [1170, 69] width 76 height 14
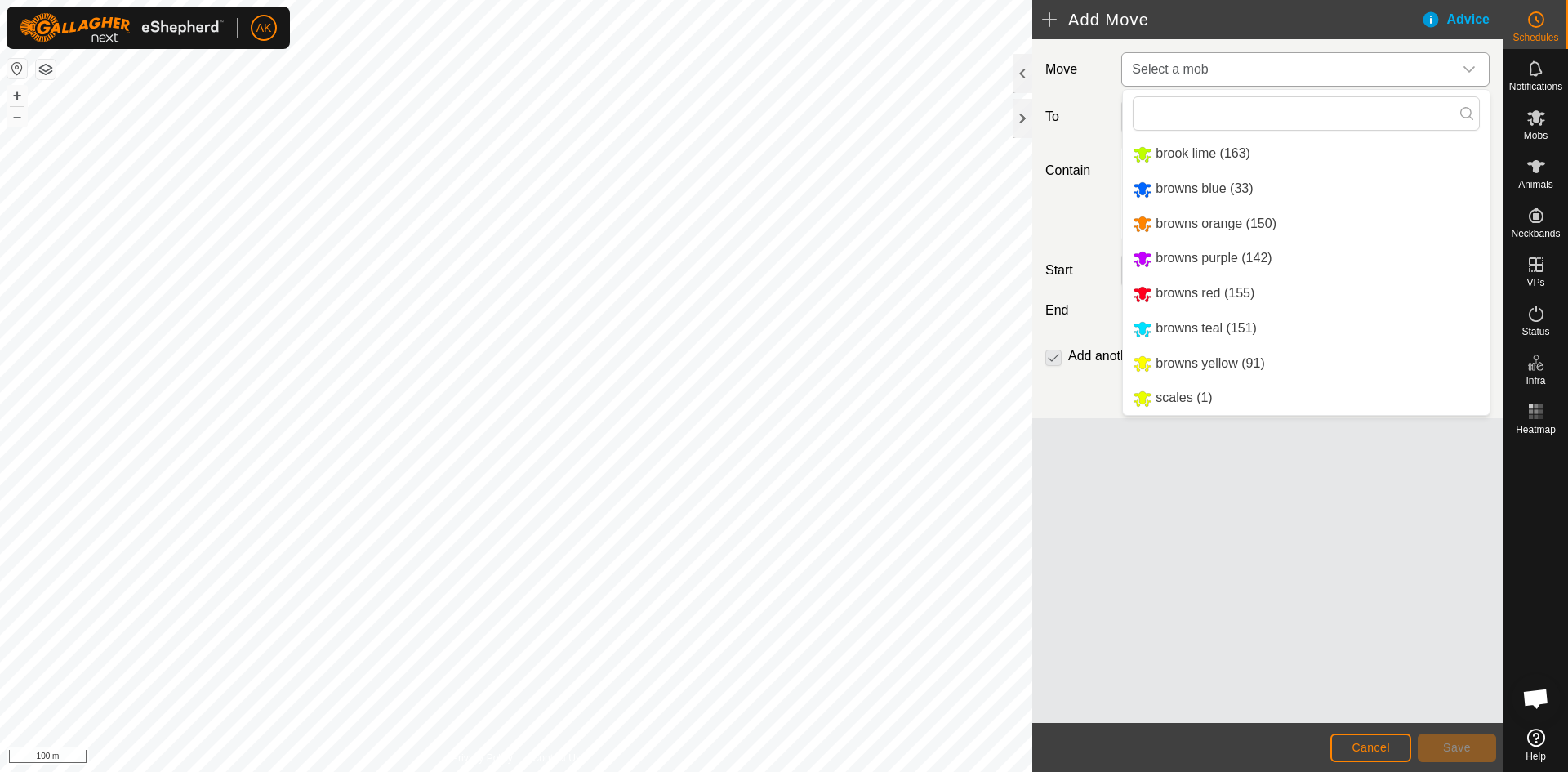
click at [1163, 332] on li "browns teal (151)" at bounding box center [1306, 329] width 367 height 33
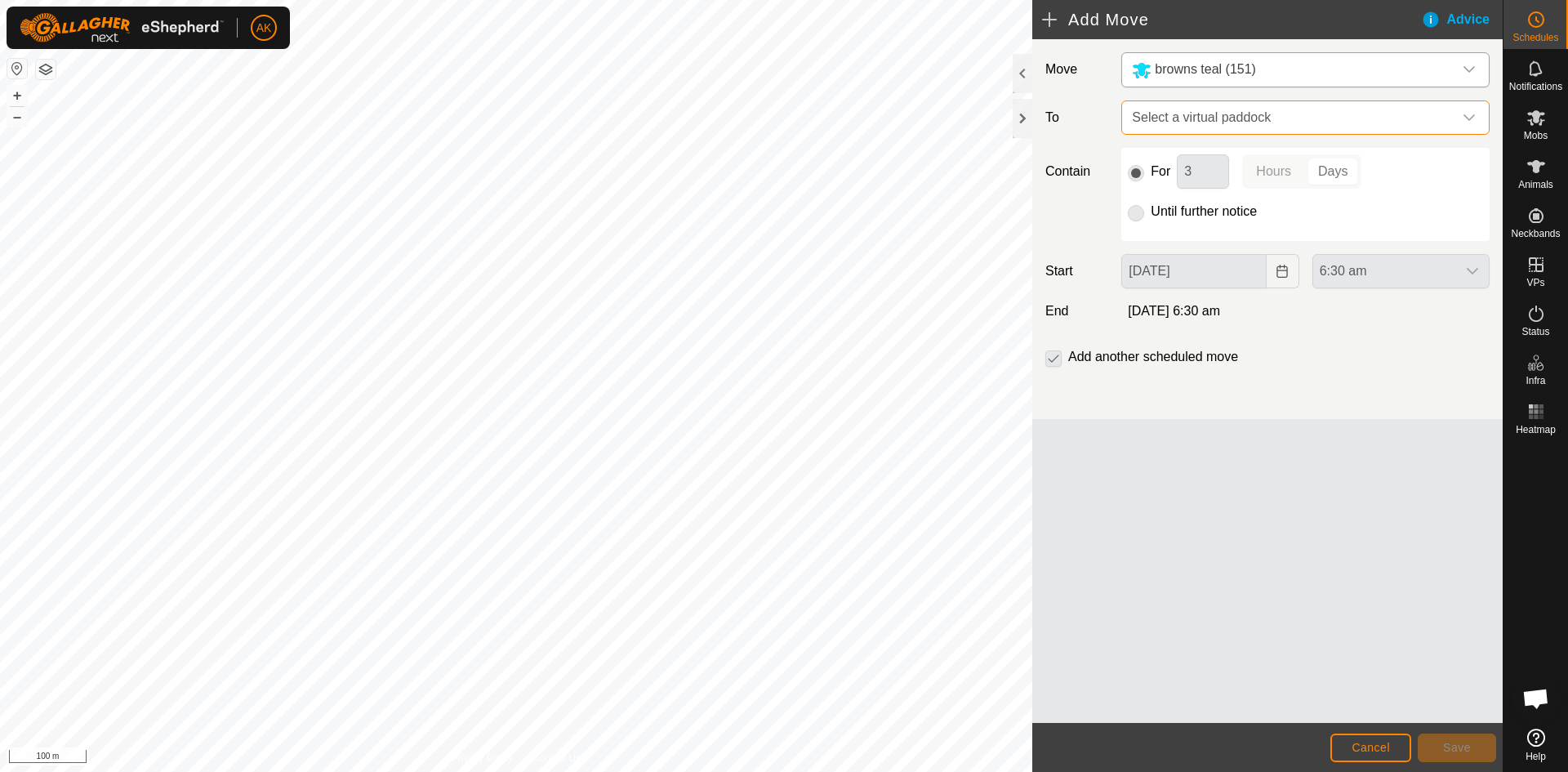
click at [1164, 120] on span "Select a virtual paddock" at bounding box center [1289, 118] width 327 height 33
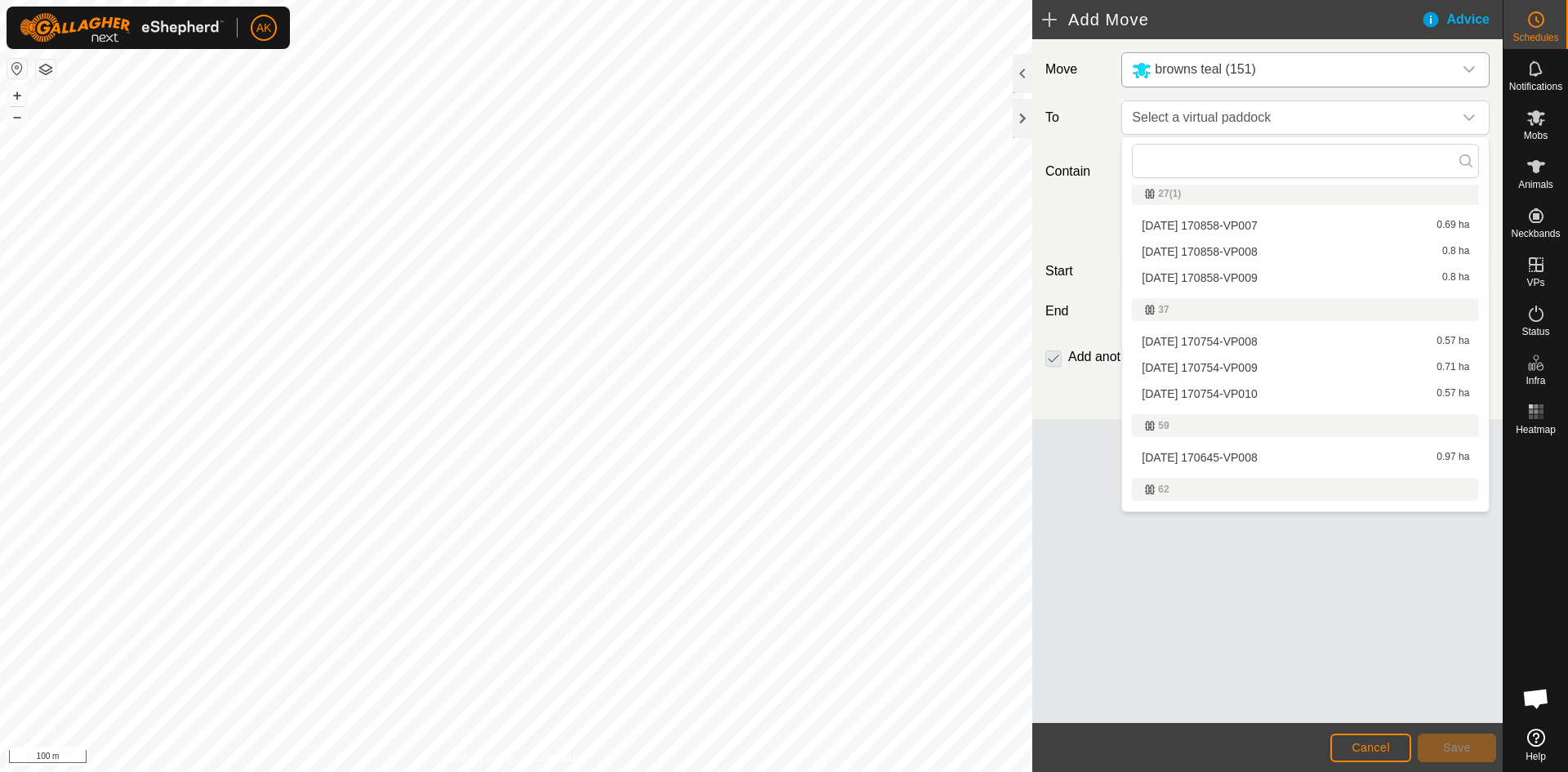
scroll to position [82, 0]
click at [1206, 297] on li "2025-08-24 170858-VP009 0.8 ha" at bounding box center [1305, 294] width 347 height 24
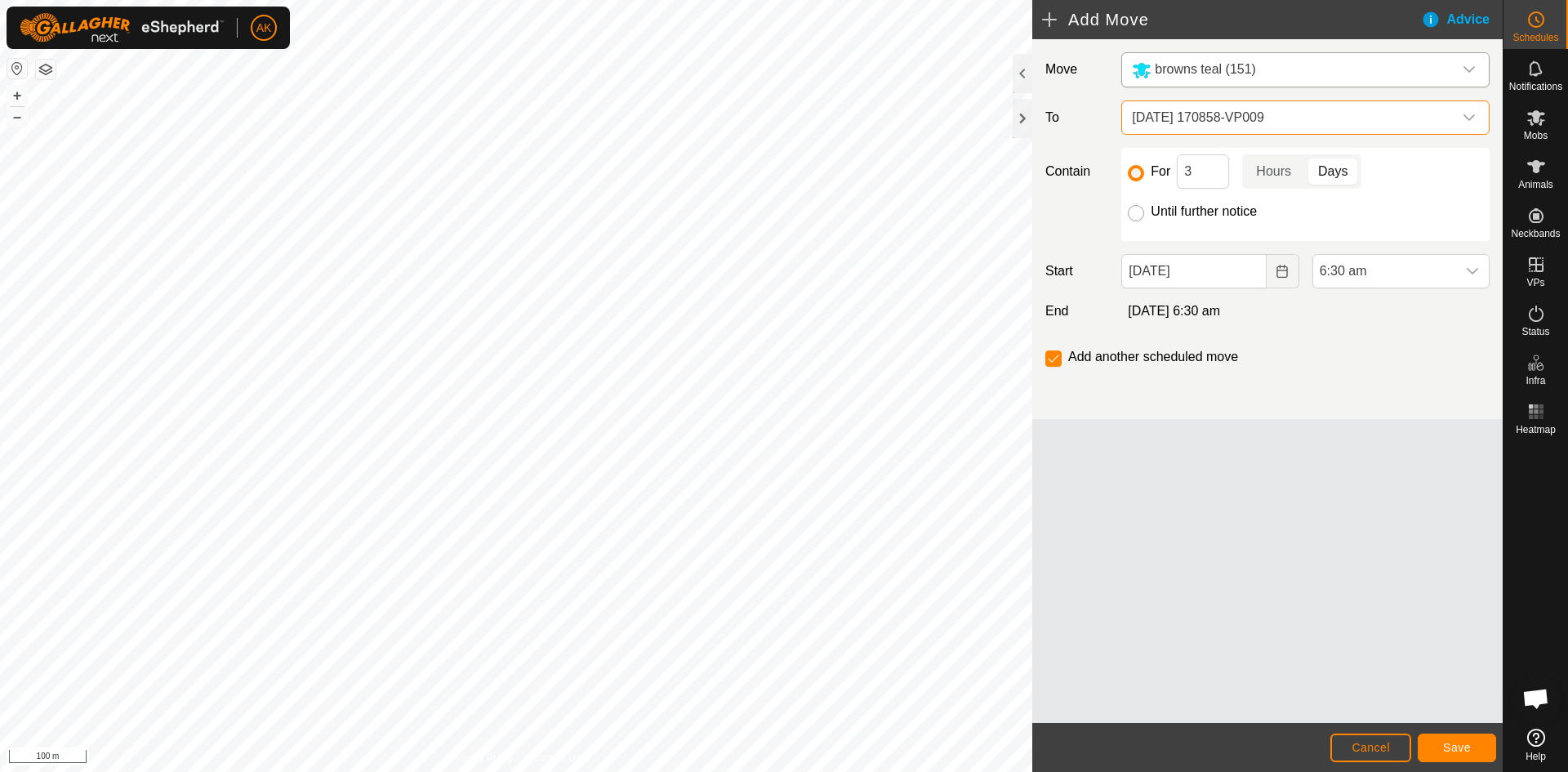
click at [1132, 210] on input "Until further notice" at bounding box center [1136, 213] width 17 height 17
radio input "true"
checkbox input "false"
click at [1469, 272] on icon "dropdown trigger" at bounding box center [1473, 271] width 12 height 7
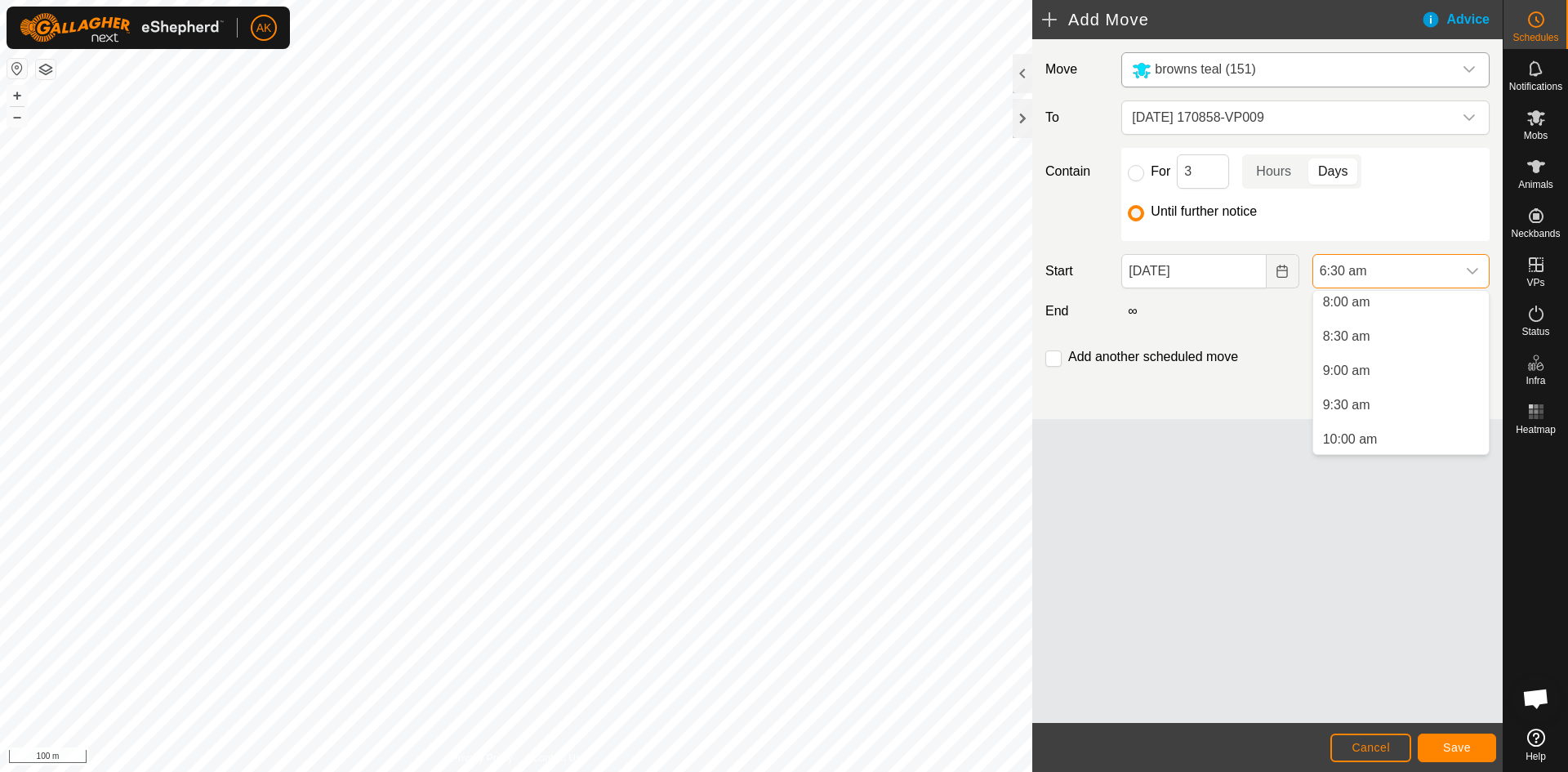
scroll to position [561, 0]
click at [1361, 397] on li "9:30 am" at bounding box center [1401, 399] width 175 height 33
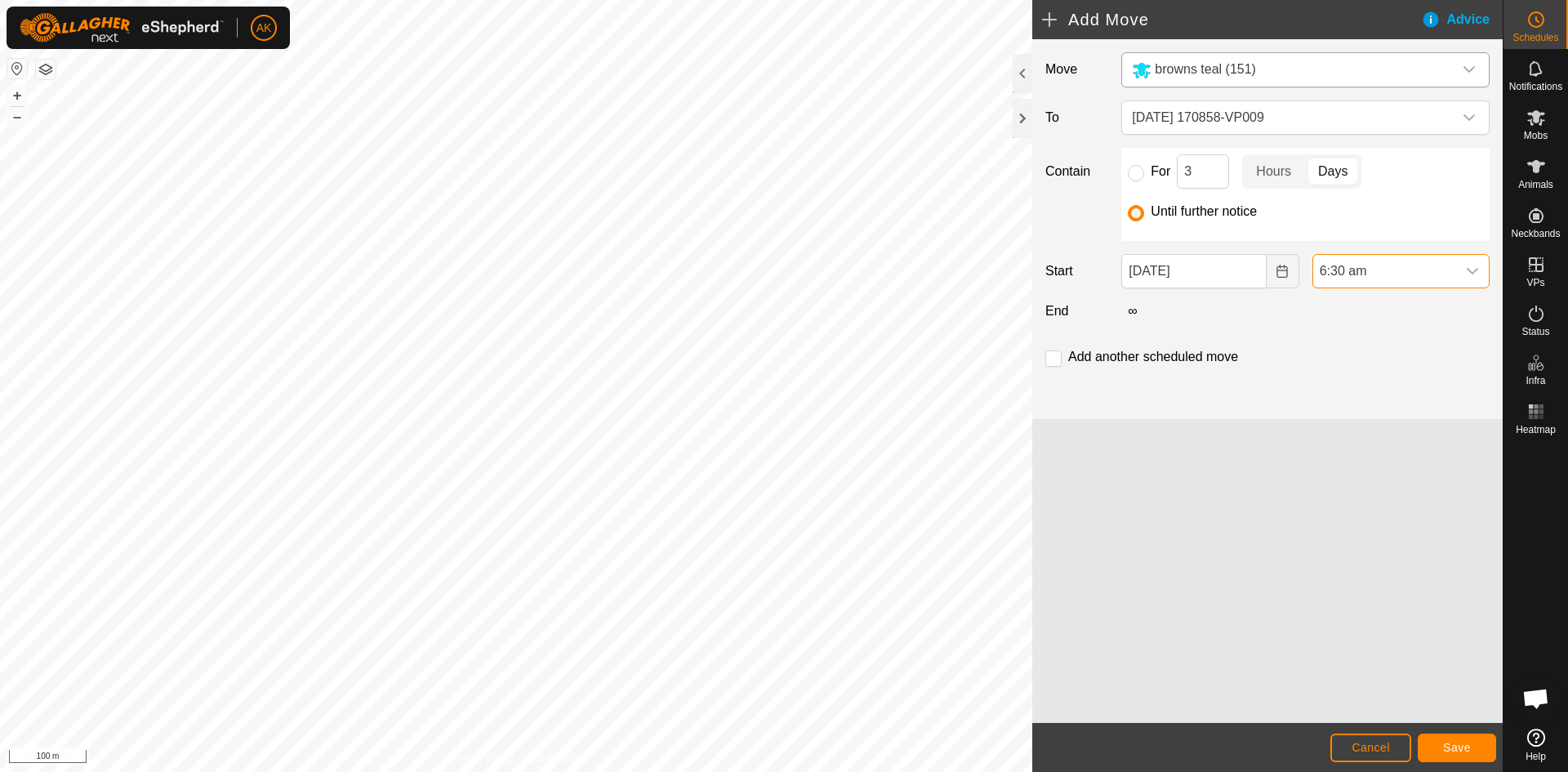
scroll to position [446, 0]
click at [1453, 755] on button "Save" at bounding box center [1457, 747] width 79 height 28
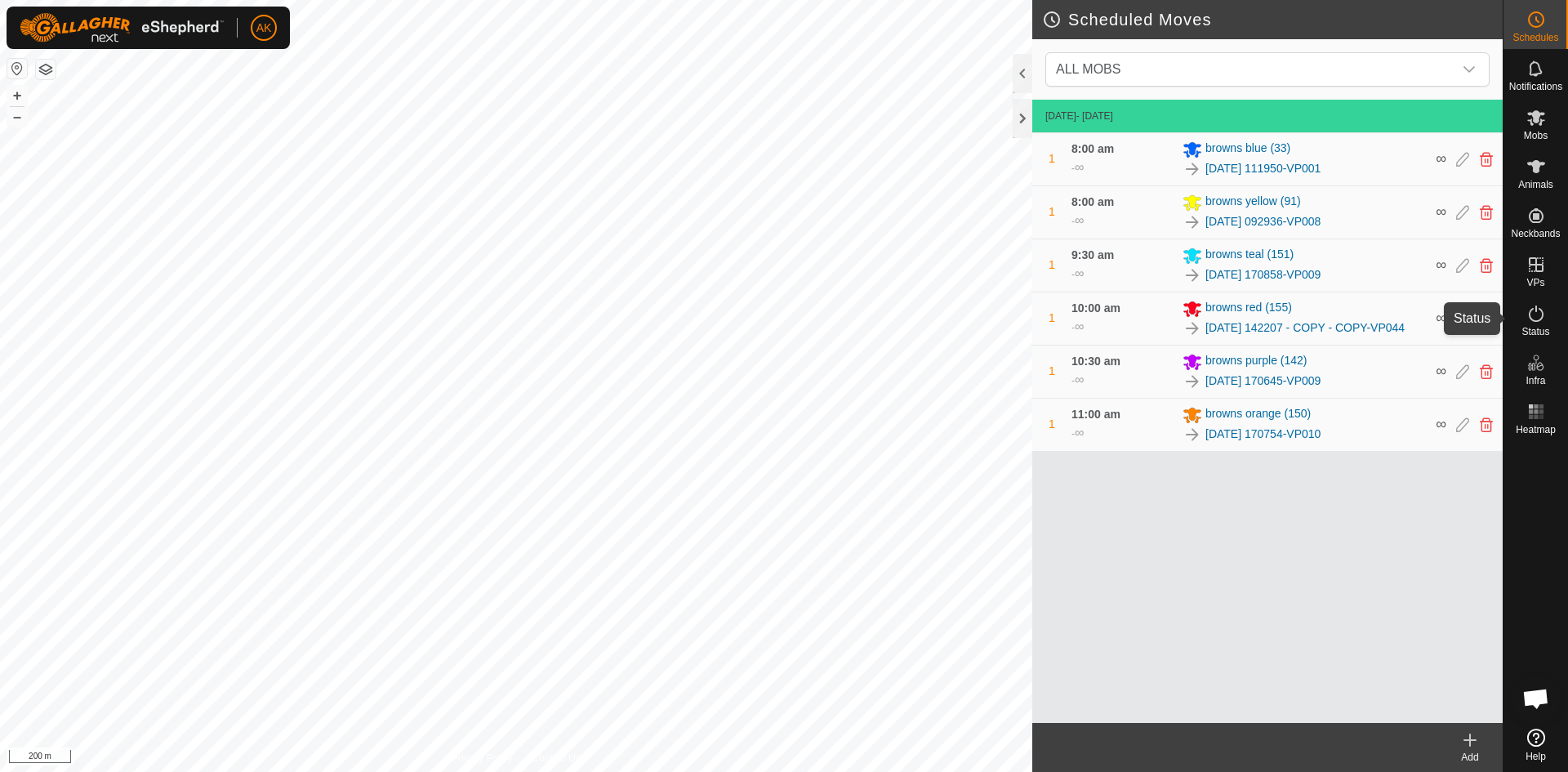
click at [1539, 318] on icon at bounding box center [1536, 313] width 19 height 19
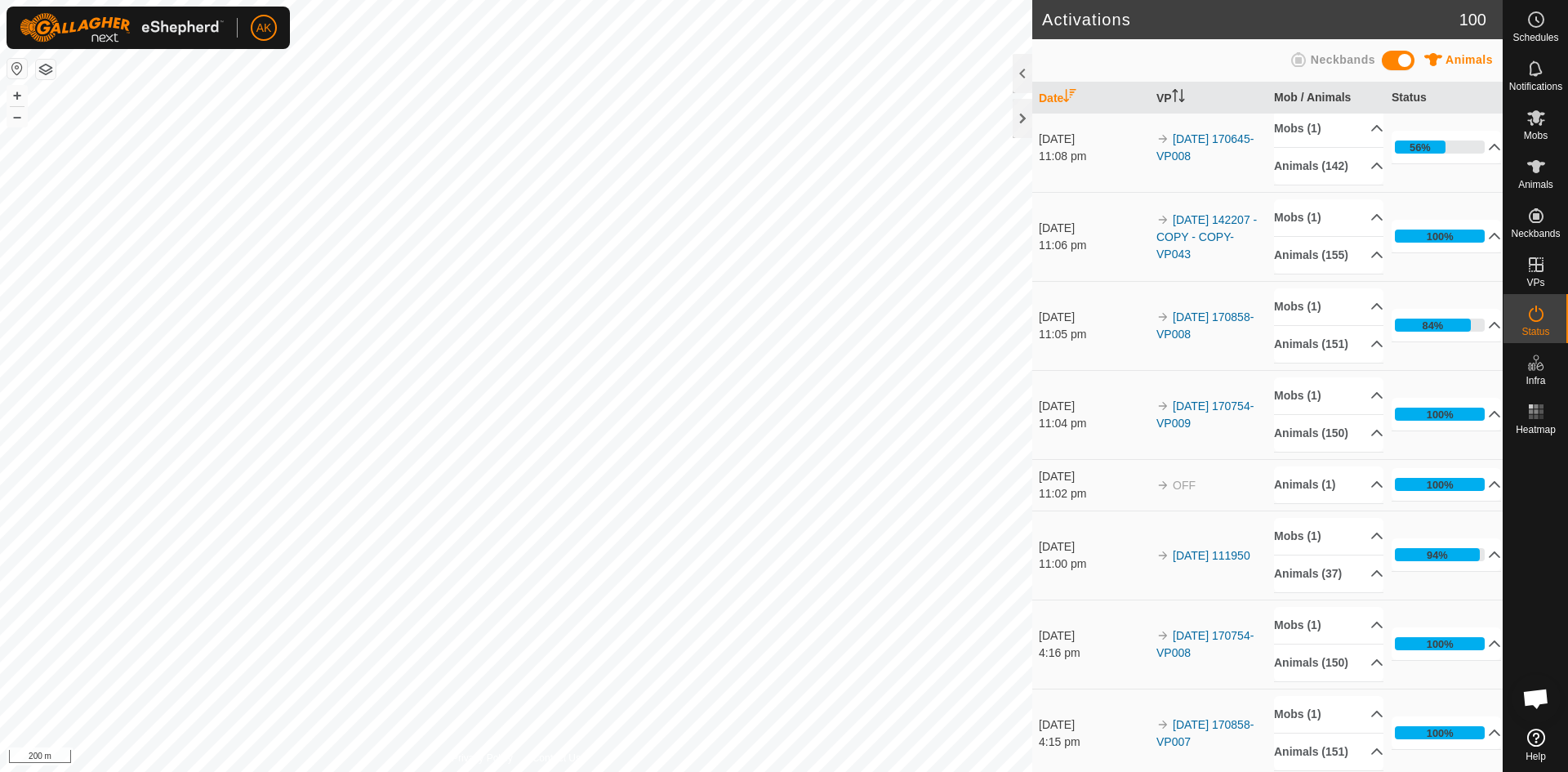
scroll to position [409, 0]
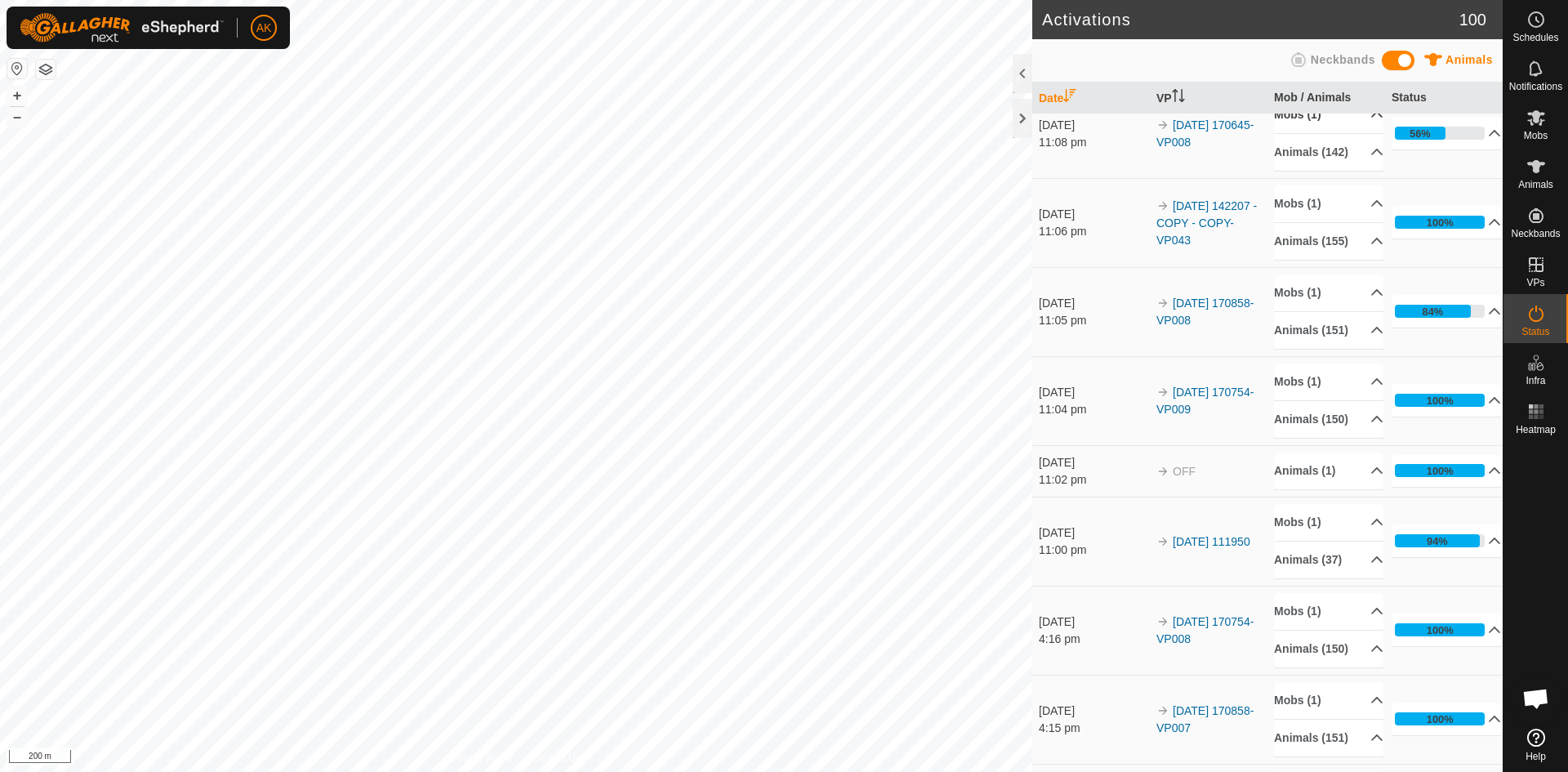
click at [1304, 133] on p-accordion-header "Mobs (1)" at bounding box center [1329, 115] width 109 height 37
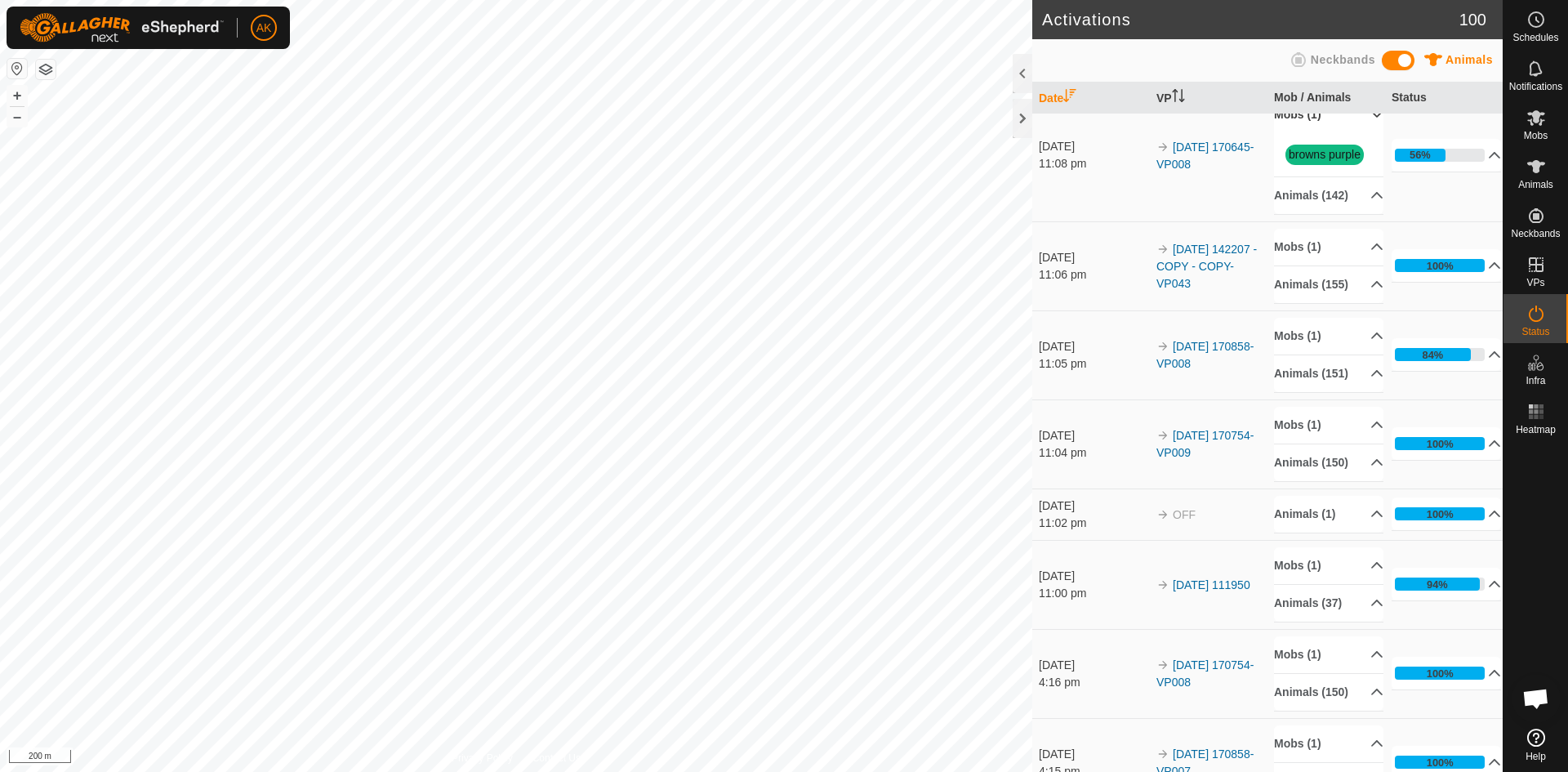
click at [1304, 133] on p-accordion-header "Mobs (1)" at bounding box center [1329, 115] width 109 height 37
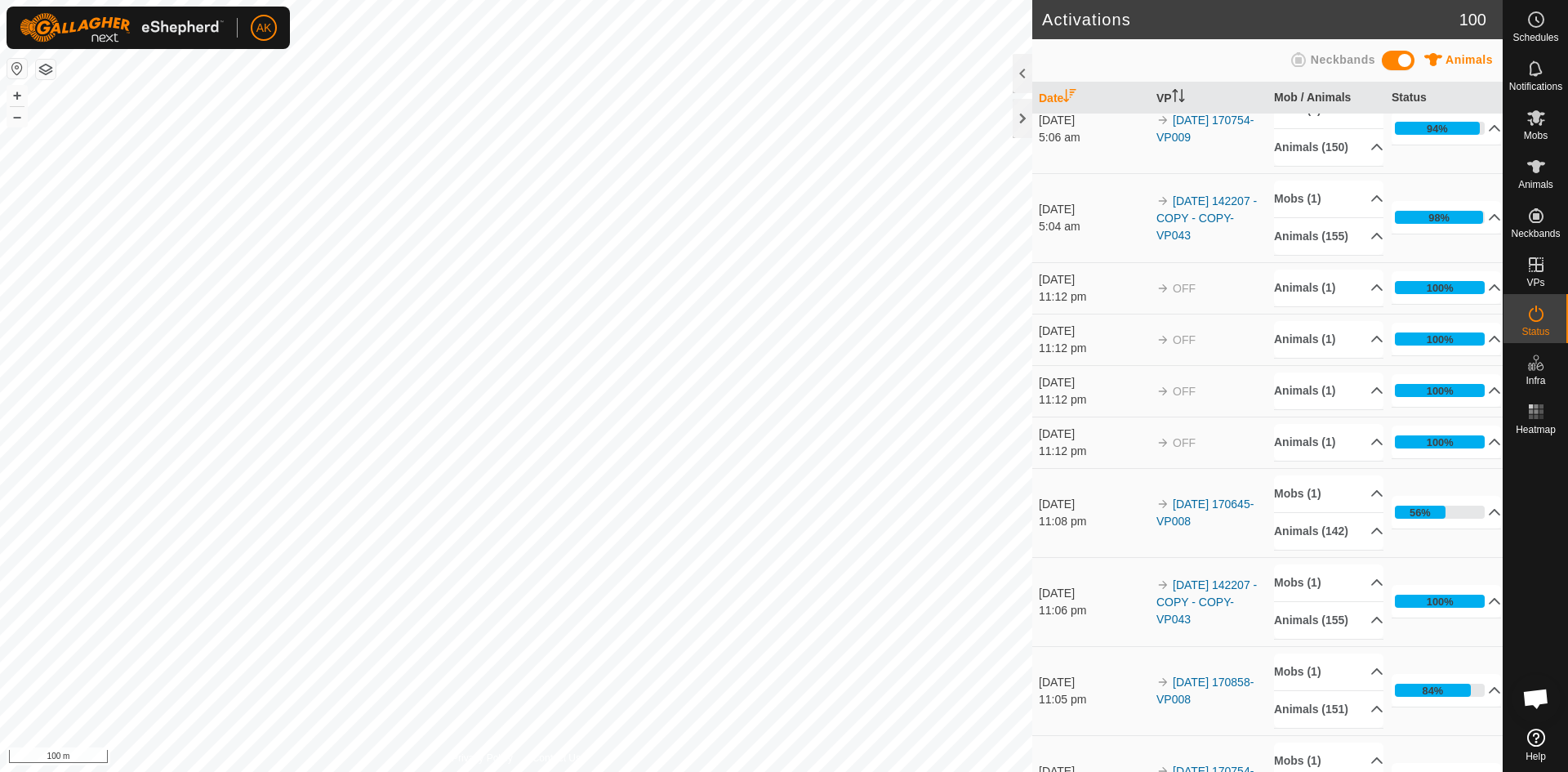
scroll to position [0, 0]
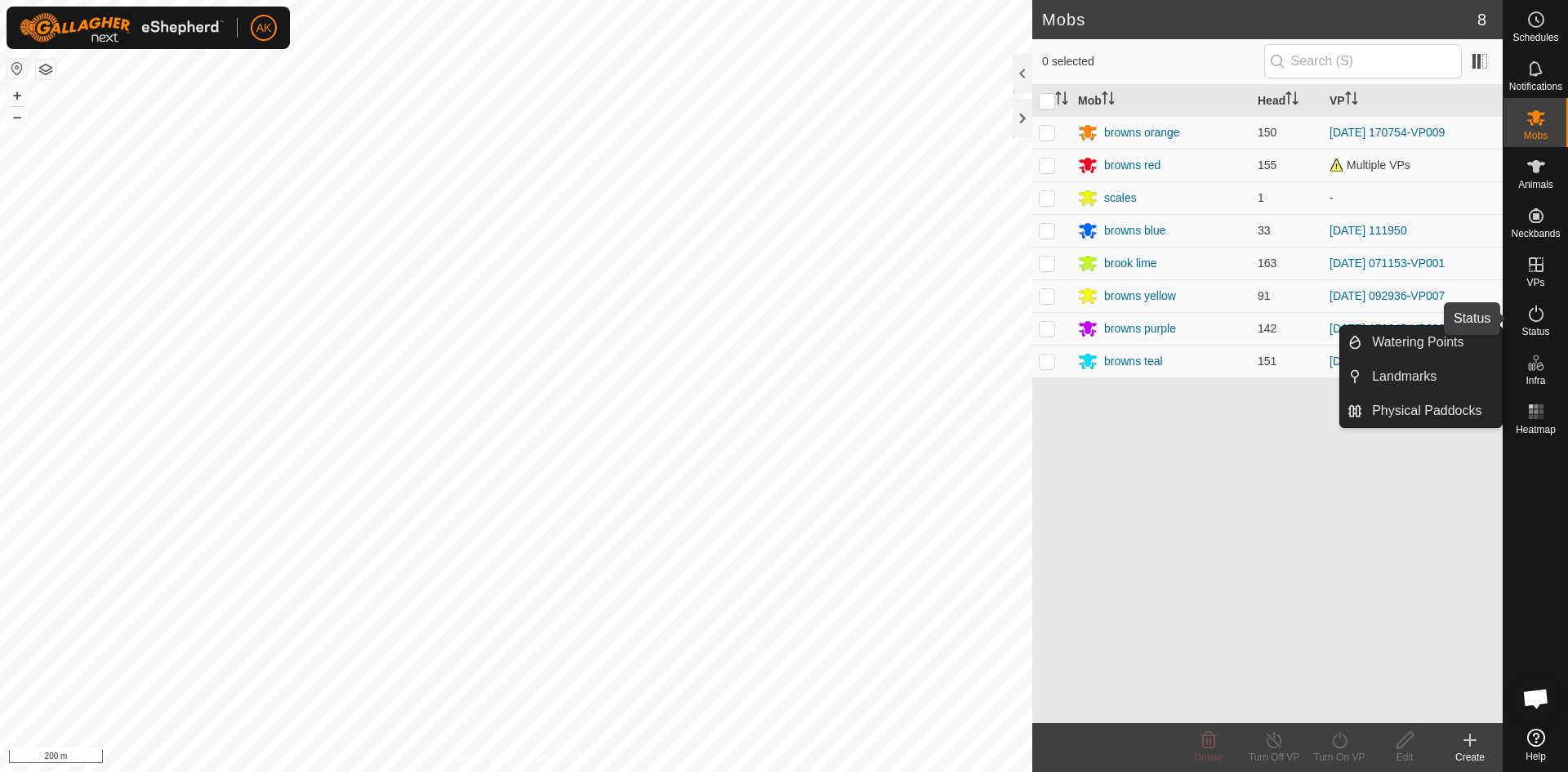
click at [1535, 322] on icon at bounding box center [1536, 313] width 19 height 19
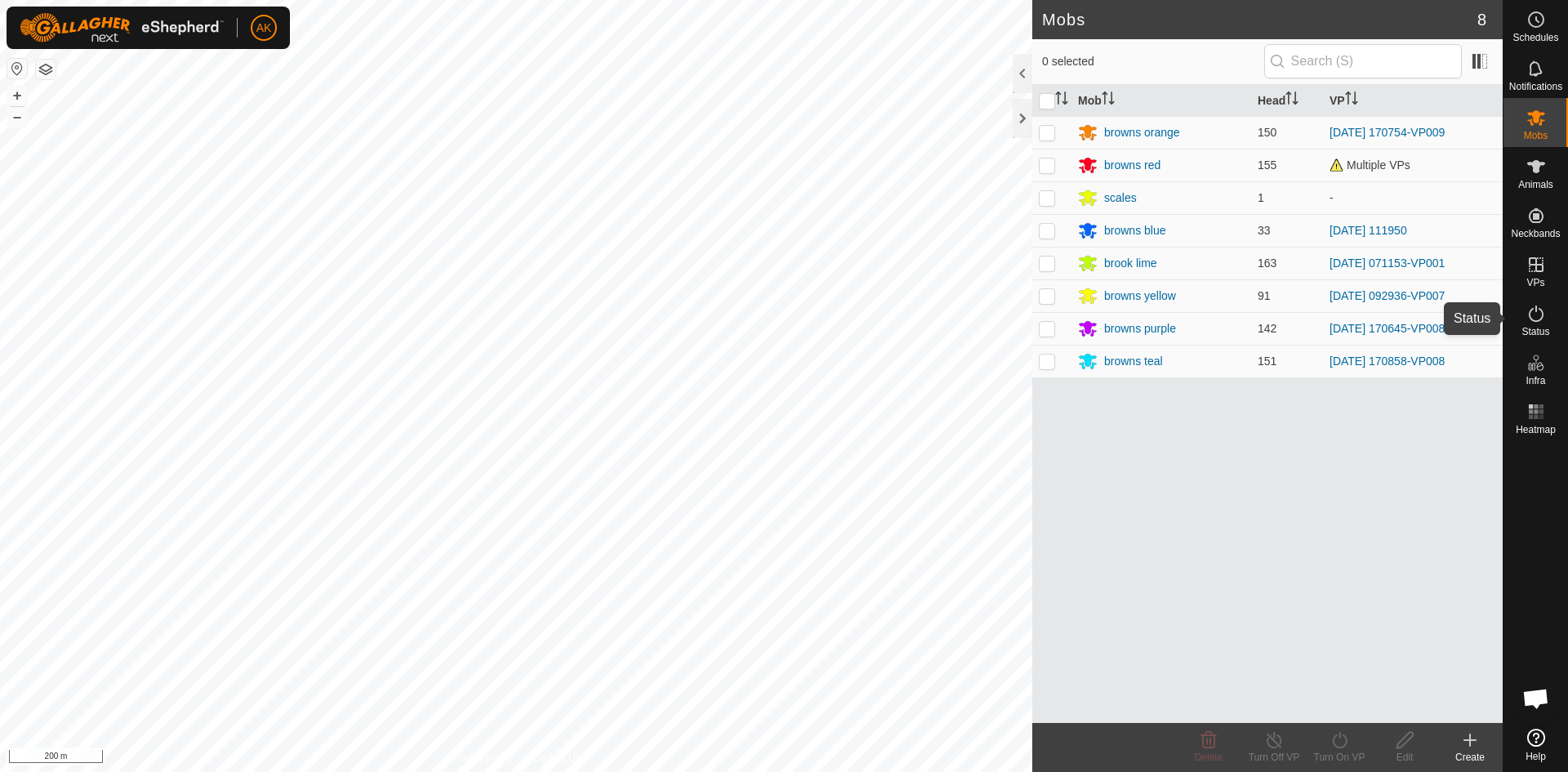
click at [1535, 322] on icon at bounding box center [1536, 313] width 19 height 19
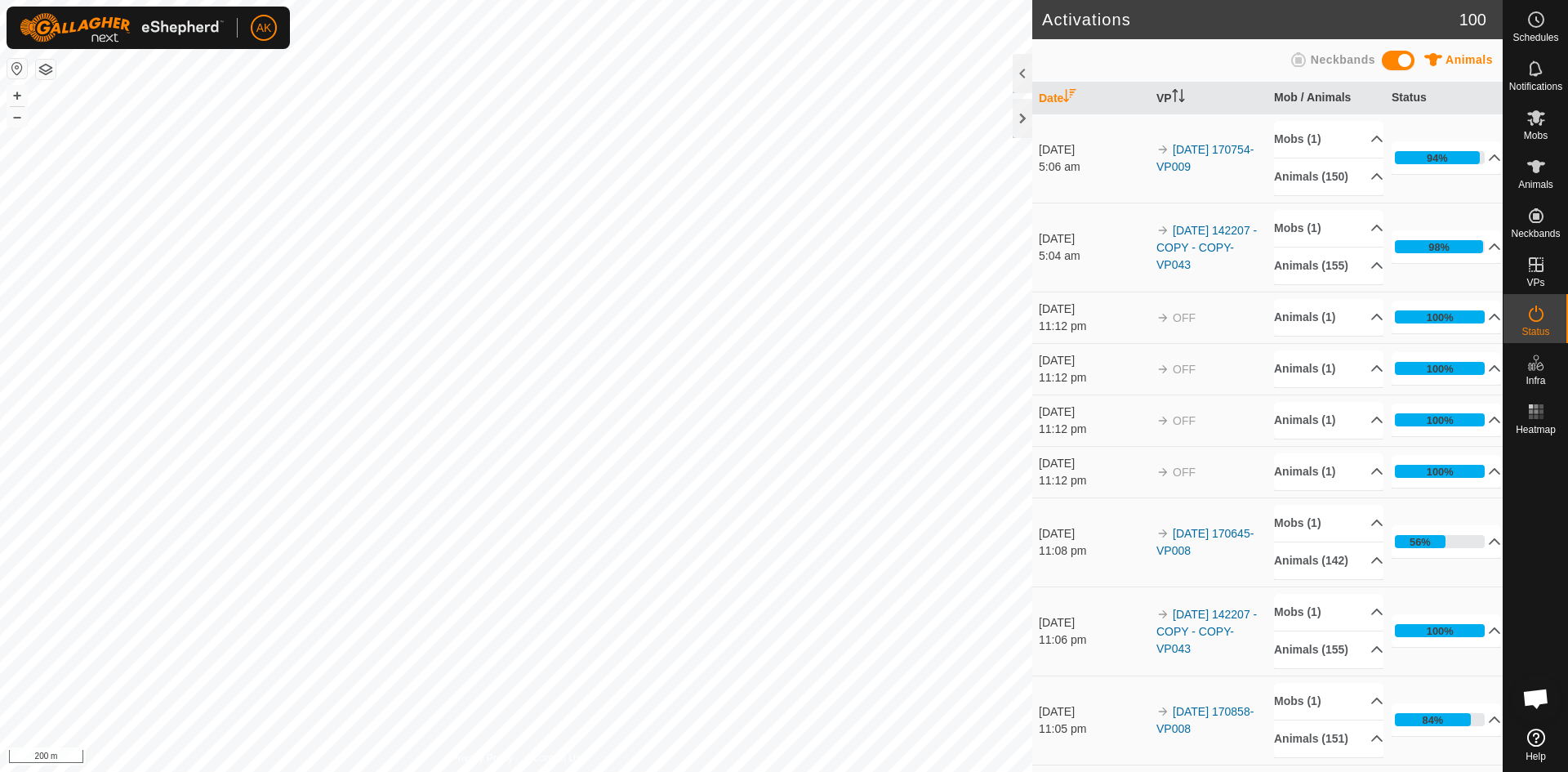
drag, startPoint x: 1140, startPoint y: 524, endPoint x: 1135, endPoint y: 453, distance: 71.2
